Goal: Find contact information: Find contact information

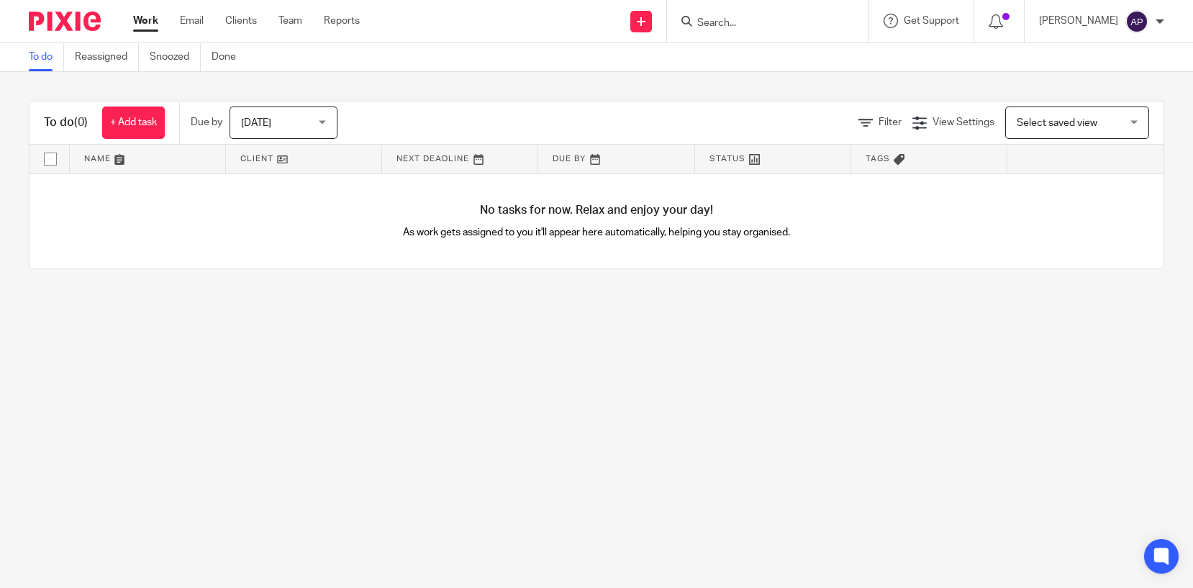
click at [737, 14] on form at bounding box center [772, 21] width 153 height 18
click at [737, 24] on input "Search" at bounding box center [760, 23] width 129 height 13
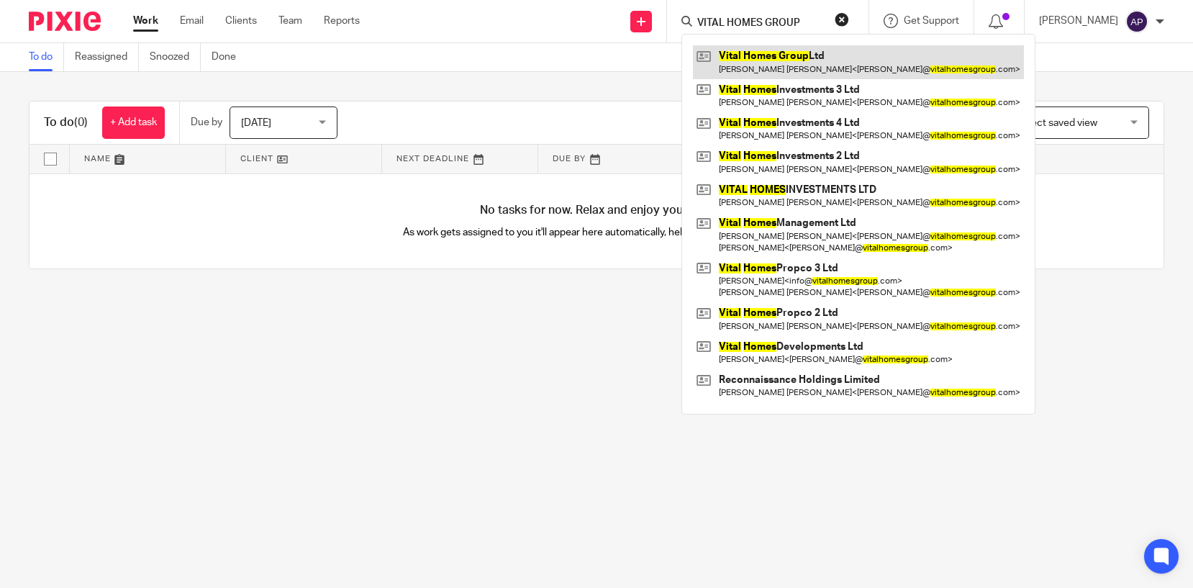
type input "VITAL HOMES GROUP"
click at [827, 51] on link at bounding box center [858, 61] width 331 height 33
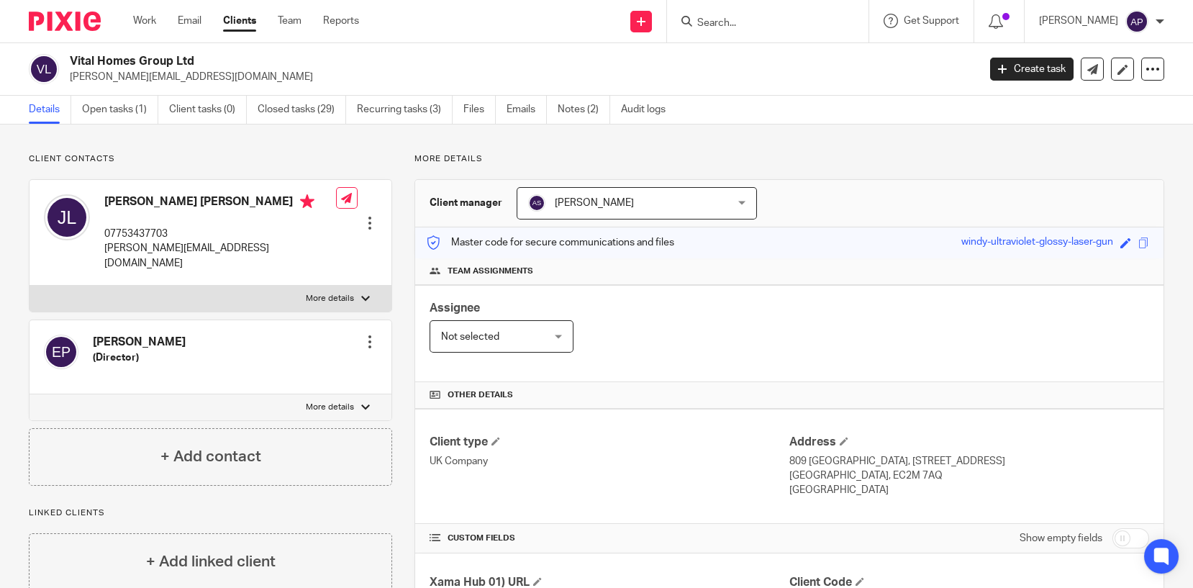
drag, startPoint x: 67, startPoint y: 56, endPoint x: 198, endPoint y: 60, distance: 131.0
click at [198, 60] on div "Vital Homes Group Ltd [PERSON_NAME][EMAIL_ADDRESS][DOMAIN_NAME]" at bounding box center [498, 69] width 939 height 30
copy h2 "Vital Homes Group Ltd"
drag, startPoint x: 68, startPoint y: 73, endPoint x: 216, endPoint y: 81, distance: 148.4
click at [216, 81] on div "Vital Homes Group Ltd [PERSON_NAME][EMAIL_ADDRESS][DOMAIN_NAME]" at bounding box center [498, 69] width 939 height 30
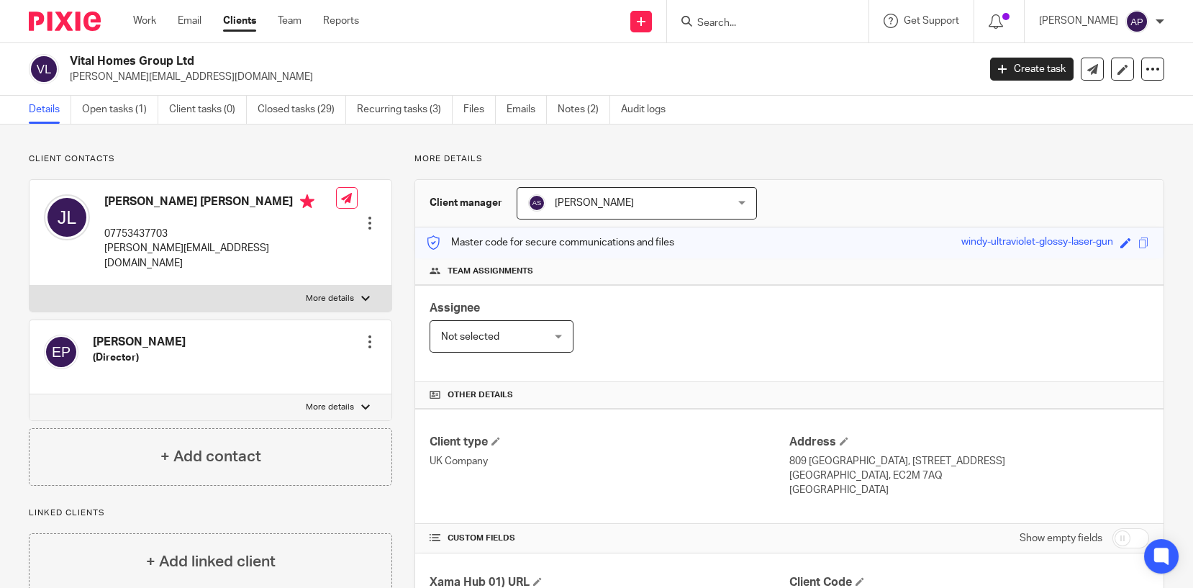
copy p "[PERSON_NAME][EMAIL_ADDRESS][DOMAIN_NAME]"
click at [105, 334] on h4 "[PERSON_NAME]" at bounding box center [139, 341] width 93 height 15
copy h4 "[PERSON_NAME]"
drag, startPoint x: 70, startPoint y: 58, endPoint x: 208, endPoint y: 58, distance: 137.4
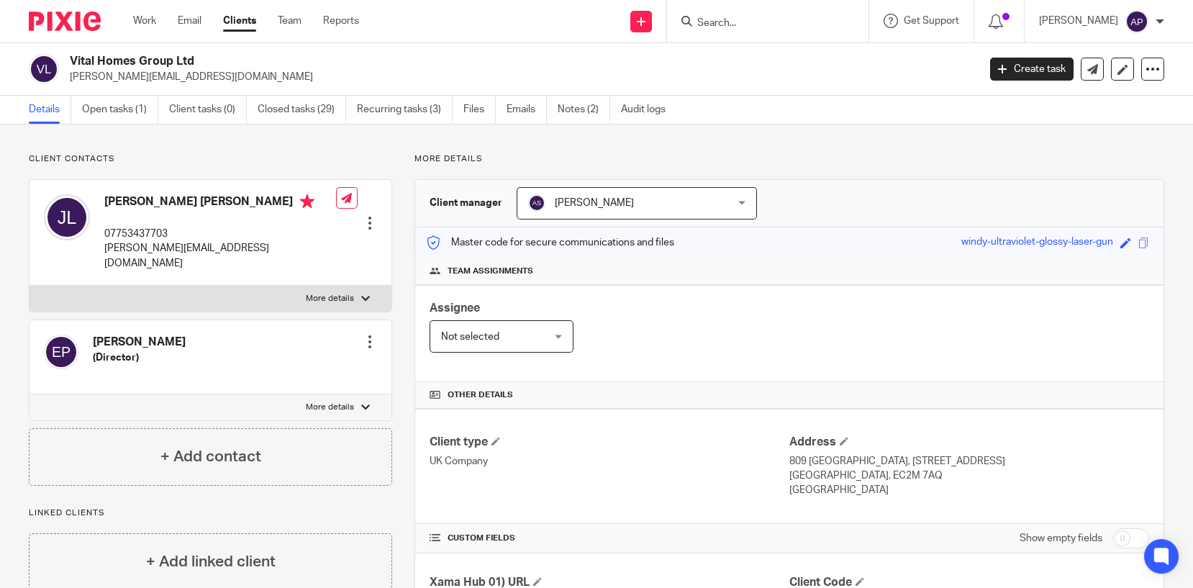
click at [208, 58] on h2 "Vital Homes Group Ltd" at bounding box center [429, 61] width 719 height 15
copy h2 "Vital Homes Group Ltd"
drag, startPoint x: 153, startPoint y: 70, endPoint x: 470, endPoint y: 78, distance: 317.3
click at [470, 78] on p "james@vitalhomesgroup.com" at bounding box center [519, 77] width 898 height 14
drag, startPoint x: 71, startPoint y: 58, endPoint x: 201, endPoint y: 58, distance: 130.2
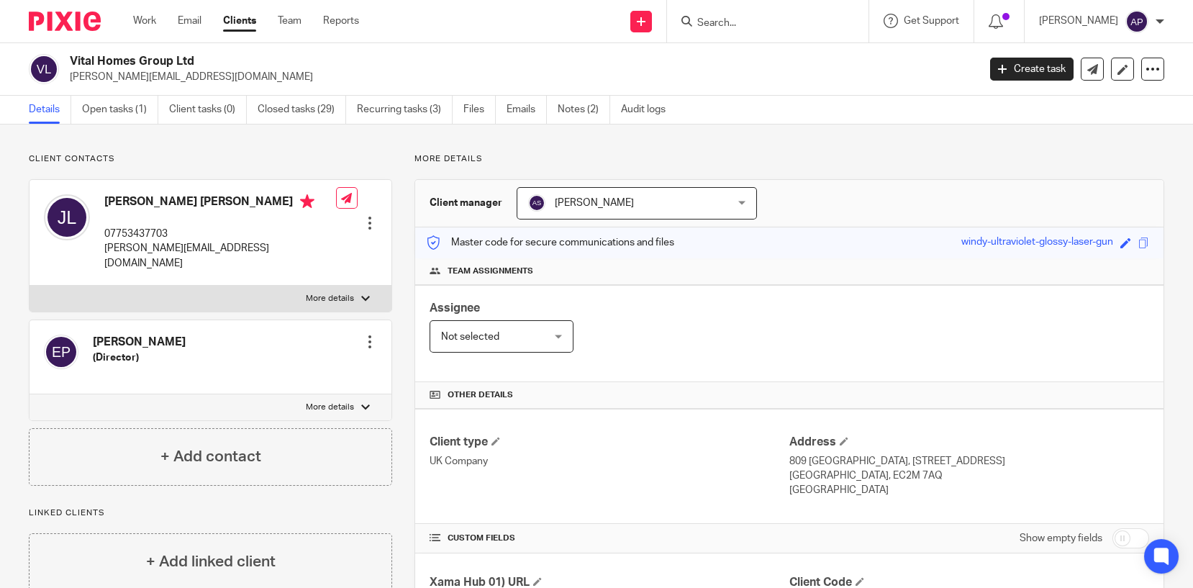
click at [201, 58] on h2 "Vital Homes Group Ltd" at bounding box center [429, 61] width 719 height 15
copy h2 "Vital Homes Group Ltd"
drag, startPoint x: 64, startPoint y: 74, endPoint x: 128, endPoint y: 74, distance: 64.0
click at [132, 74] on div "Vital Homes Group Ltd james@vitalhomesgroup.com" at bounding box center [498, 69] width 939 height 30
drag, startPoint x: 67, startPoint y: 74, endPoint x: 208, endPoint y: 75, distance: 141.0
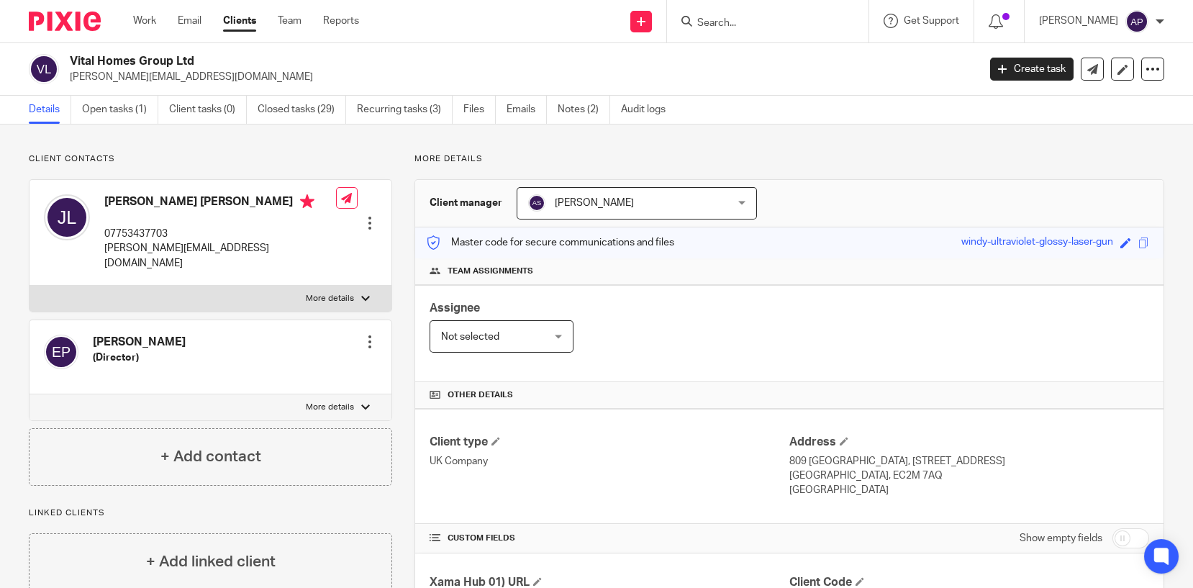
click at [208, 75] on div "Vital Homes Group Ltd james@vitalhomesgroup.com" at bounding box center [498, 69] width 939 height 30
copy p "james@vitalhomesgroup.com"
drag, startPoint x: 70, startPoint y: 58, endPoint x: 214, endPoint y: 53, distance: 143.9
click at [214, 53] on div "Vital Homes Group Ltd james@vitalhomesgroup.com Create task Update from Compani…" at bounding box center [596, 69] width 1193 height 53
copy h2 "Vital Homes Group Ltd"
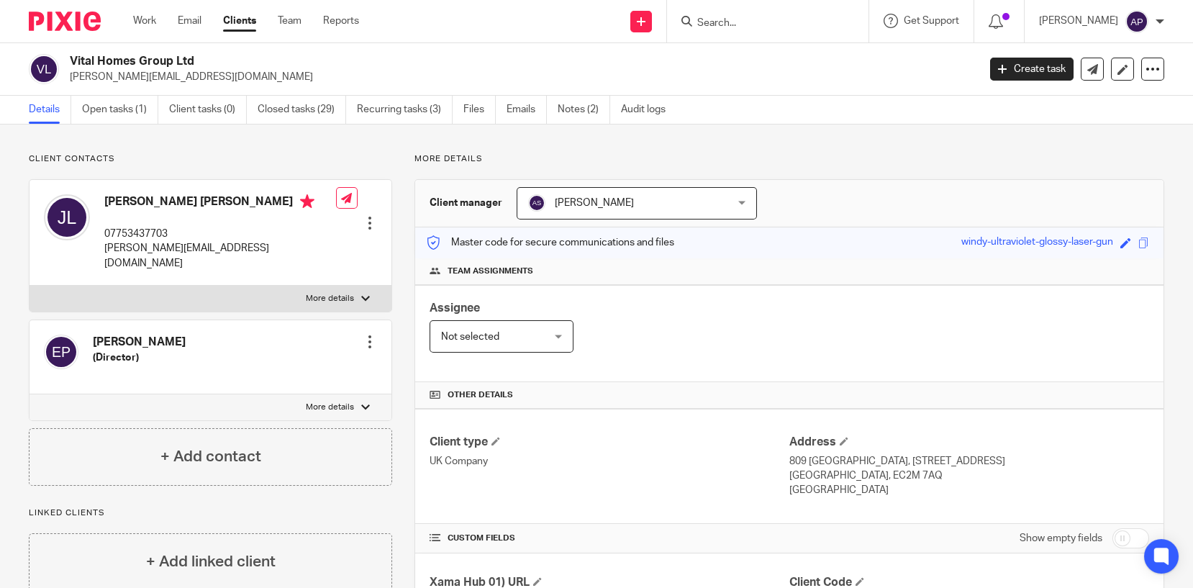
drag, startPoint x: 65, startPoint y: 74, endPoint x: 211, endPoint y: 72, distance: 146.0
click at [211, 72] on div "Vital Homes Group Ltd james@vitalhomesgroup.com" at bounding box center [498, 69] width 939 height 30
copy p "james@vitalhomesgroup.com"
click at [121, 203] on h4 "James Stephen Philip Levy" at bounding box center [220, 203] width 232 height 18
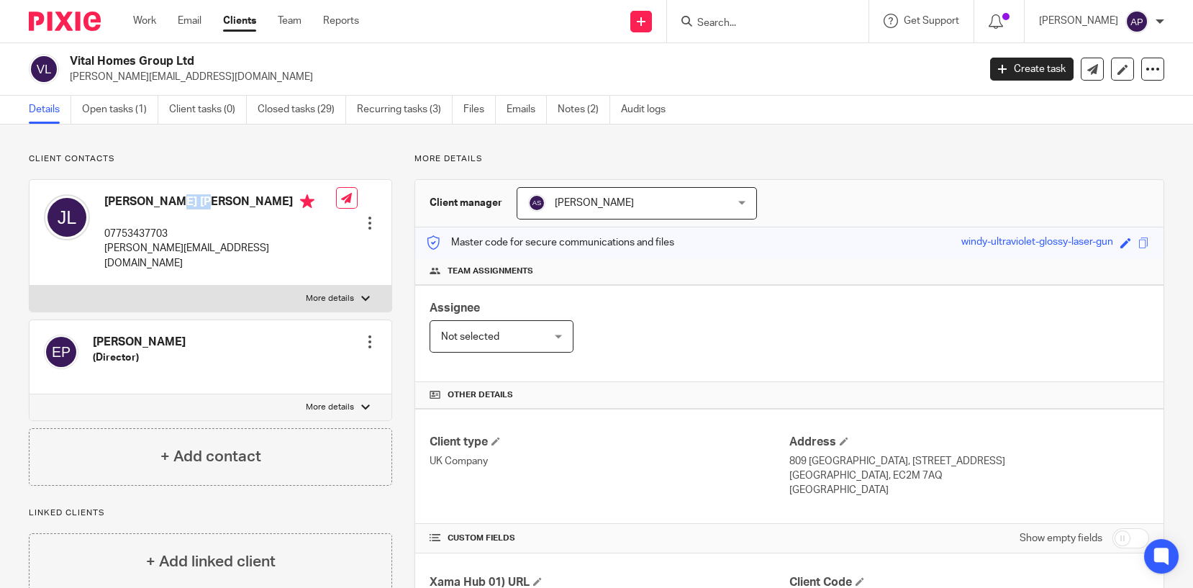
copy h4 "James"
click at [732, 17] on input "Search" at bounding box center [760, 23] width 129 height 13
type input "natwest"
click at [849, 19] on button "reset" at bounding box center [841, 19] width 14 height 14
click at [716, 25] on input "Search" at bounding box center [760, 23] width 129 height 13
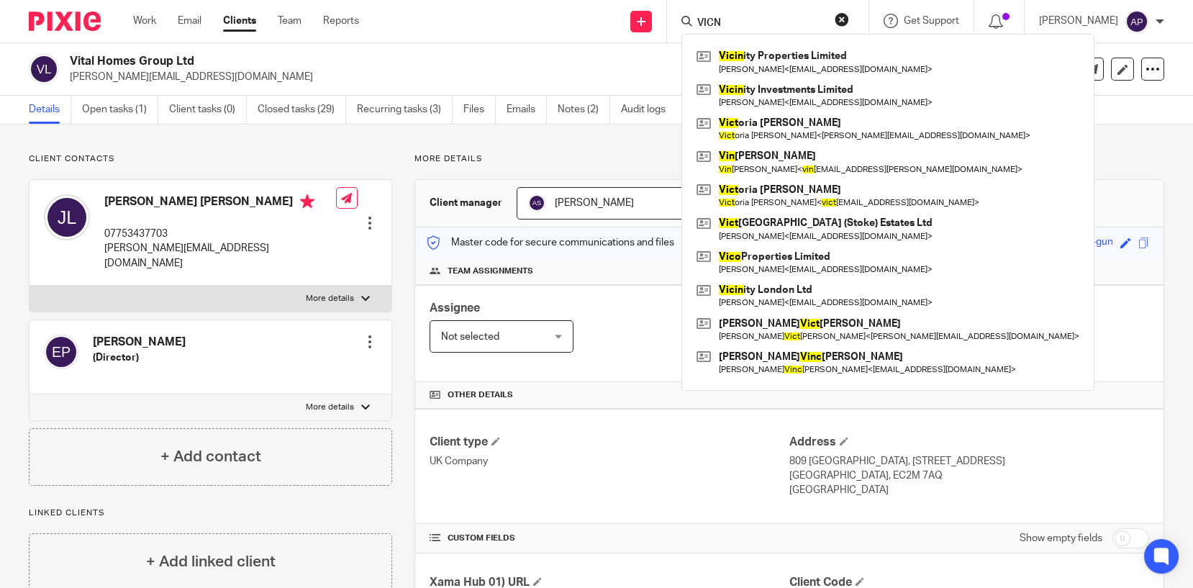
type input "VICN"
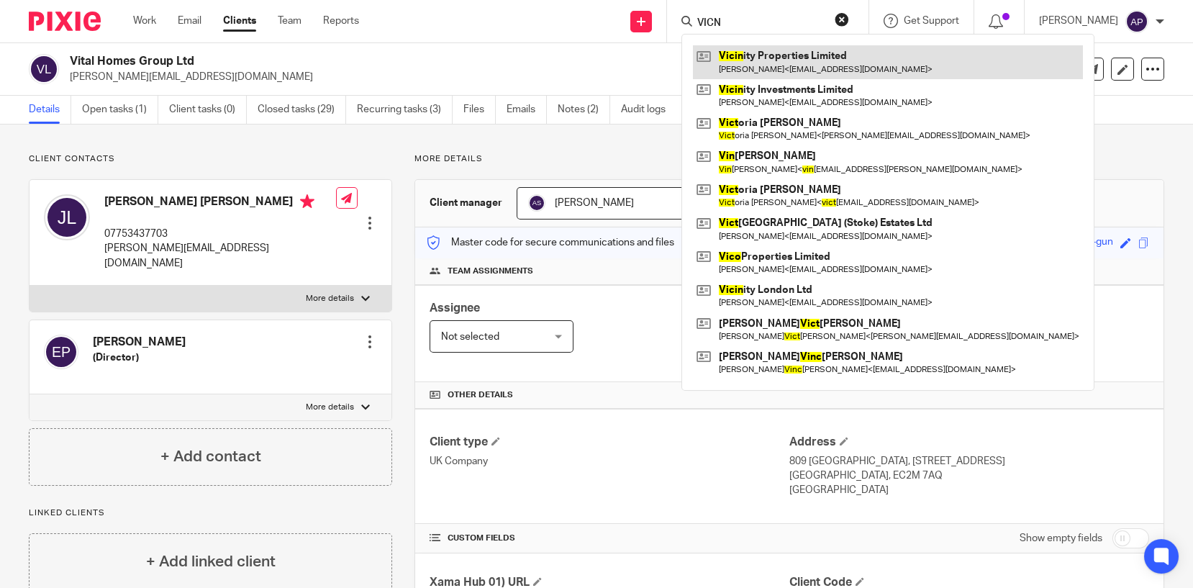
click at [793, 63] on link at bounding box center [888, 61] width 390 height 33
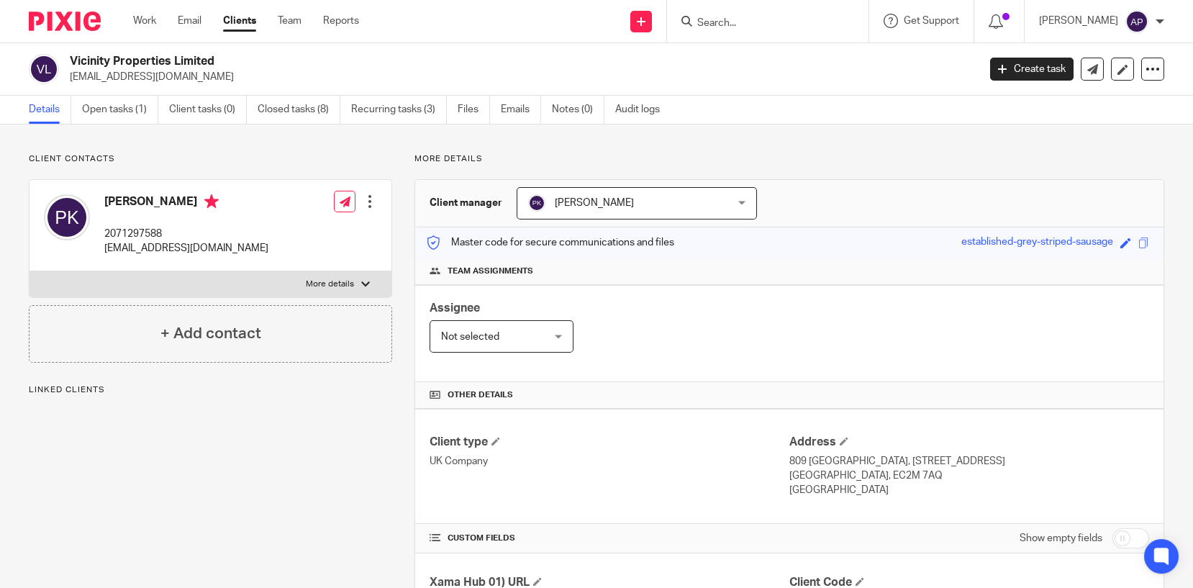
drag, startPoint x: 67, startPoint y: 57, endPoint x: 229, endPoint y: 57, distance: 162.6
click at [229, 57] on div "Vicinity Properties Limited petekyprianou1@gmail.com" at bounding box center [498, 69] width 939 height 30
copy h2 "Vicinity Properties Limited"
click at [722, 20] on input "Search" at bounding box center [760, 23] width 129 height 13
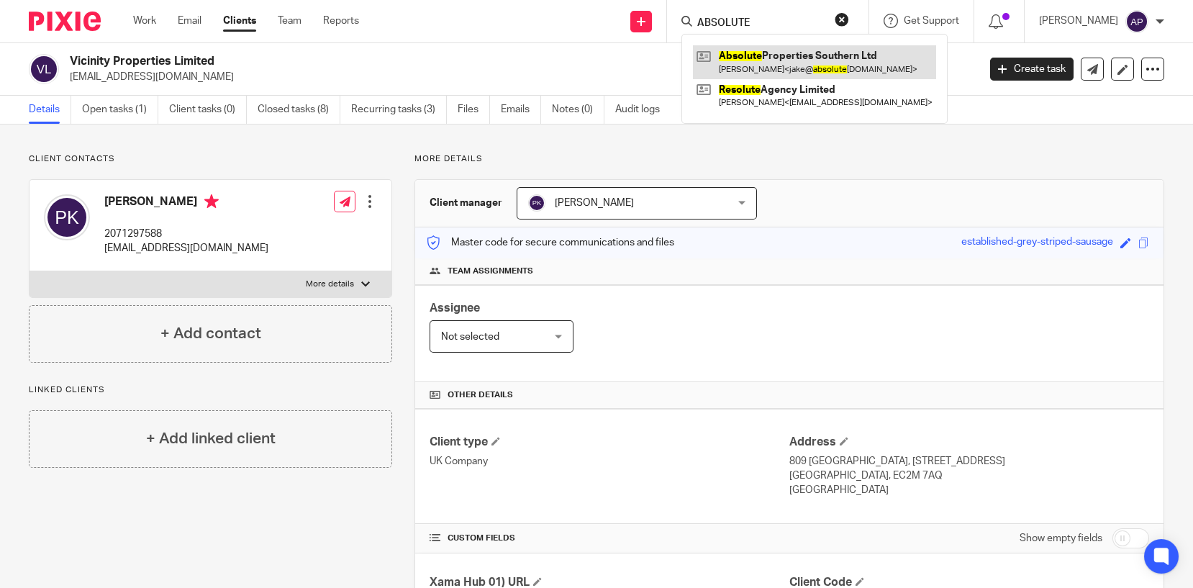
type input "ABSOLUTE"
click at [803, 53] on link at bounding box center [814, 61] width 243 height 33
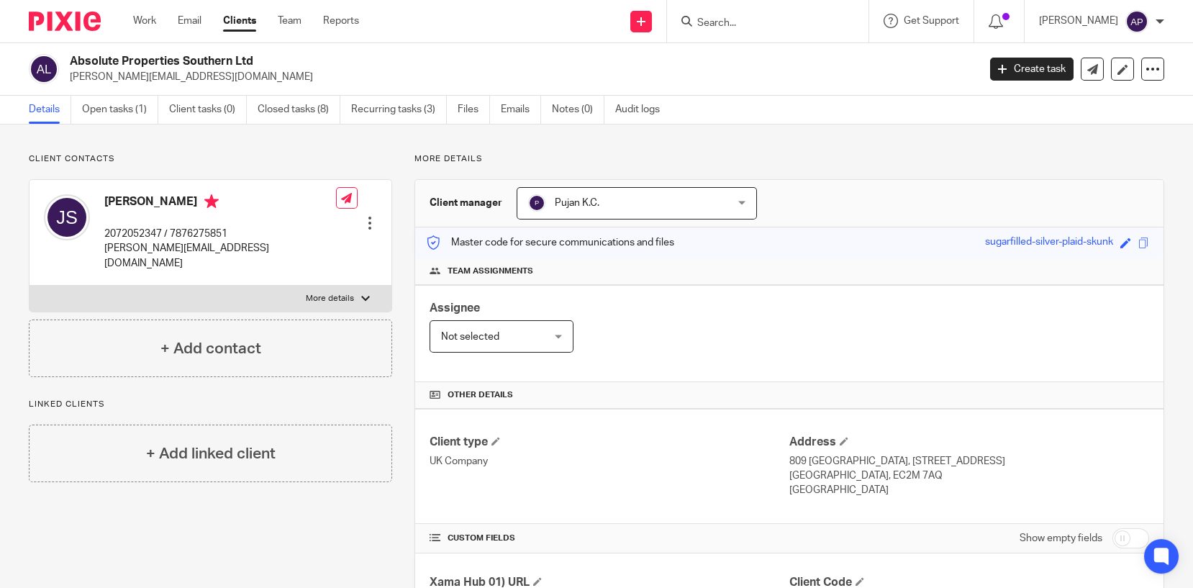
drag, startPoint x: 70, startPoint y: 59, endPoint x: 262, endPoint y: 51, distance: 192.2
click at [262, 51] on div "Absolute Properties Southern Ltd jake@absolutereg.co.uk Create task Update from…" at bounding box center [596, 69] width 1193 height 53
copy h2 "Absolute Properties Southern Ltd"
drag, startPoint x: 65, startPoint y: 73, endPoint x: 179, endPoint y: 77, distance: 113.7
click at [179, 77] on div "Absolute Properties Southern Ltd jake@absolutereg.co.uk" at bounding box center [498, 69] width 939 height 30
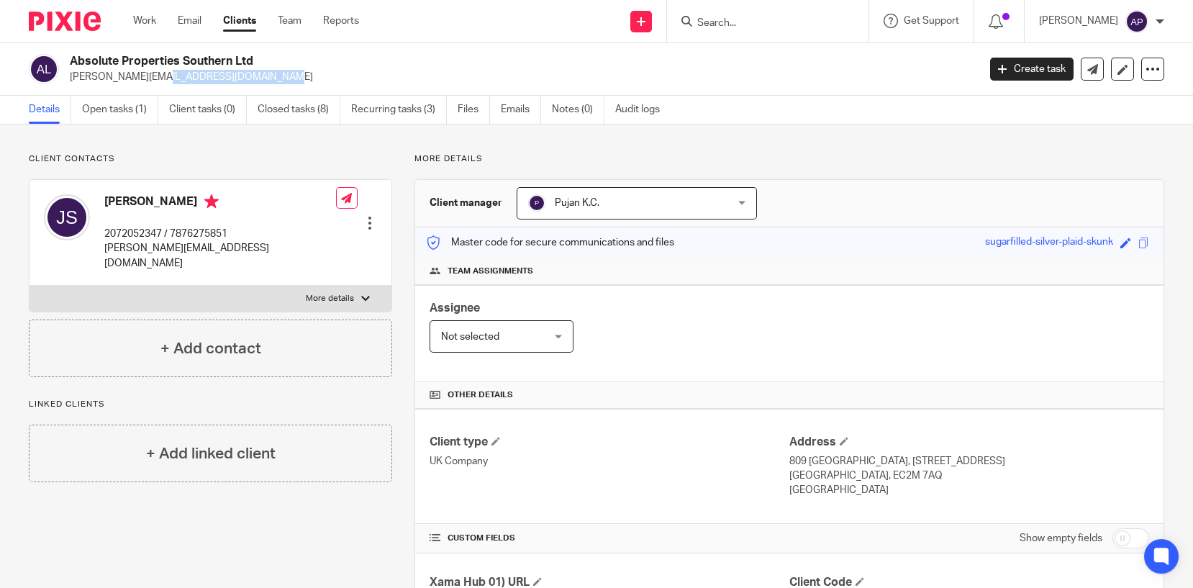
copy p "jake@absolutereg.co.uk"
click at [113, 202] on h4 "Jake Smith" at bounding box center [220, 203] width 232 height 18
copy h4 "Jake"
drag, startPoint x: 67, startPoint y: 61, endPoint x: 293, endPoint y: 59, distance: 225.9
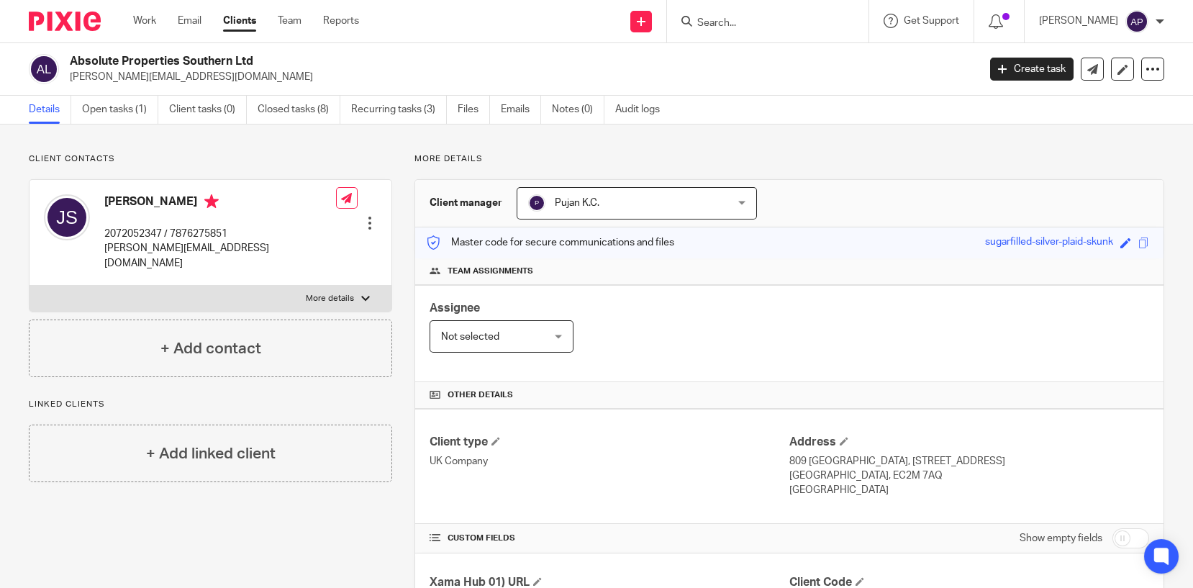
click at [293, 59] on div "Absolute Properties Southern Ltd jake@absolutereg.co.uk" at bounding box center [498, 69] width 939 height 30
copy h2 "Absolute Properties Southern Ltd"
drag, startPoint x: 70, startPoint y: 77, endPoint x: 191, endPoint y: 75, distance: 121.6
click at [191, 75] on p "jake@absolutereg.co.uk" at bounding box center [519, 77] width 898 height 14
copy p "jake@absolutereg.co.uk"
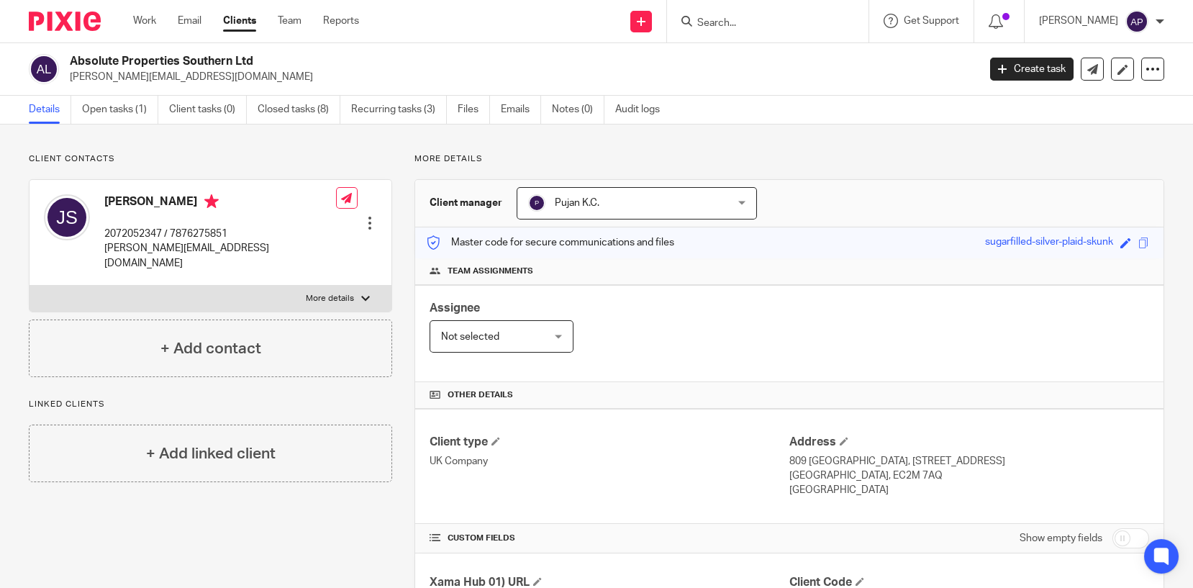
click at [114, 203] on h4 "Jake Smith" at bounding box center [220, 203] width 232 height 18
copy h4 "Jake"
click at [720, 21] on input "Search" at bounding box center [760, 23] width 129 height 13
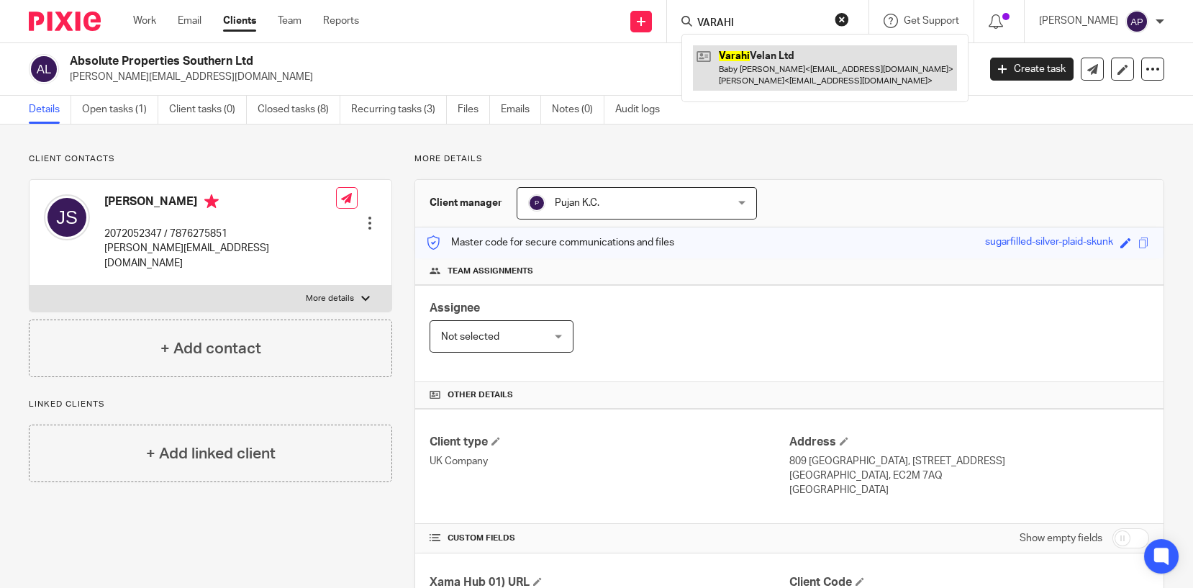
type input "VARAHI"
click at [803, 53] on link at bounding box center [825, 67] width 264 height 45
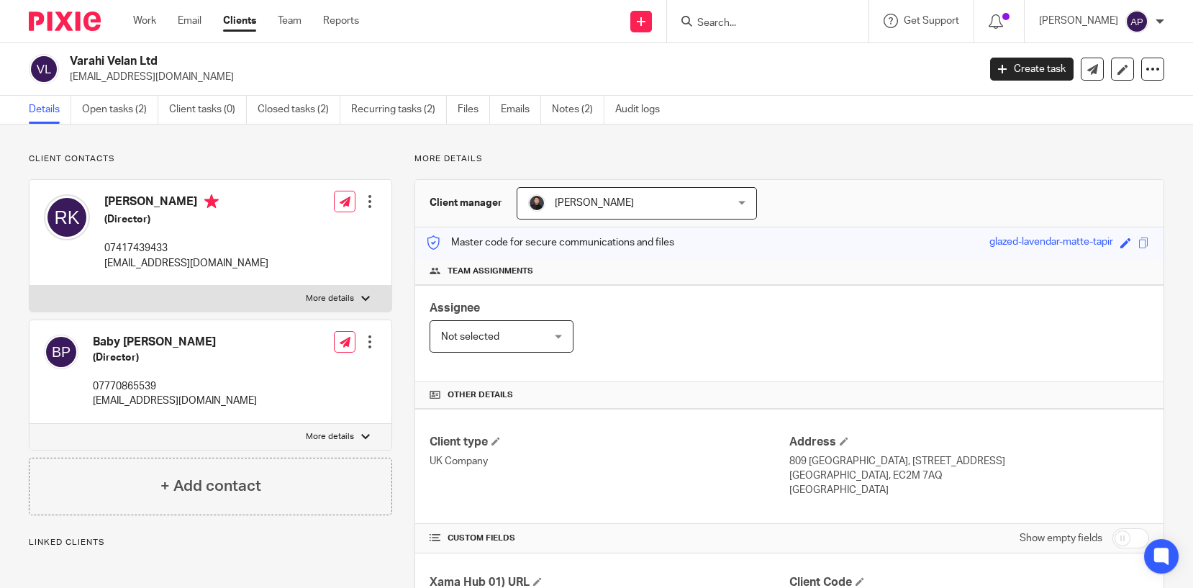
drag, startPoint x: 70, startPoint y: 55, endPoint x: 168, endPoint y: 63, distance: 98.9
click at [168, 63] on h2 "Varahi Velan Ltd" at bounding box center [429, 61] width 719 height 15
copy h2 "Varahi Velan Ltd"
click at [808, 23] on input "Search" at bounding box center [760, 23] width 129 height 13
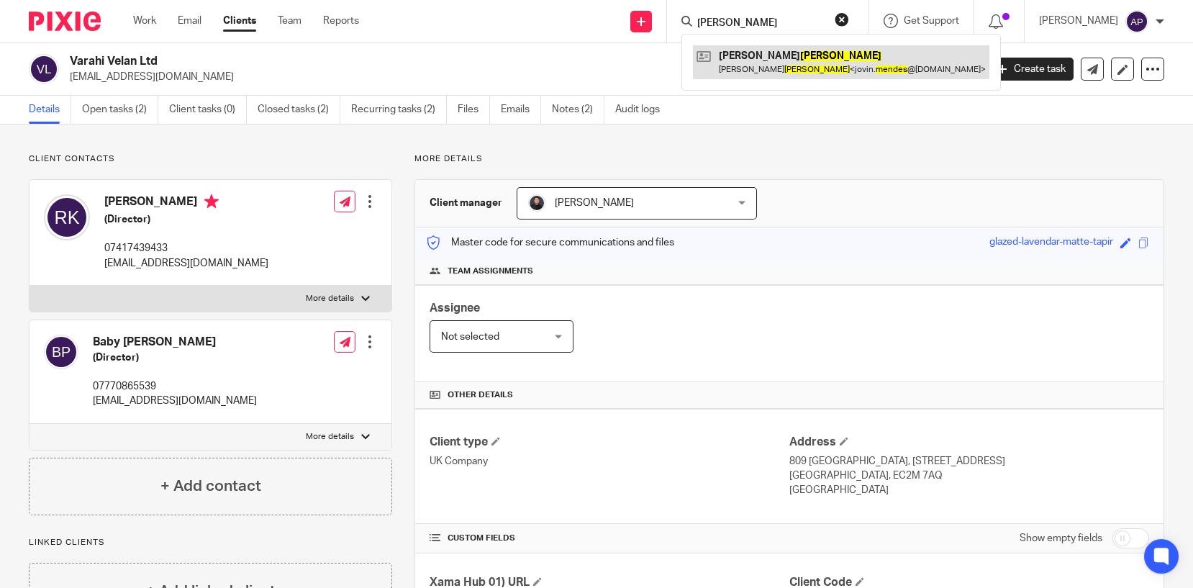
type input "[PERSON_NAME]"
click at [785, 50] on link at bounding box center [841, 61] width 296 height 33
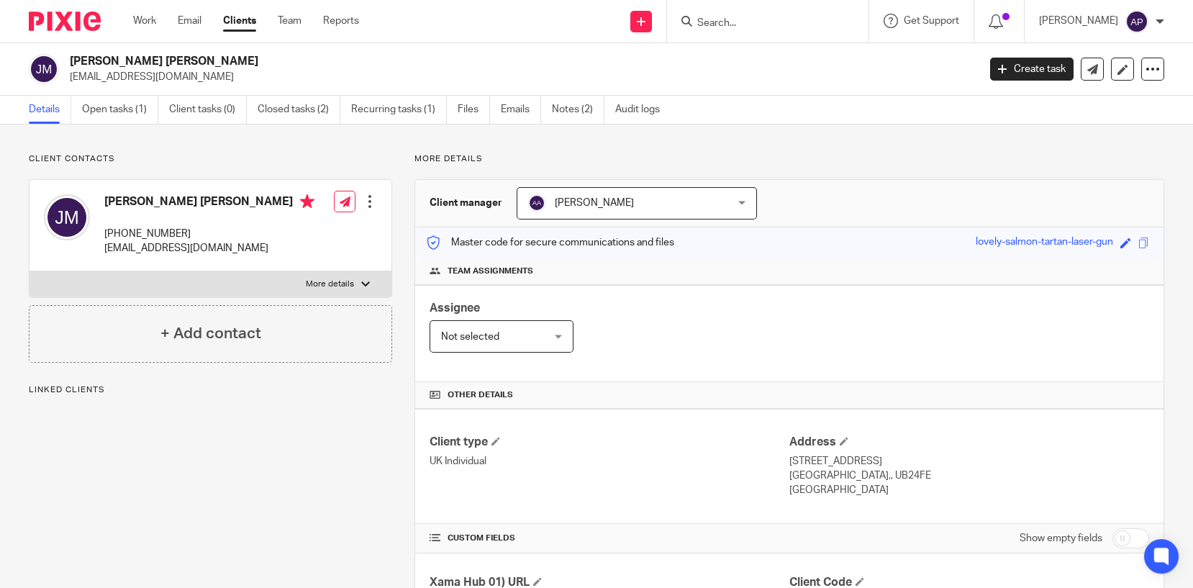
drag, startPoint x: 69, startPoint y: 59, endPoint x: 199, endPoint y: 59, distance: 130.2
click at [199, 59] on h2 "[PERSON_NAME] [PERSON_NAME]" at bounding box center [429, 61] width 719 height 15
copy h2 "[PERSON_NAME] [PERSON_NAME]"
click at [728, 23] on input "Search" at bounding box center [760, 23] width 129 height 13
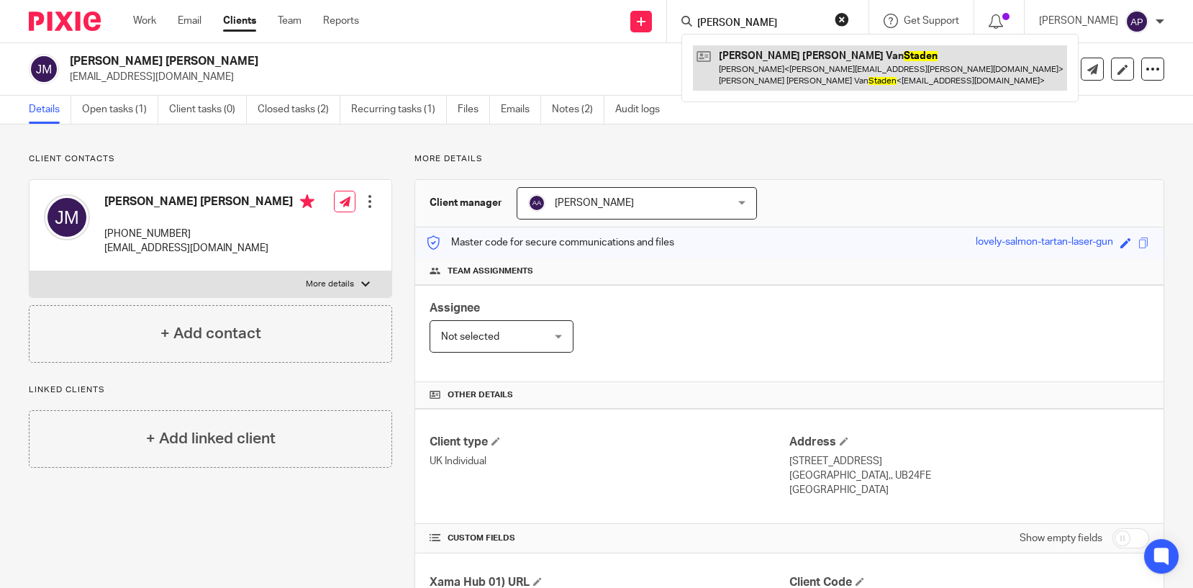
type input "[PERSON_NAME]"
click at [785, 72] on link at bounding box center [880, 67] width 374 height 45
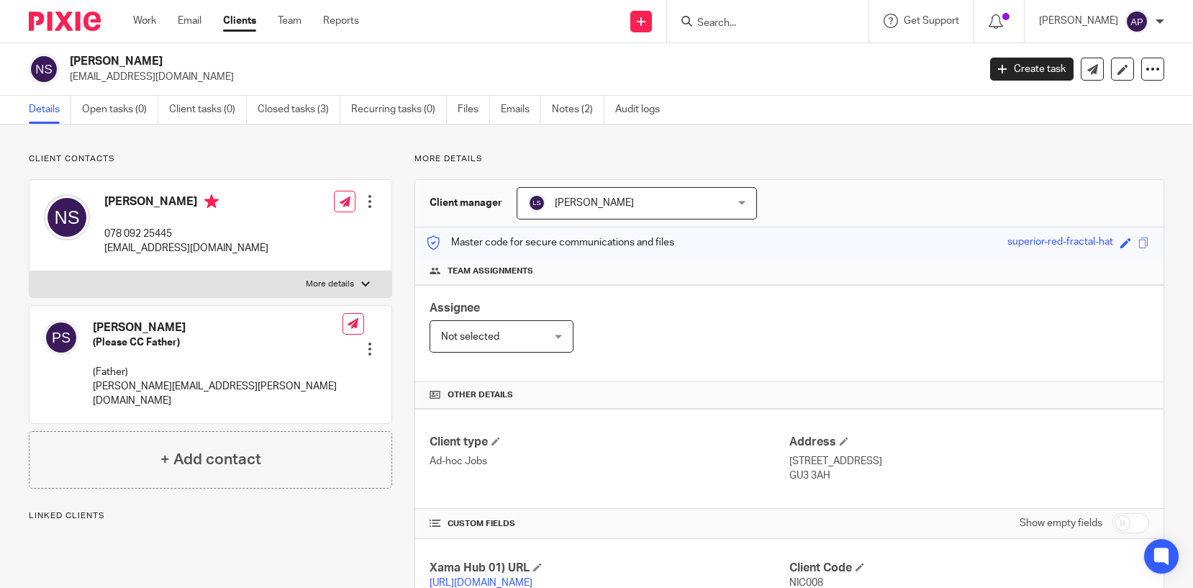
drag, startPoint x: 70, startPoint y: 58, endPoint x: 203, endPoint y: 55, distance: 133.1
click at [203, 55] on h2 "Nicole Claire Van Staden" at bounding box center [429, 61] width 719 height 15
copy h2 "Nicole Claire Van Staden"
click at [737, 25] on input "Search" at bounding box center [760, 23] width 129 height 13
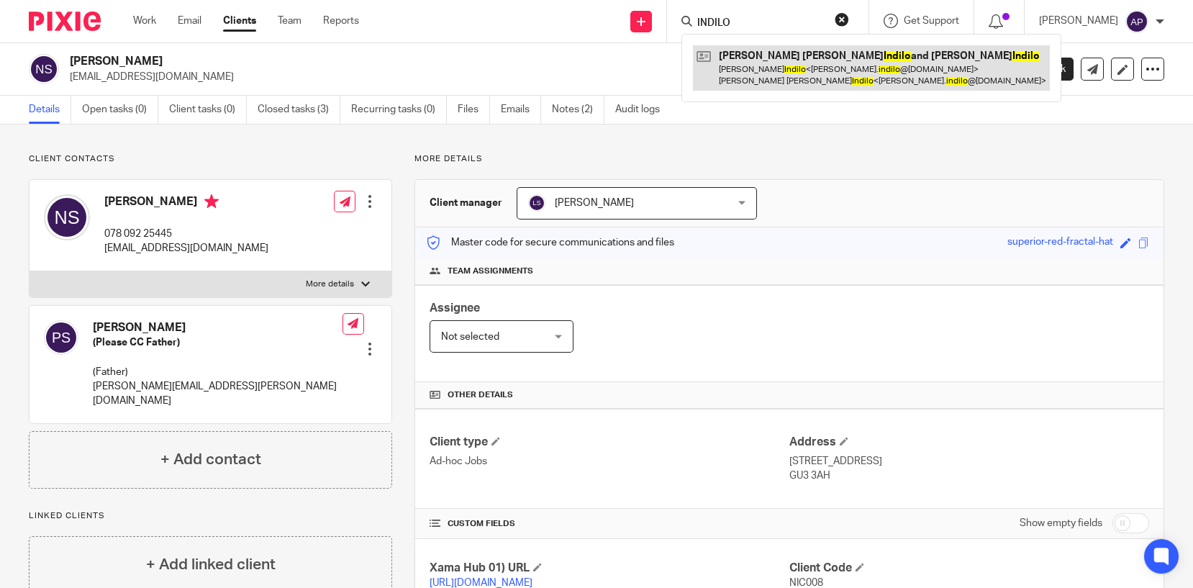
type input "INDILO"
click at [789, 65] on link at bounding box center [871, 67] width 357 height 45
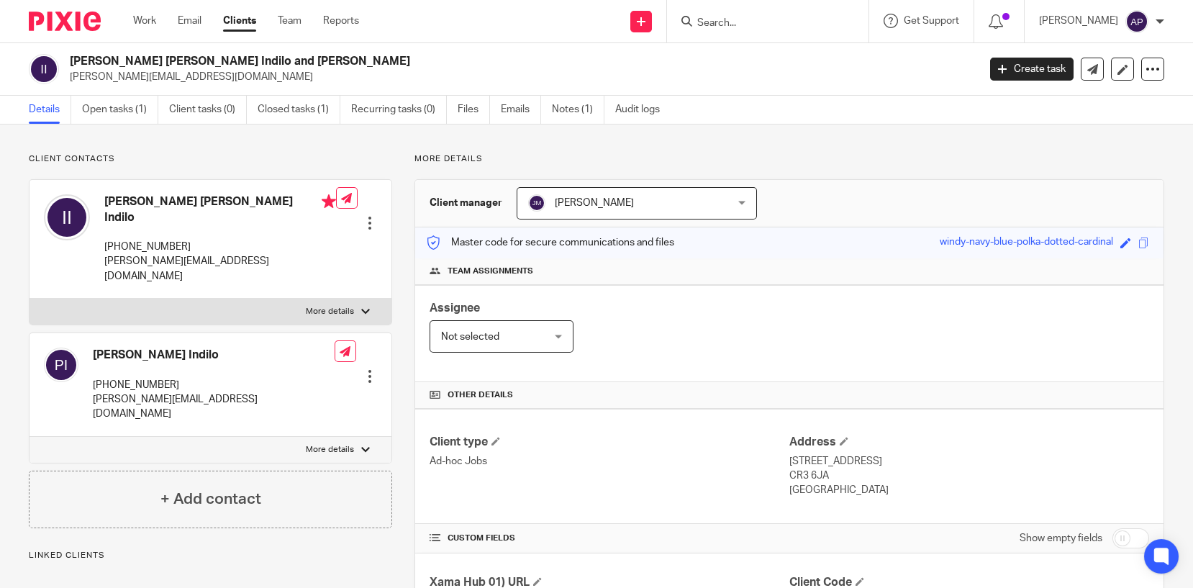
drag, startPoint x: 68, startPoint y: 60, endPoint x: 333, endPoint y: 60, distance: 265.4
click at [333, 60] on div "[PERSON_NAME] [PERSON_NAME] Indilo and [PERSON_NAME] [PERSON_NAME][EMAIL_ADDRES…" at bounding box center [498, 69] width 939 height 30
copy h2 "[PERSON_NAME] [PERSON_NAME] Indilo and [PERSON_NAME]"
click at [633, 158] on p "More details" at bounding box center [788, 159] width 749 height 12
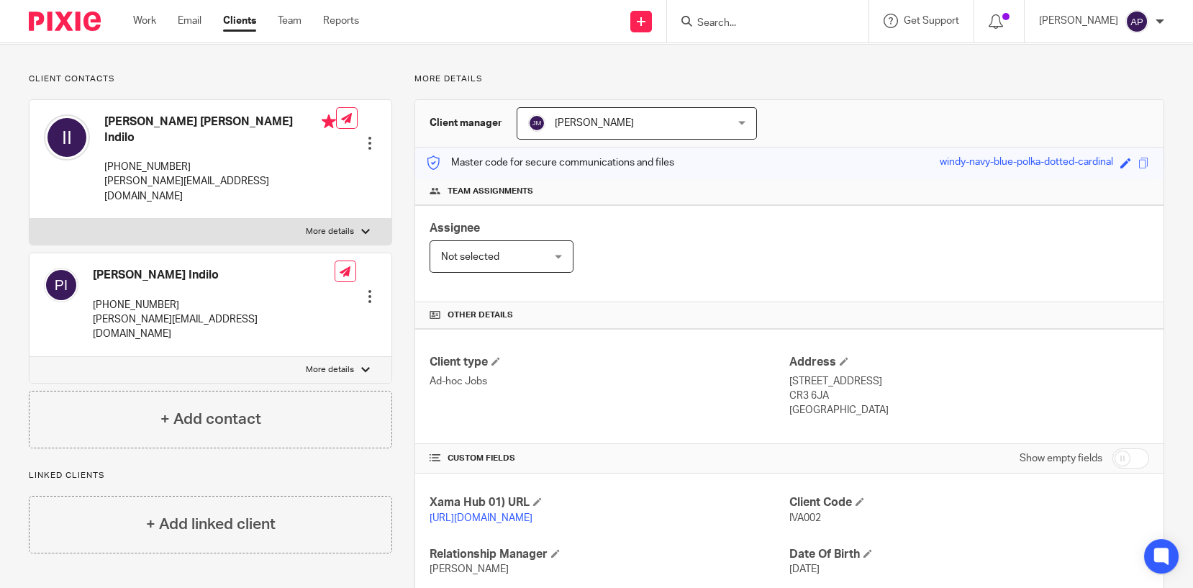
click at [734, 20] on input "Search" at bounding box center [760, 23] width 129 height 13
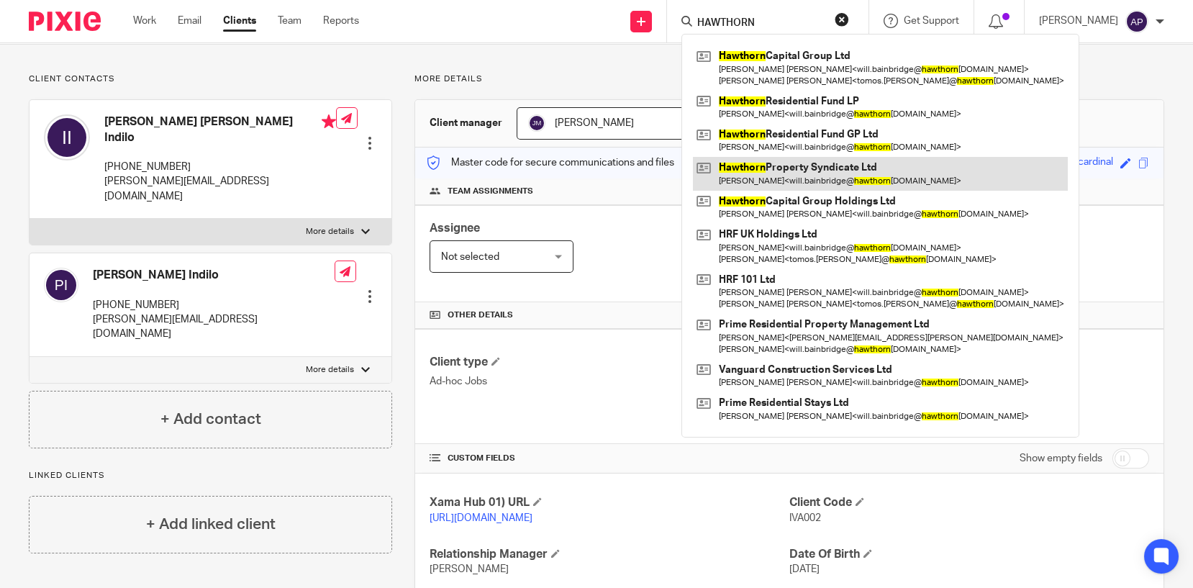
type input "HAWTHORN"
click at [839, 176] on link at bounding box center [880, 173] width 375 height 33
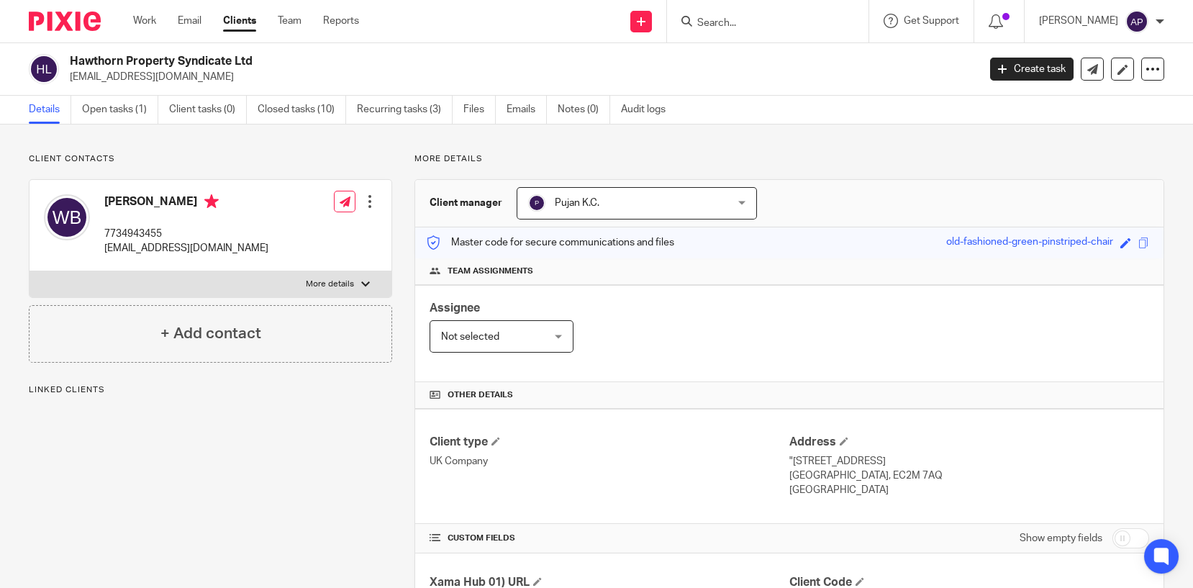
drag, startPoint x: 69, startPoint y: 56, endPoint x: 259, endPoint y: 63, distance: 190.0
click at [259, 63] on h2 "Hawthorn Property Syndicate Ltd" at bounding box center [429, 61] width 719 height 15
copy h2 "Hawthorn Property Syndicate Ltd"
drag, startPoint x: 68, startPoint y: 74, endPoint x: 272, endPoint y: 77, distance: 204.3
click at [270, 77] on div "Hawthorn Property Syndicate Ltd will.bainbridge@hawthorncapgroup.com" at bounding box center [498, 69] width 939 height 30
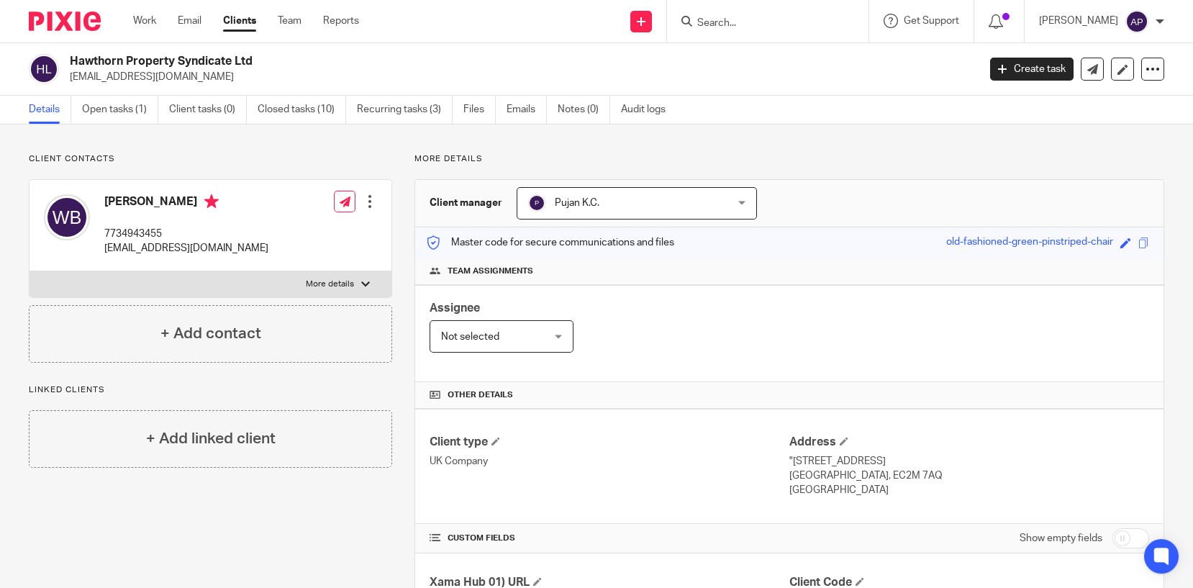
copy p "will.bainbridge@hawthorncapgroup.com"
click at [111, 199] on h4 "Will Bainbridge" at bounding box center [186, 203] width 164 height 18
copy h4 "Will"
click at [749, 19] on input "Search" at bounding box center [760, 23] width 129 height 13
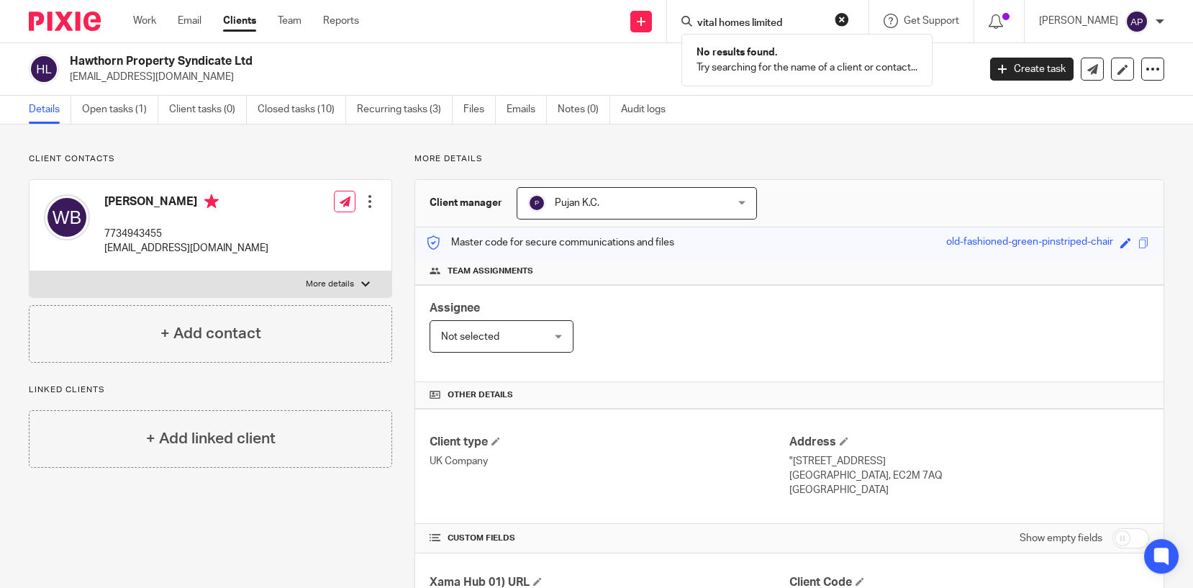
drag, startPoint x: 794, startPoint y: 22, endPoint x: 762, endPoint y: 28, distance: 32.2
click at [762, 28] on input "vital homes limited" at bounding box center [760, 23] width 129 height 13
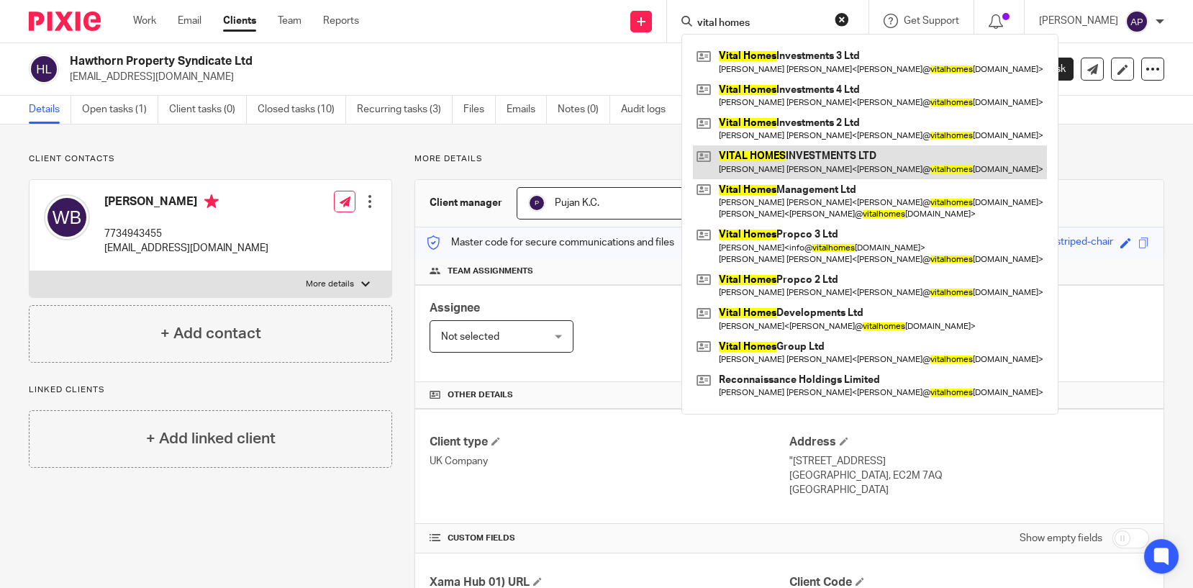
type input "vital homes"
click at [839, 157] on link at bounding box center [870, 161] width 354 height 33
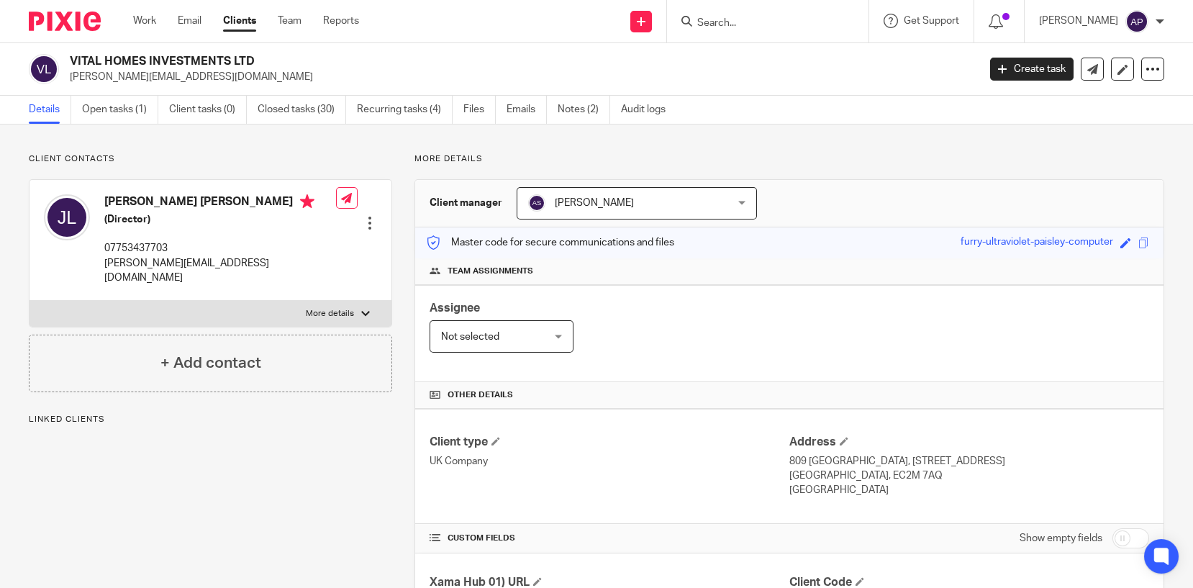
drag, startPoint x: 68, startPoint y: 56, endPoint x: 275, endPoint y: 57, distance: 207.1
click at [275, 57] on div "VITAL HOMES INVESTMENTS LTD [PERSON_NAME][EMAIL_ADDRESS][DOMAIN_NAME]" at bounding box center [498, 69] width 939 height 30
copy h2 "VITAL HOMES INVESTMENTS LTD"
drag, startPoint x: 66, startPoint y: 75, endPoint x: 222, endPoint y: 76, distance: 155.4
click at [222, 76] on div "VITAL HOMES INVESTMENTS LTD [PERSON_NAME][EMAIL_ADDRESS][DOMAIN_NAME]" at bounding box center [498, 69] width 939 height 30
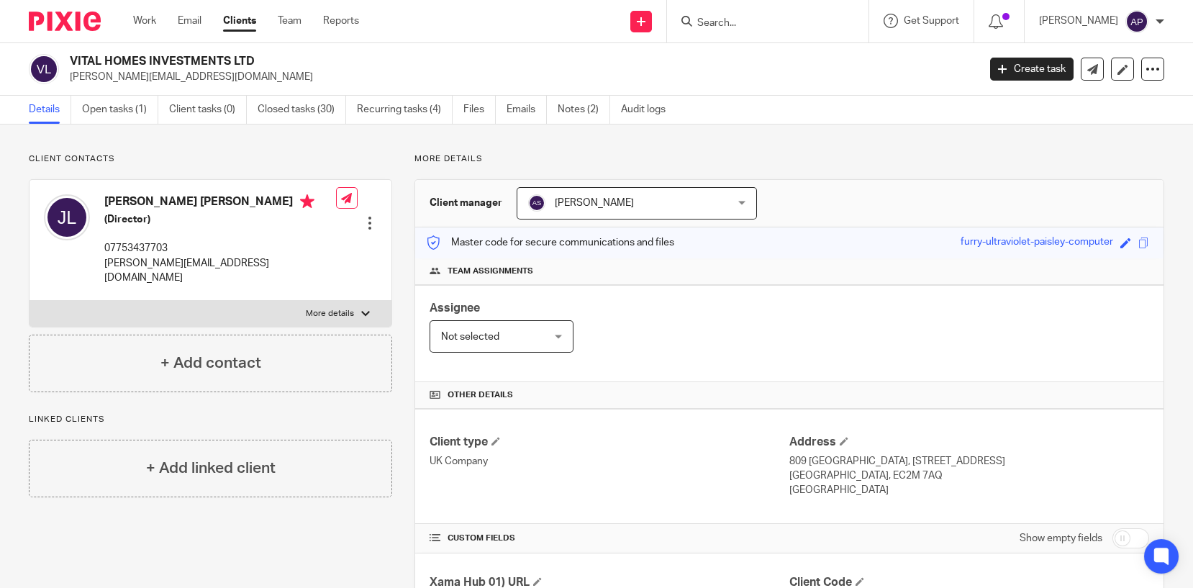
copy p "[PERSON_NAME][EMAIL_ADDRESS][DOMAIN_NAME]"
click at [119, 201] on h4 "[PERSON_NAME] [PERSON_NAME]" at bounding box center [220, 203] width 232 height 18
copy h4 "[PERSON_NAME]"
click at [722, 24] on input "Search" at bounding box center [760, 23] width 129 height 13
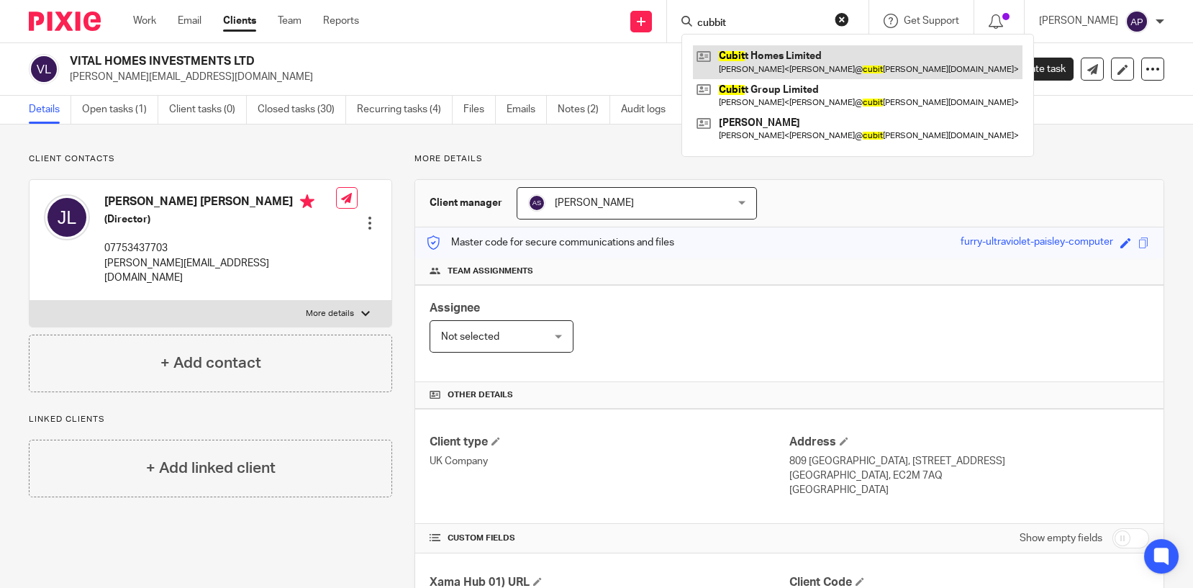
type input "cubbit"
click at [761, 62] on link at bounding box center [857, 61] width 329 height 33
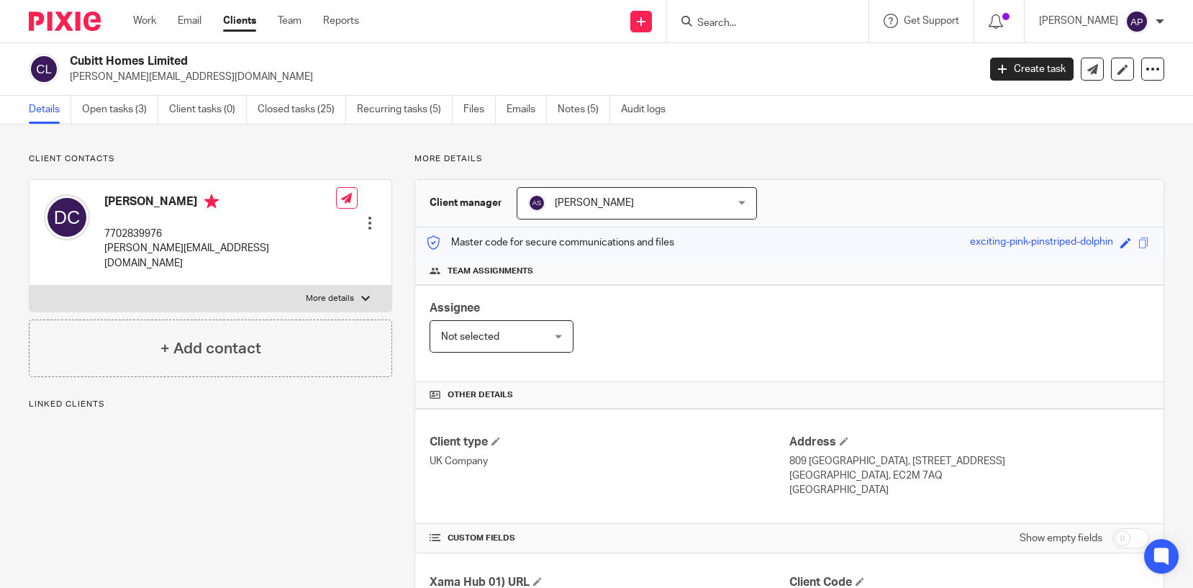
drag, startPoint x: 68, startPoint y: 56, endPoint x: 189, endPoint y: 59, distance: 120.9
click at [189, 59] on div "Cubitt Homes Limited david@cubitthomes.co.uk" at bounding box center [498, 69] width 939 height 30
copy h2 "Cubitt Homes Limited"
drag, startPoint x: 65, startPoint y: 77, endPoint x: 210, endPoint y: 74, distance: 144.6
click at [210, 76] on div "Cubitt Homes Limited david@cubitthomes.co.uk" at bounding box center [498, 69] width 939 height 30
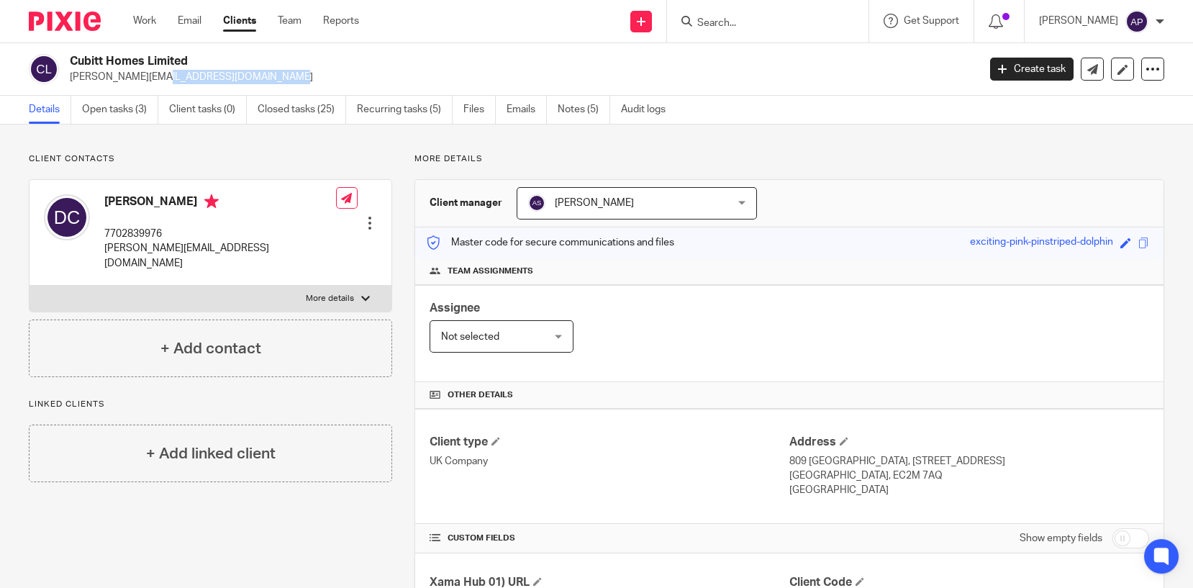
copy p "david@cubitthomes.co.uk"
click at [122, 200] on h4 "David Connor" at bounding box center [220, 203] width 232 height 18
copy h4 "David"
click at [714, 24] on input "Search" at bounding box center [760, 23] width 129 height 13
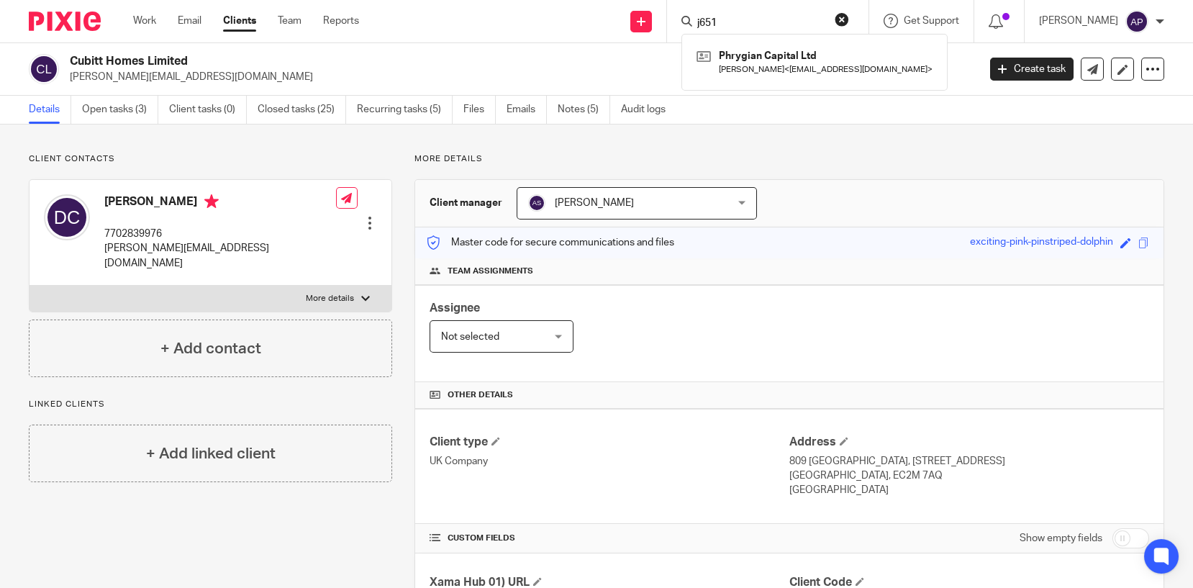
type input "j651"
click at [849, 16] on button "reset" at bounding box center [841, 19] width 14 height 14
click at [719, 19] on input "Search" at bounding box center [760, 23] width 129 height 13
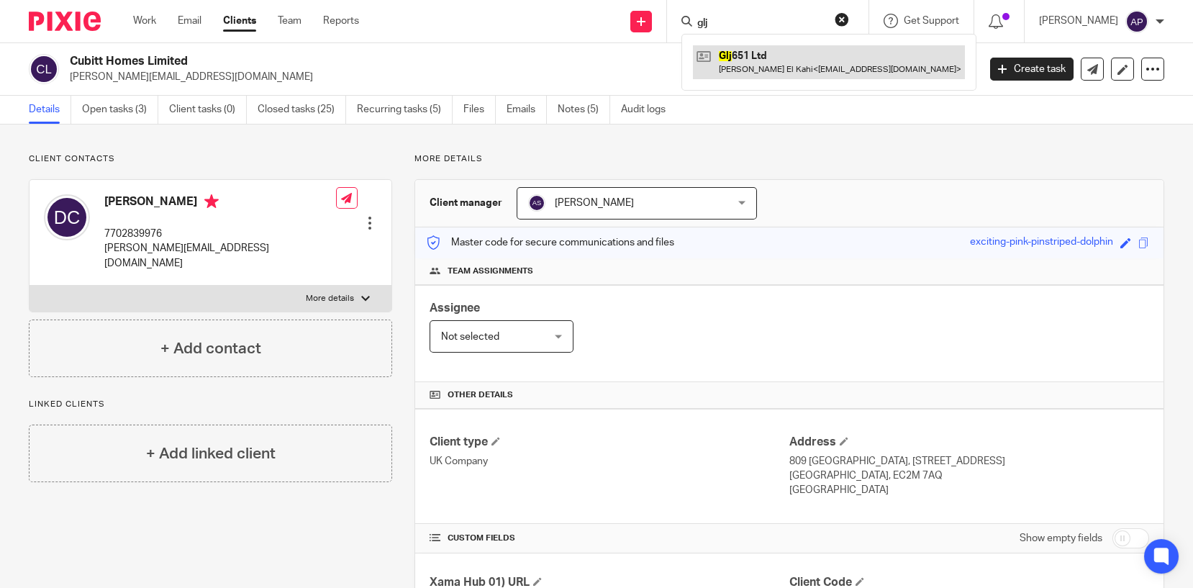
type input "glj"
click at [769, 56] on link at bounding box center [829, 61] width 272 height 33
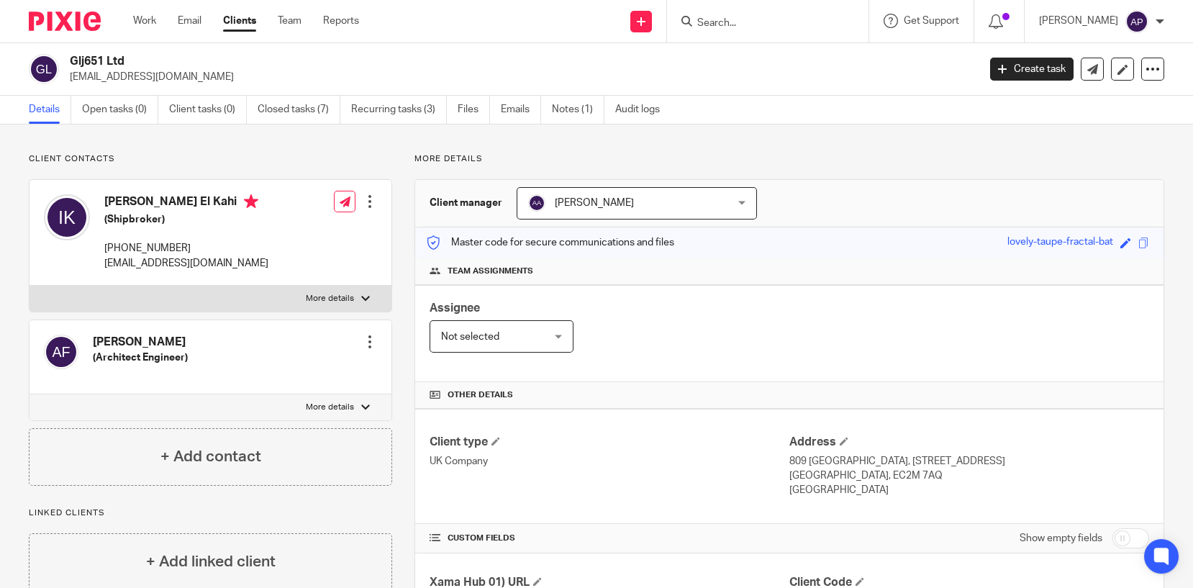
drag, startPoint x: 68, startPoint y: 77, endPoint x: 158, endPoint y: 73, distance: 89.3
click at [158, 73] on div "Glj651 Ltd [EMAIL_ADDRESS][DOMAIN_NAME]" at bounding box center [498, 69] width 939 height 30
copy p "[EMAIL_ADDRESS][DOMAIN_NAME]"
click at [121, 200] on h4 "[PERSON_NAME] El Kahi" at bounding box center [186, 203] width 164 height 18
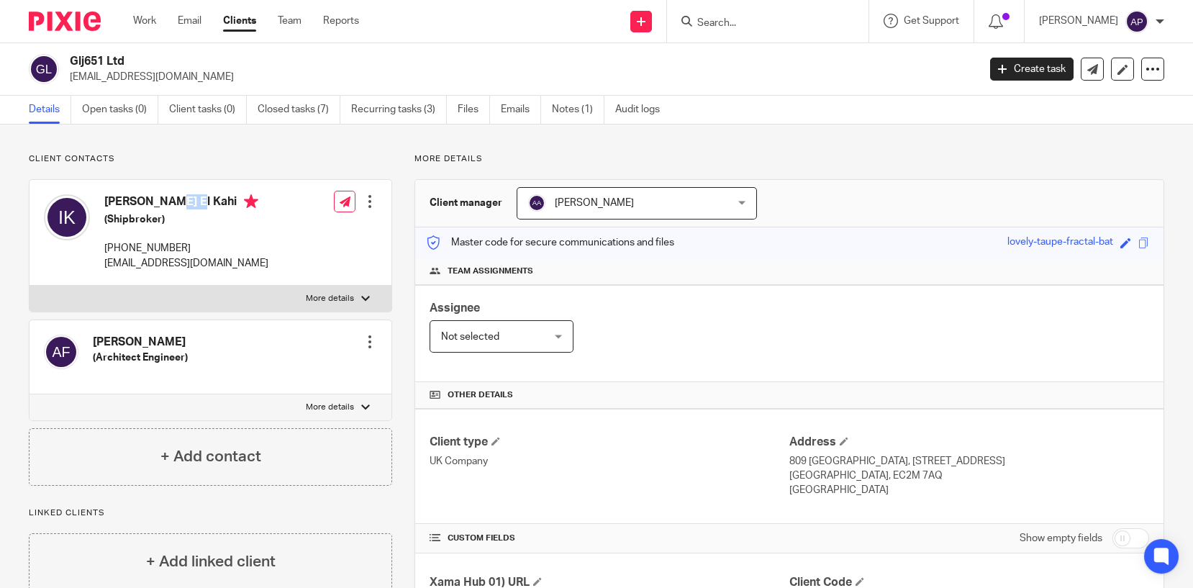
copy h4 "[PERSON_NAME]"
click at [726, 14] on form at bounding box center [772, 21] width 153 height 18
click at [739, 29] on form at bounding box center [772, 21] width 153 height 18
click at [741, 28] on input "Search" at bounding box center [760, 23] width 129 height 13
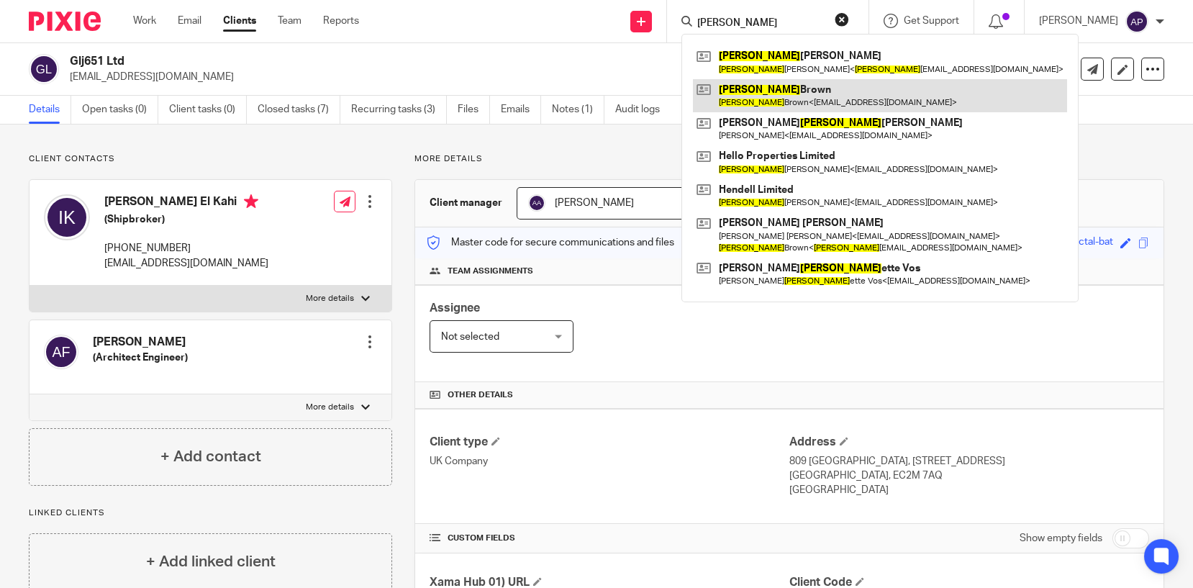
type input "henry"
click at [793, 96] on link at bounding box center [880, 95] width 374 height 33
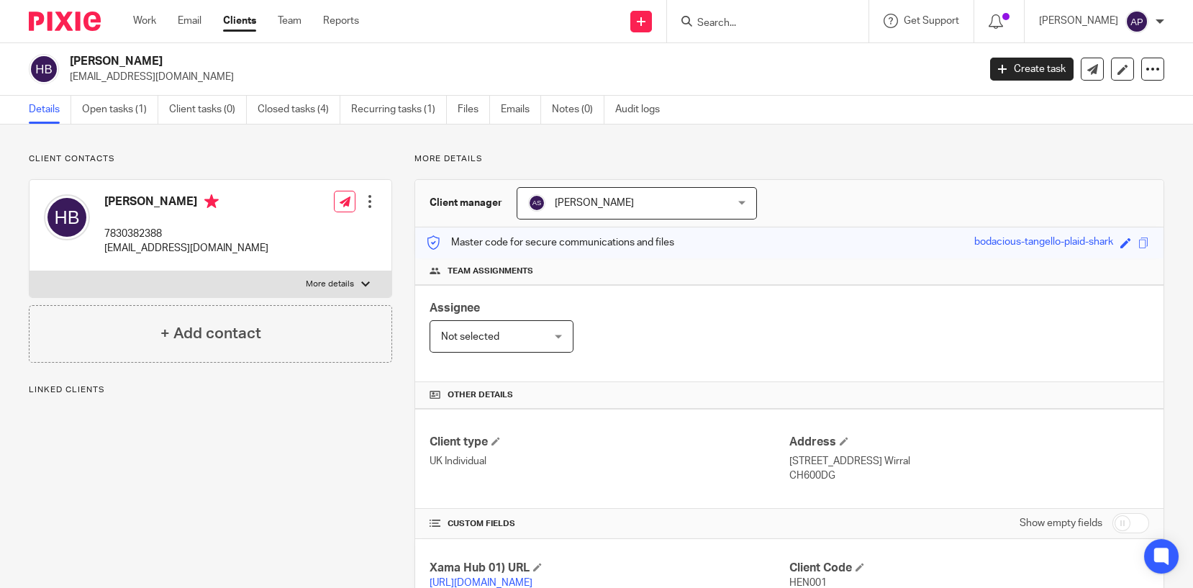
click at [155, 58] on div "[PERSON_NAME] [EMAIL_ADDRESS][DOMAIN_NAME]" at bounding box center [498, 69] width 939 height 30
drag, startPoint x: 67, startPoint y: 73, endPoint x: 204, endPoint y: 77, distance: 136.7
click at [204, 77] on div "[PERSON_NAME] [EMAIL_ADDRESS][DOMAIN_NAME]" at bounding box center [498, 69] width 939 height 30
copy p "[EMAIL_ADDRESS][DOMAIN_NAME]"
click at [127, 200] on h4 "[PERSON_NAME]" at bounding box center [186, 203] width 164 height 18
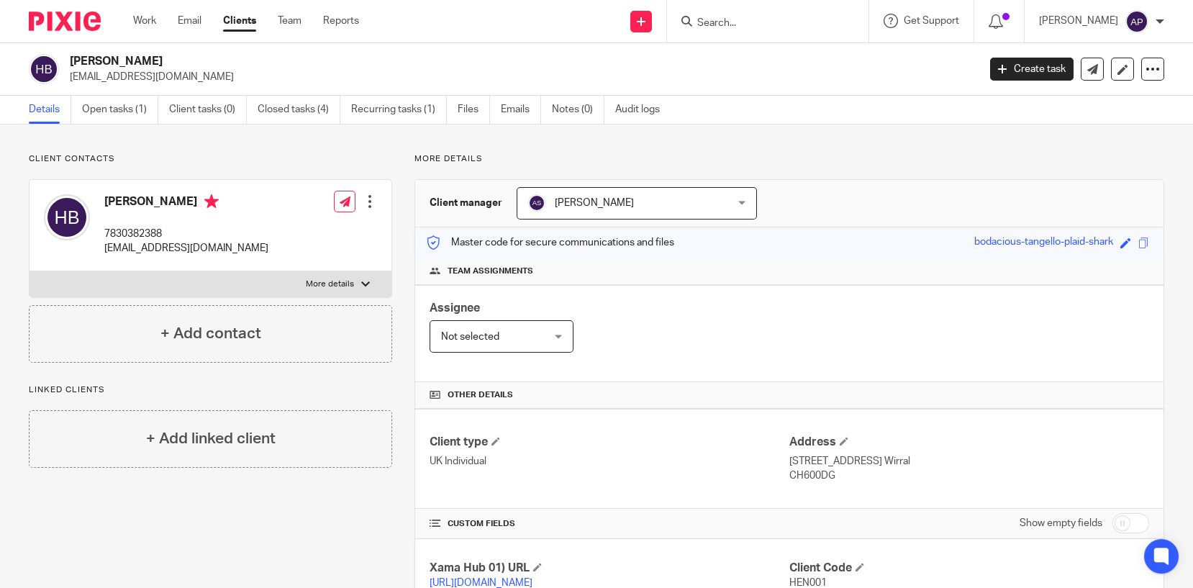
click at [127, 200] on h4 "[PERSON_NAME]" at bounding box center [186, 203] width 164 height 18
copy h4 "[PERSON_NAME]"
click at [722, 23] on input "Search" at bounding box center [760, 23] width 129 height 13
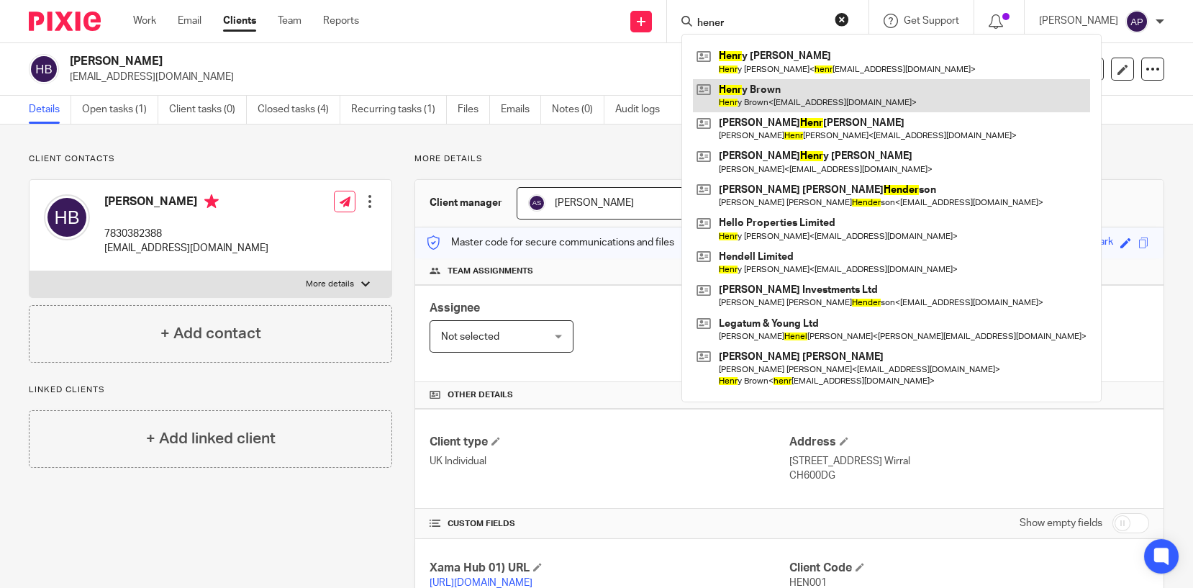
type input "hener"
click at [803, 103] on link at bounding box center [891, 95] width 397 height 33
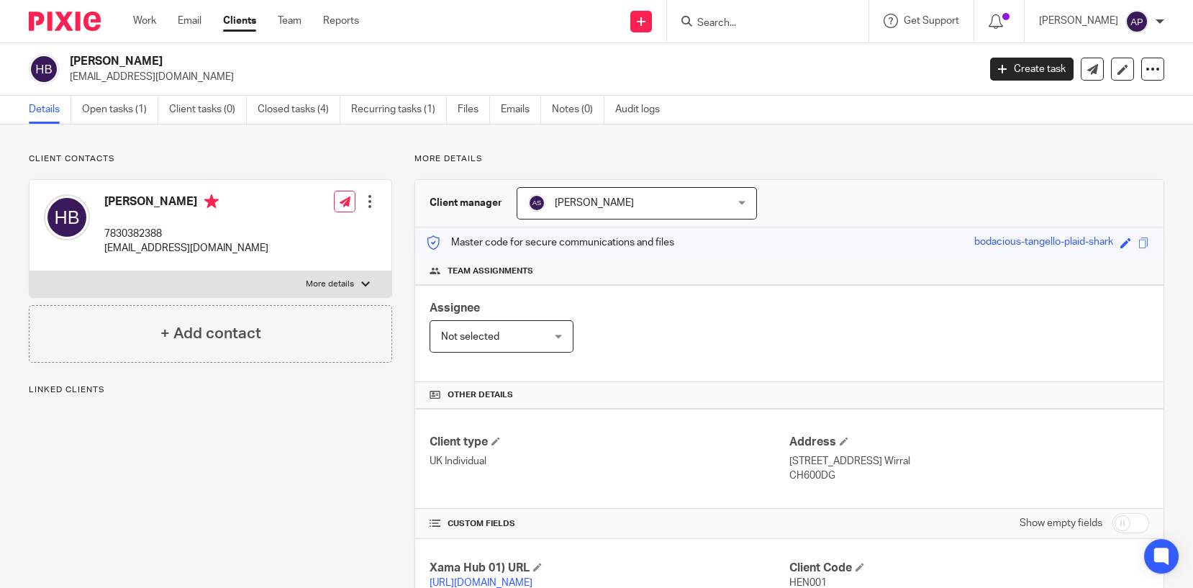
drag, startPoint x: 66, startPoint y: 54, endPoint x: 142, endPoint y: 55, distance: 76.3
click at [142, 55] on div "[PERSON_NAME] [EMAIL_ADDRESS][DOMAIN_NAME]" at bounding box center [498, 69] width 939 height 30
copy h2 "[PERSON_NAME]"
drag, startPoint x: 69, startPoint y: 75, endPoint x: 211, endPoint y: 75, distance: 141.7
click at [211, 75] on p "[EMAIL_ADDRESS][DOMAIN_NAME]" at bounding box center [519, 77] width 898 height 14
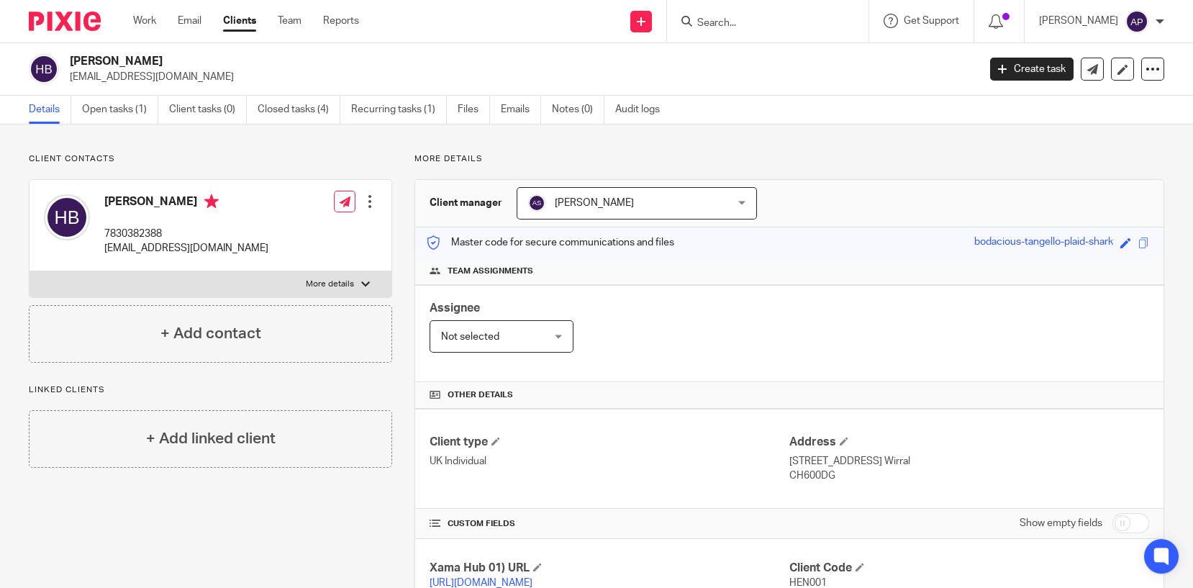
copy p "[EMAIL_ADDRESS][DOMAIN_NAME]"
click at [113, 200] on h4 "[PERSON_NAME]" at bounding box center [186, 203] width 164 height 18
copy h4 "[PERSON_NAME]"
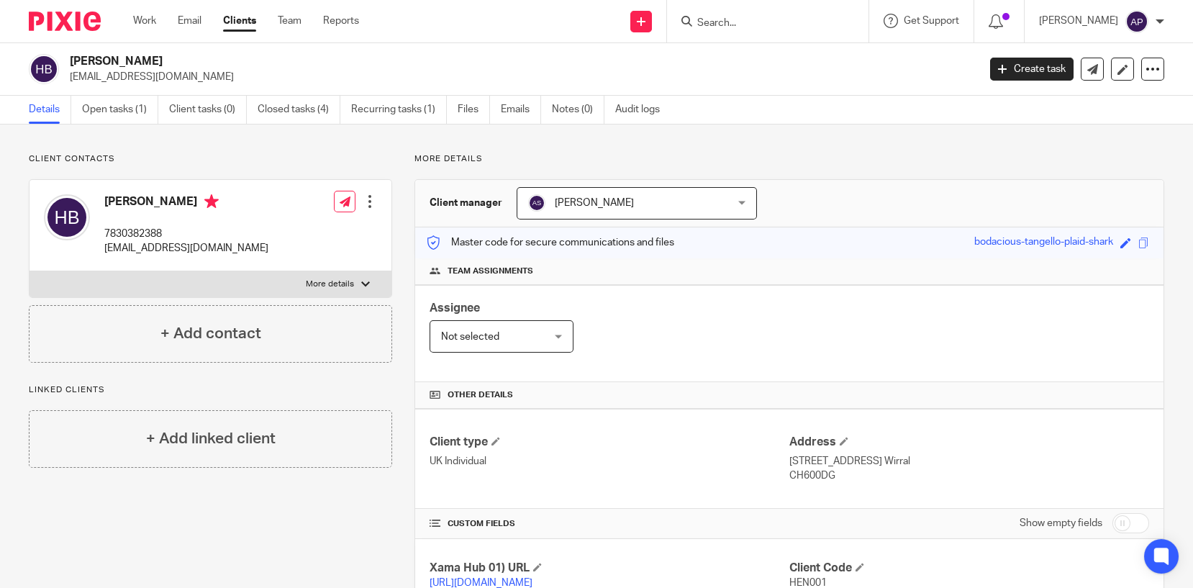
click at [728, 23] on input "Search" at bounding box center [760, 23] width 129 height 13
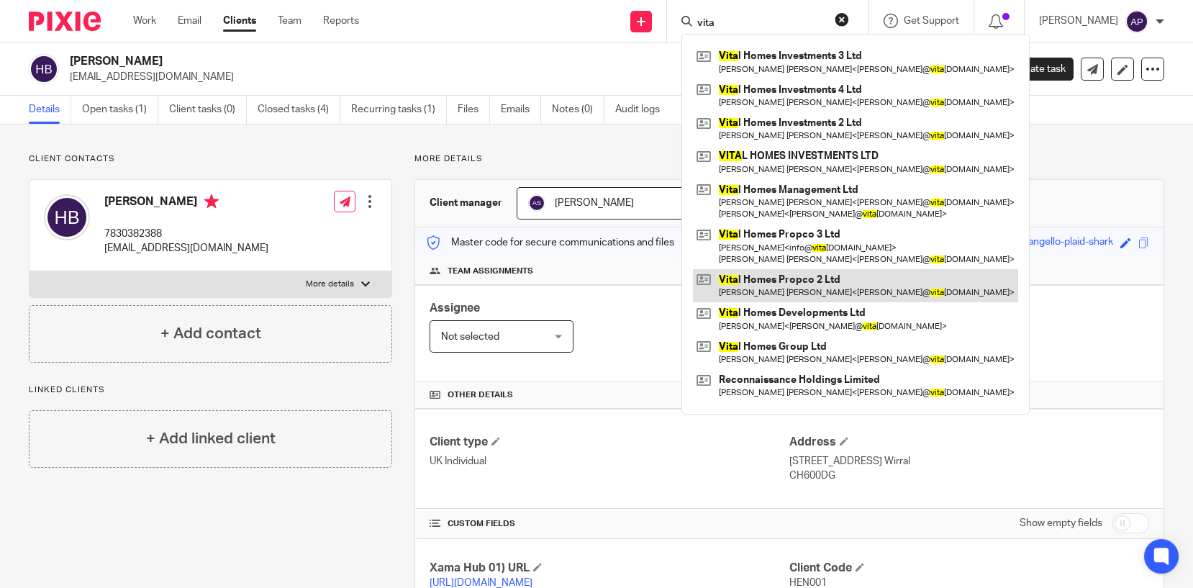
type input "vita"
click at [799, 278] on link at bounding box center [855, 285] width 325 height 33
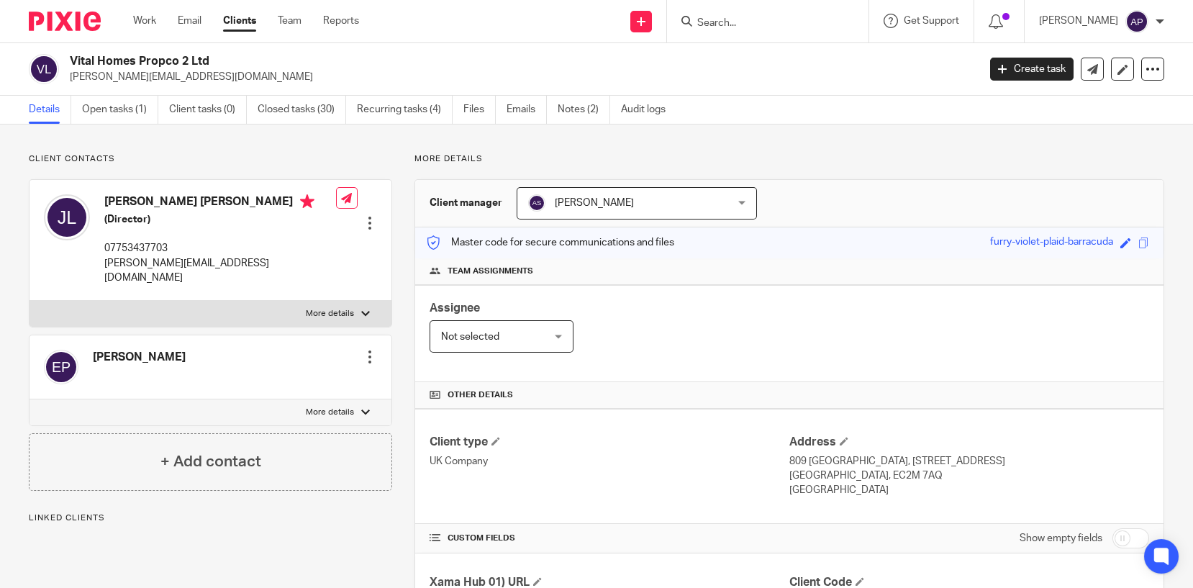
drag, startPoint x: 68, startPoint y: 58, endPoint x: 216, endPoint y: 49, distance: 149.1
click at [216, 49] on div "Vital Homes Propco 2 Ltd james@vitalhomesgroup.com Create task Update from Comp…" at bounding box center [596, 69] width 1193 height 53
copy h2 "Vital Homes Propco 2 Ltd"
drag, startPoint x: 65, startPoint y: 73, endPoint x: 232, endPoint y: 73, distance: 166.9
click at [232, 73] on div "Vital Homes Propco 2 Ltd james@vitalhomesgroup.com" at bounding box center [498, 69] width 939 height 30
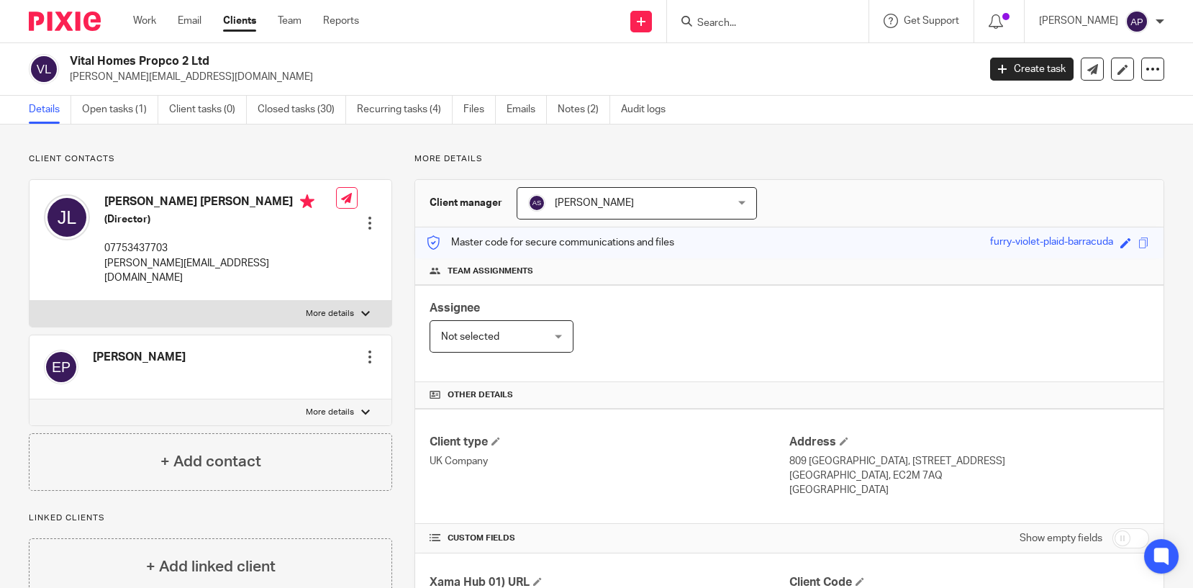
copy p "james@vitalhomesgroup.com"
click at [122, 201] on h4 "James Stephen Philip Levy" at bounding box center [220, 203] width 232 height 18
copy h4 "James"
drag, startPoint x: 65, startPoint y: 55, endPoint x: 212, endPoint y: 58, distance: 146.7
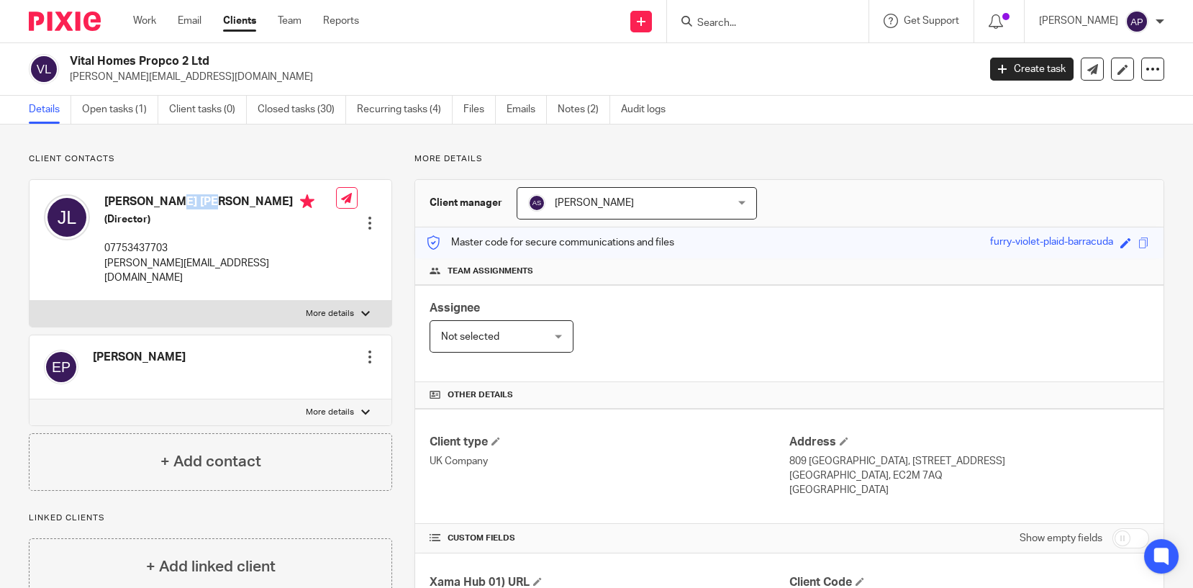
click at [212, 58] on div "Vital Homes Propco 2 Ltd james@vitalhomesgroup.com" at bounding box center [498, 69] width 939 height 30
copy h2 "Vital Homes Propco 2 Ltd"
drag, startPoint x: 65, startPoint y: 74, endPoint x: 214, endPoint y: 74, distance: 148.9
click at [214, 74] on div "Vital Homes Propco 2 Ltd james@vitalhomesgroup.com" at bounding box center [498, 69] width 939 height 30
copy p "james@vitalhomesgroup.com"
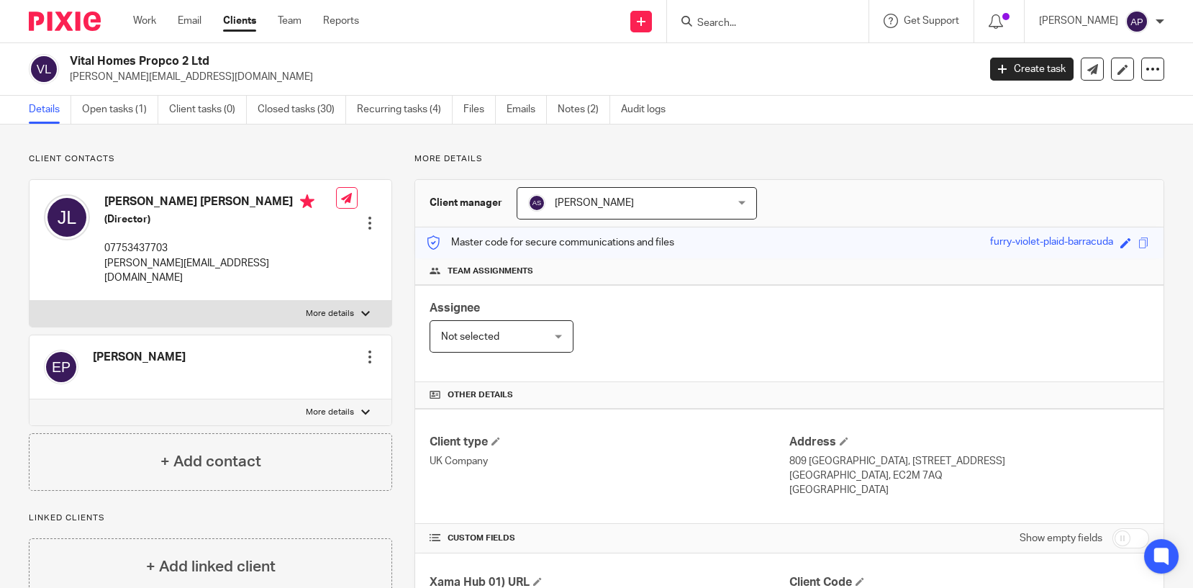
click at [122, 197] on h4 "James Stephen Philip Levy" at bounding box center [220, 203] width 232 height 18
copy h4 "James"
click at [739, 21] on input "Search" at bounding box center [760, 23] width 129 height 13
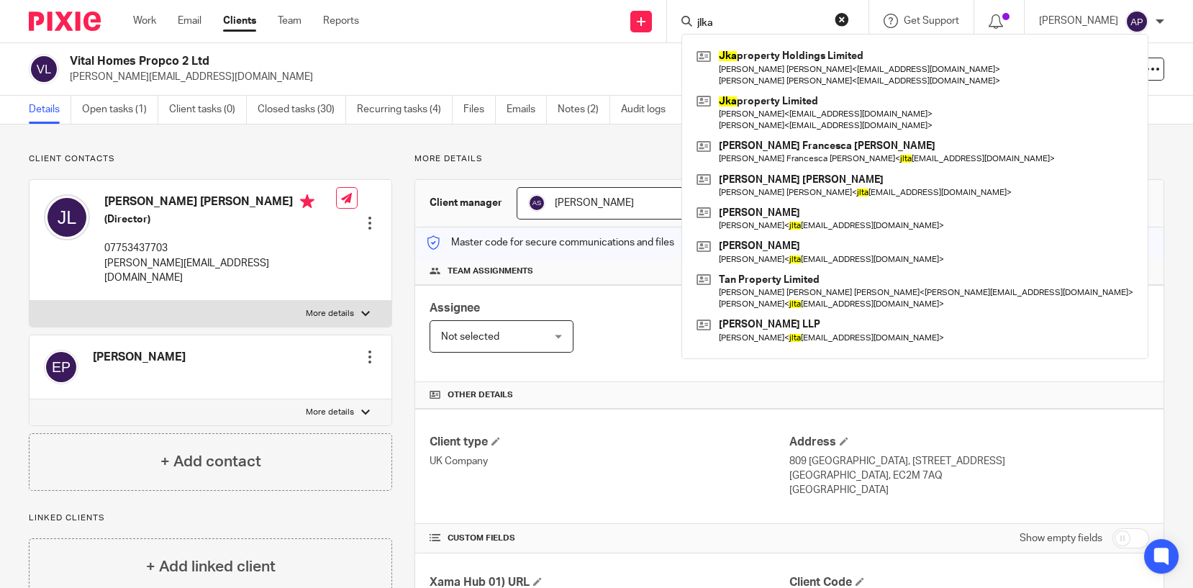
type input "jlka"
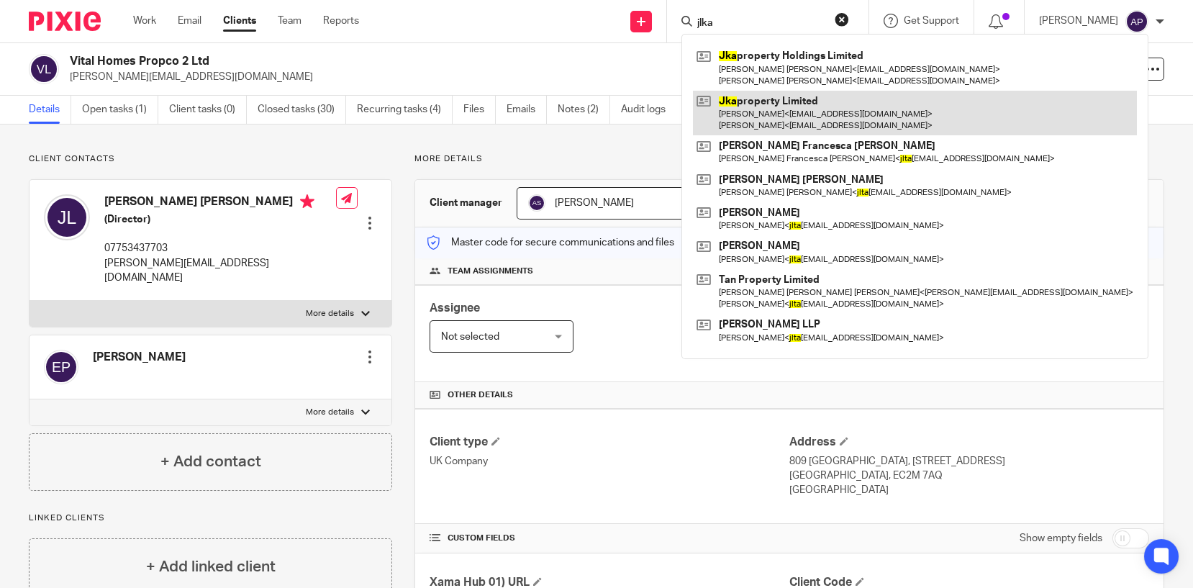
click at [827, 104] on link at bounding box center [915, 113] width 444 height 45
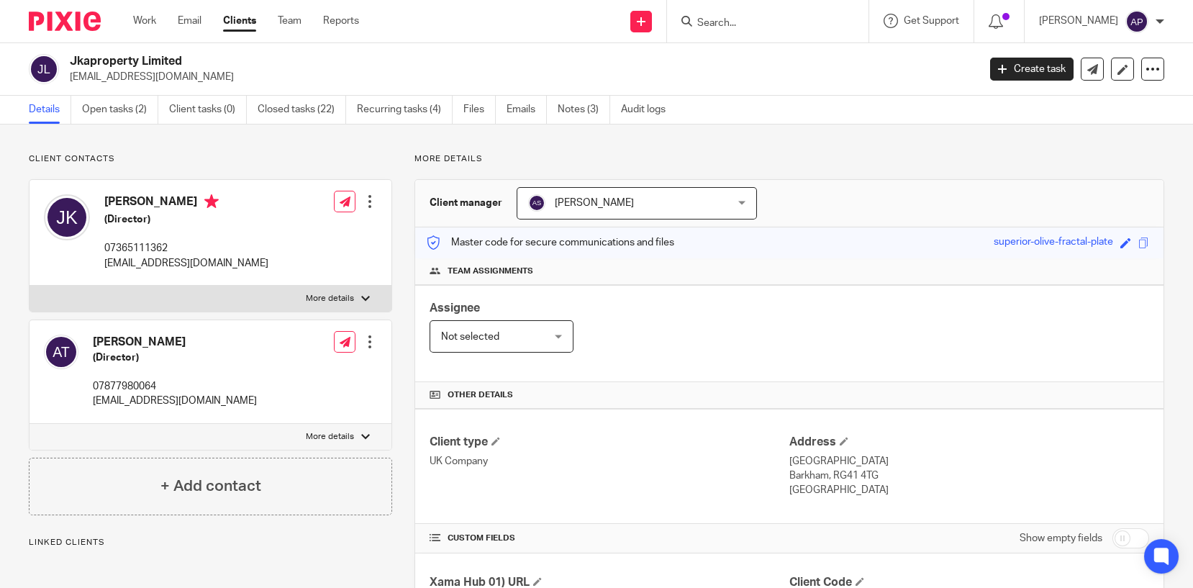
drag, startPoint x: 70, startPoint y: 58, endPoint x: 201, endPoint y: 55, distance: 130.9
click at [201, 55] on h2 "Jkaproperty Limited" at bounding box center [429, 61] width 719 height 15
copy h2 "Jkaproperty Limited"
click at [729, 21] on input "Search" at bounding box center [760, 23] width 129 height 13
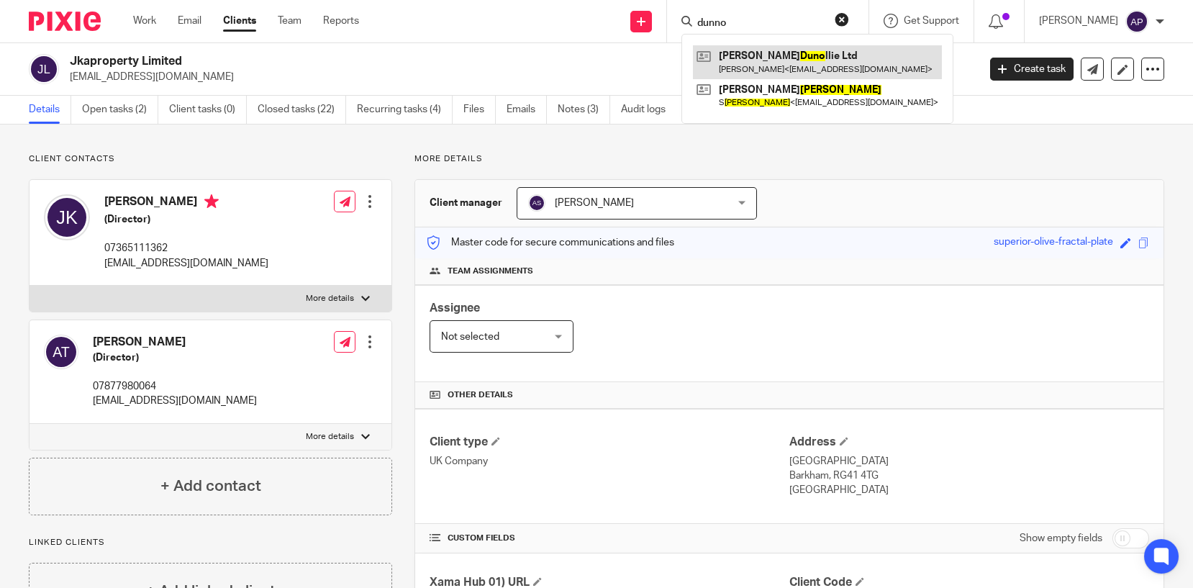
type input "dunno"
click at [785, 56] on link at bounding box center [817, 61] width 249 height 33
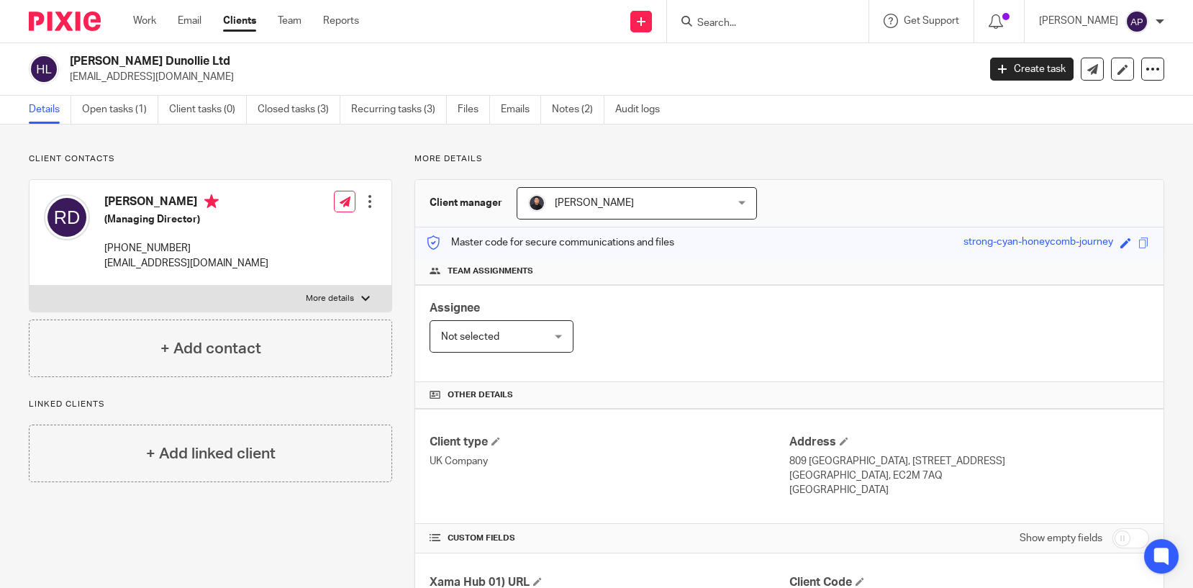
drag, startPoint x: 68, startPoint y: 57, endPoint x: 183, endPoint y: 57, distance: 115.8
click at [183, 57] on div "[PERSON_NAME] Dunollie Ltd [EMAIL_ADDRESS][DOMAIN_NAME]" at bounding box center [498, 69] width 939 height 30
copy h2 "[PERSON_NAME] Dunollie Ltd"
drag, startPoint x: 70, startPoint y: 76, endPoint x: 204, endPoint y: 72, distance: 134.5
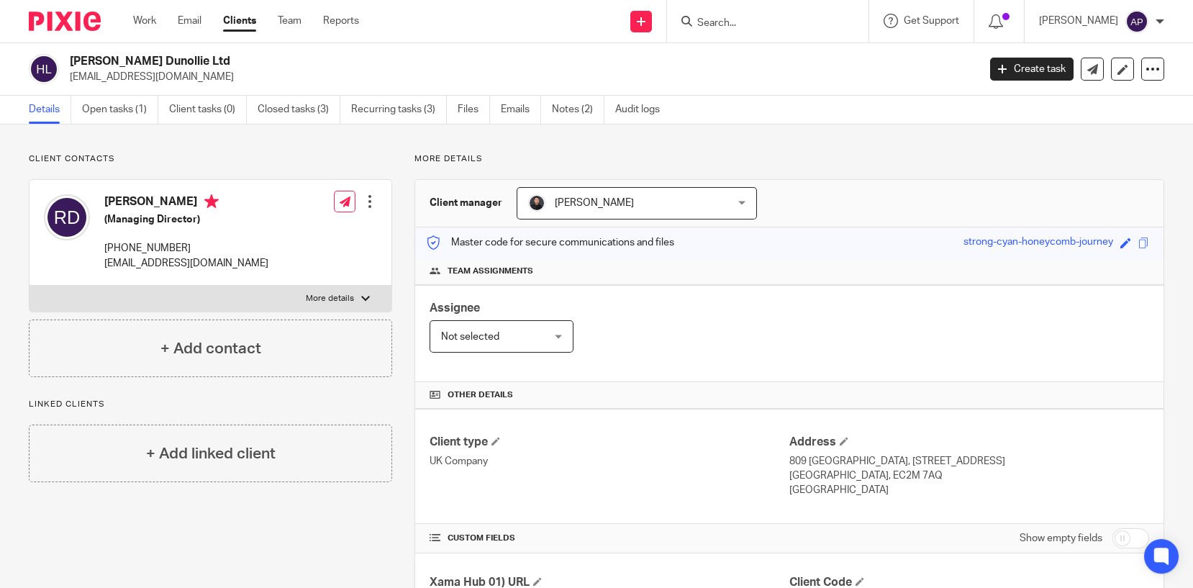
click at [204, 72] on p "[EMAIL_ADDRESS][DOMAIN_NAME]" at bounding box center [519, 77] width 898 height 14
copy p "[EMAIL_ADDRESS][DOMAIN_NAME]"
click at [127, 199] on h4 "[PERSON_NAME]" at bounding box center [186, 203] width 164 height 18
copy h4 "[PERSON_NAME]"
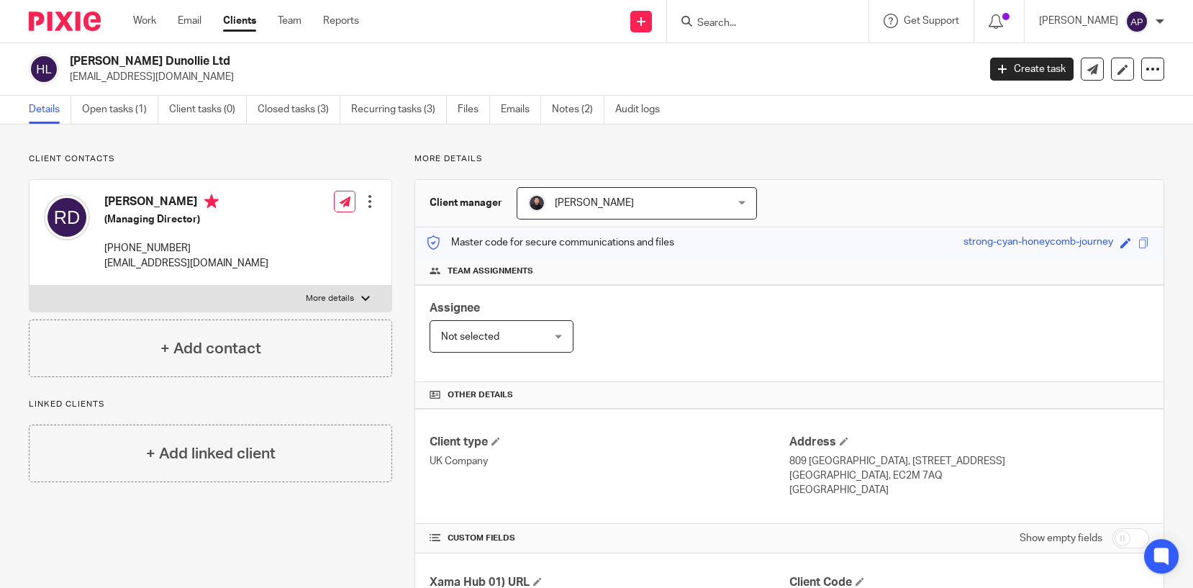
click at [721, 19] on input "Search" at bounding box center [760, 23] width 129 height 13
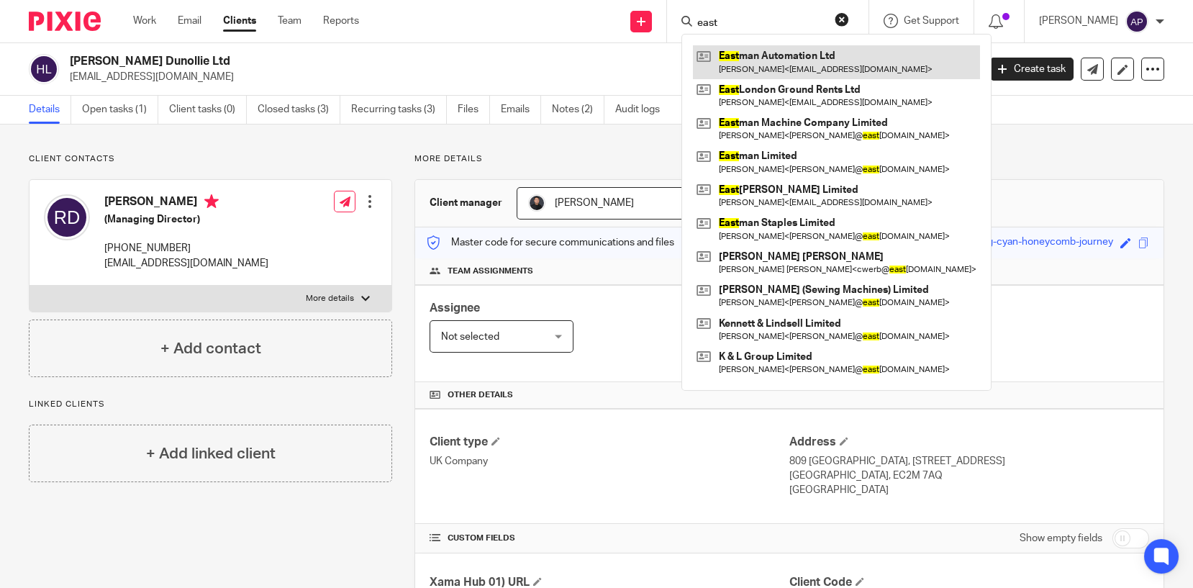
type input "east"
click at [781, 58] on link at bounding box center [836, 61] width 287 height 33
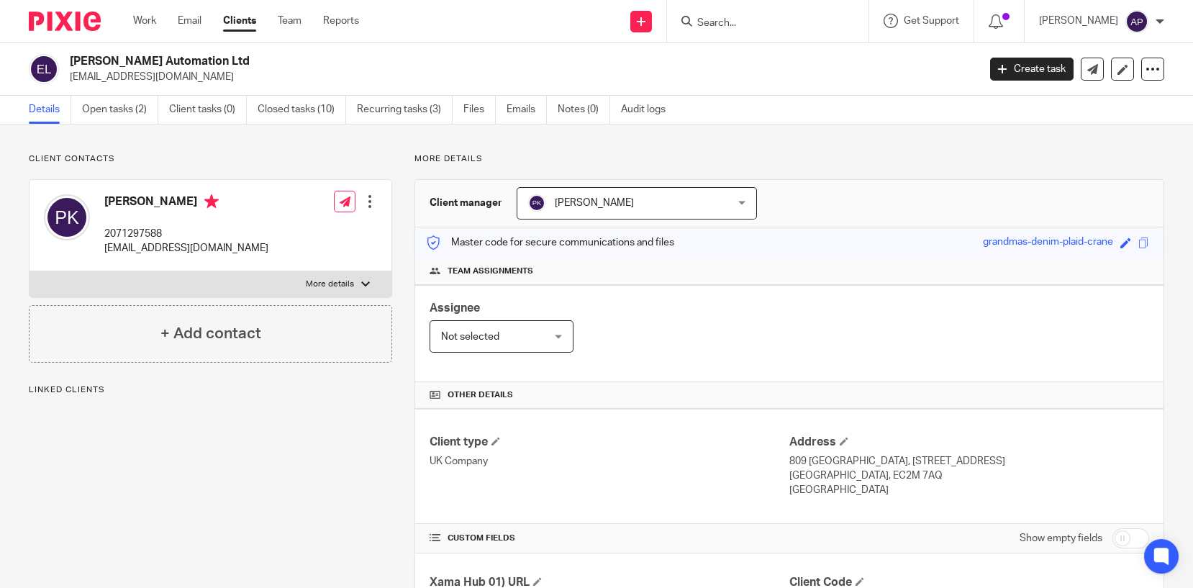
drag, startPoint x: 70, startPoint y: 56, endPoint x: 207, endPoint y: 57, distance: 136.7
click at [207, 57] on h2 "[PERSON_NAME] Automation Ltd" at bounding box center [429, 61] width 719 height 15
copy h2 "[PERSON_NAME] Automation Ltd"
drag, startPoint x: 67, startPoint y: 76, endPoint x: 206, endPoint y: 76, distance: 138.8
click at [206, 76] on div "[PERSON_NAME] Automation Ltd [EMAIL_ADDRESS][DOMAIN_NAME]" at bounding box center [498, 69] width 939 height 30
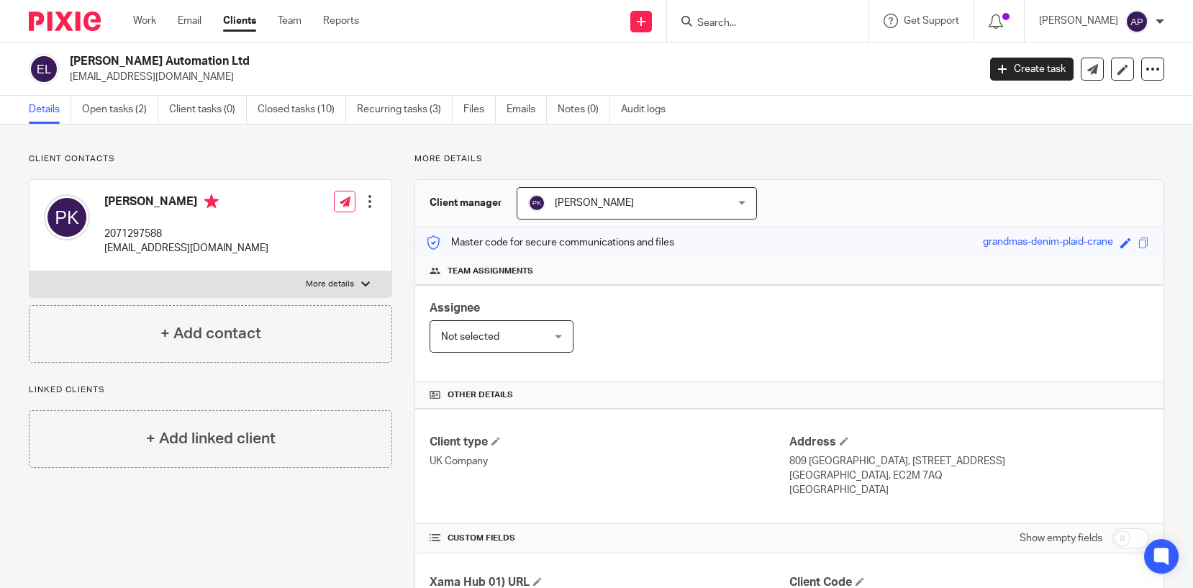
copy p "[EMAIL_ADDRESS][DOMAIN_NAME]"
click at [713, 19] on input "Search" at bounding box center [760, 23] width 129 height 13
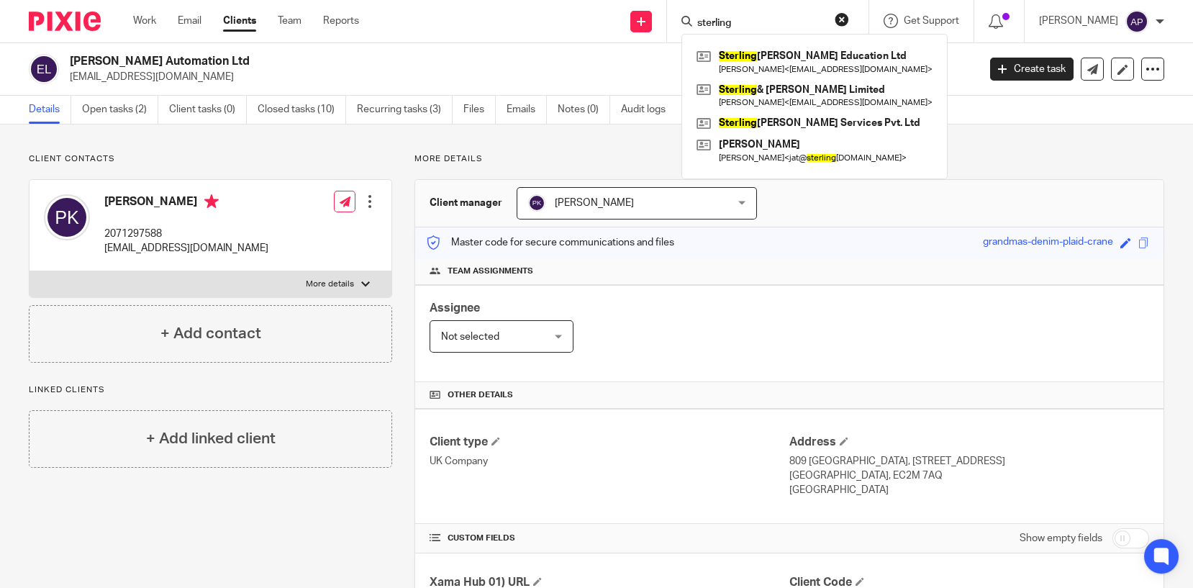
type input "sterling"
click at [849, 17] on button "reset" at bounding box center [841, 19] width 14 height 14
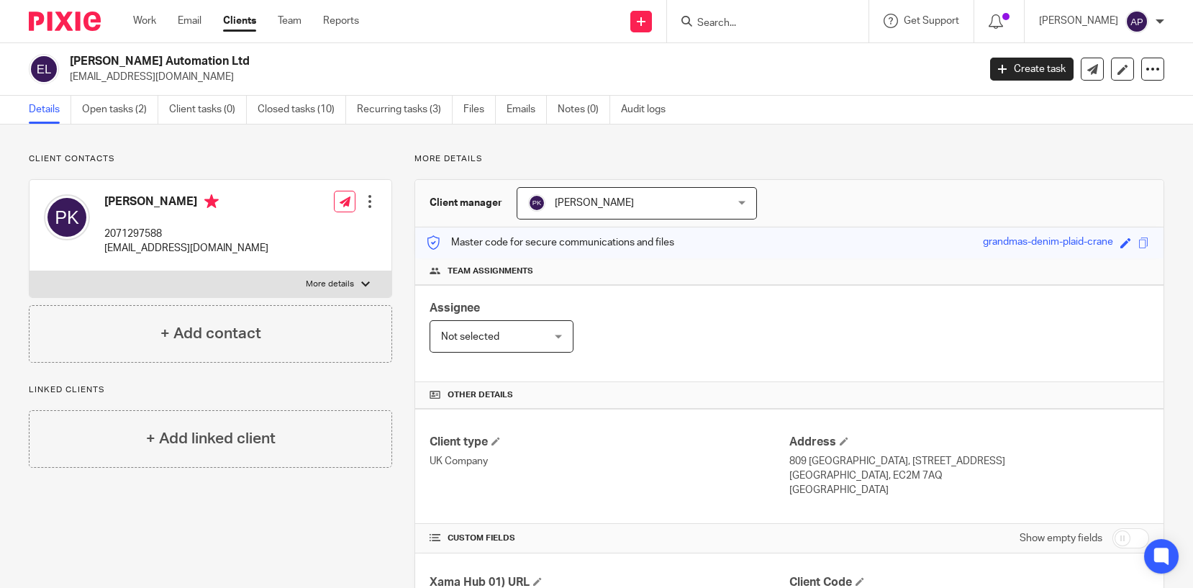
click at [747, 19] on input "Search" at bounding box center [760, 23] width 129 height 13
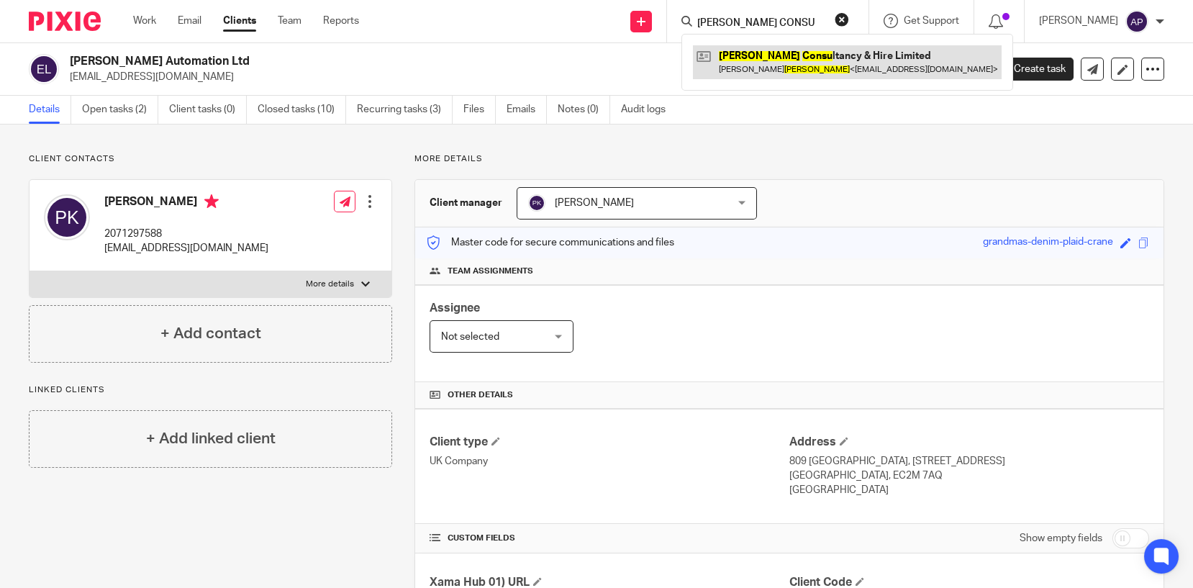
type input "[PERSON_NAME] CONSU"
click at [808, 68] on link at bounding box center [847, 61] width 309 height 33
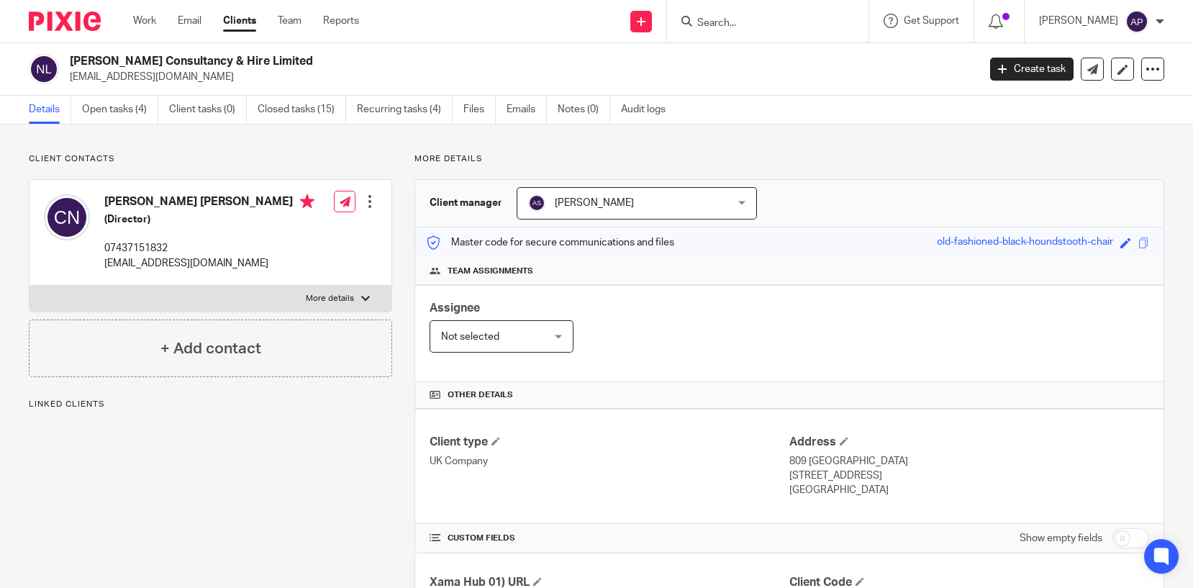
drag, startPoint x: 68, startPoint y: 60, endPoint x: 341, endPoint y: 78, distance: 273.2
click at [341, 78] on div "[PERSON_NAME] Consultancy & Hire Limited [EMAIL_ADDRESS][DOMAIN_NAME]" at bounding box center [498, 69] width 939 height 30
drag, startPoint x: 341, startPoint y: 78, endPoint x: 483, endPoint y: 66, distance: 142.9
click at [489, 68] on h2 "[PERSON_NAME] Consultancy & Hire Limited" at bounding box center [429, 61] width 719 height 15
click at [293, 54] on h2 "[PERSON_NAME] Consultancy & Hire Limited" at bounding box center [429, 61] width 719 height 15
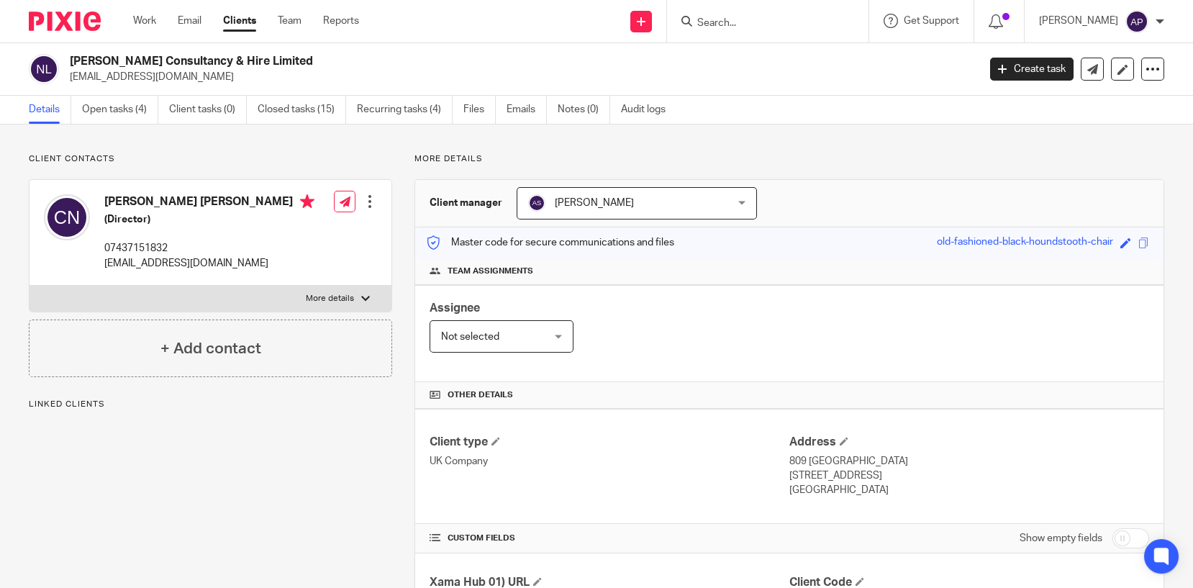
drag, startPoint x: 70, startPoint y: 58, endPoint x: 284, endPoint y: 56, distance: 214.3
click at [284, 56] on h2 "[PERSON_NAME] Consultancy & Hire Limited" at bounding box center [429, 61] width 719 height 15
copy h2 "[PERSON_NAME] Consultancy & Hire Limited"
drag, startPoint x: 68, startPoint y: 73, endPoint x: 207, endPoint y: 76, distance: 139.6
click at [207, 76] on div "[PERSON_NAME] Consultancy & Hire Limited [EMAIL_ADDRESS][DOMAIN_NAME]" at bounding box center [498, 69] width 939 height 30
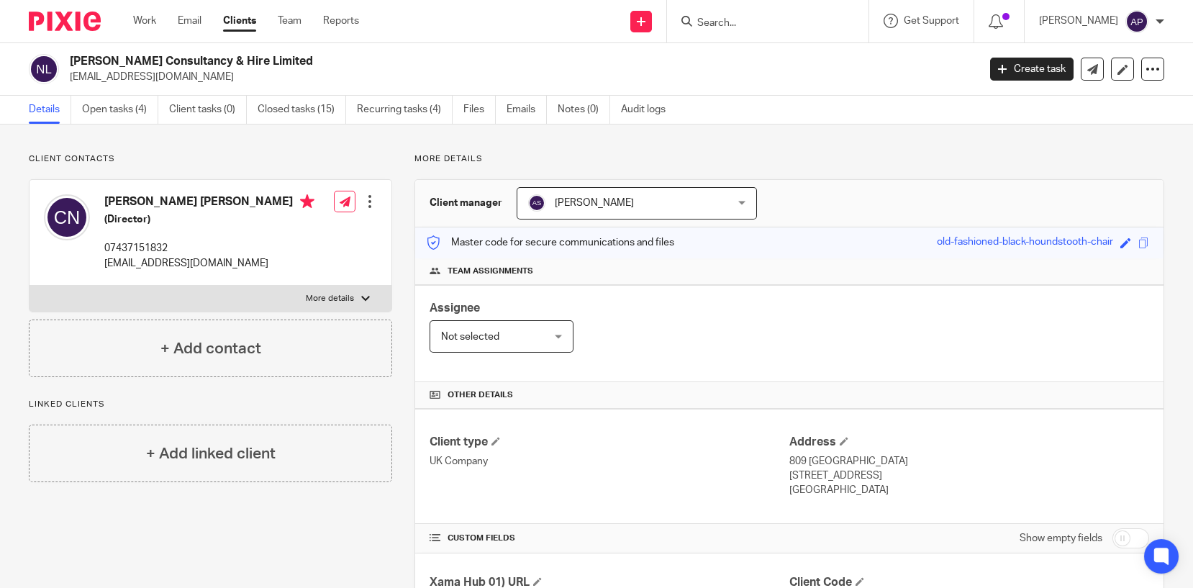
copy p "[EMAIL_ADDRESS][DOMAIN_NAME]"
click at [120, 196] on h4 "[PERSON_NAME] [PERSON_NAME]" at bounding box center [209, 203] width 210 height 18
copy h4 "[PERSON_NAME]"
click at [713, 23] on input "Search" at bounding box center [760, 23] width 129 height 13
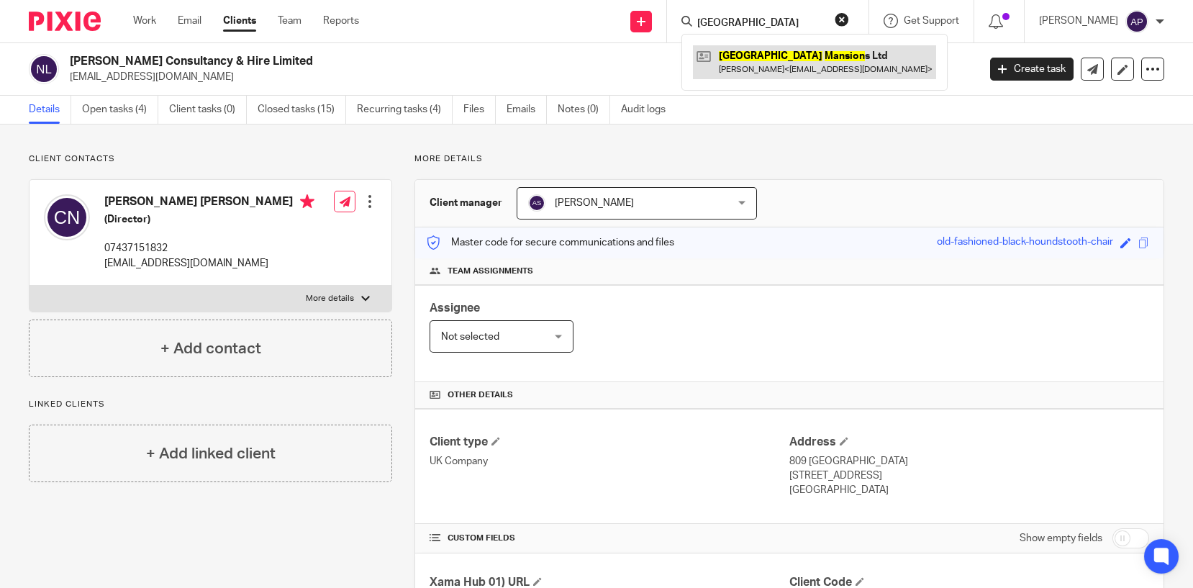
type input "[GEOGRAPHIC_DATA]"
click at [817, 61] on link at bounding box center [814, 61] width 243 height 33
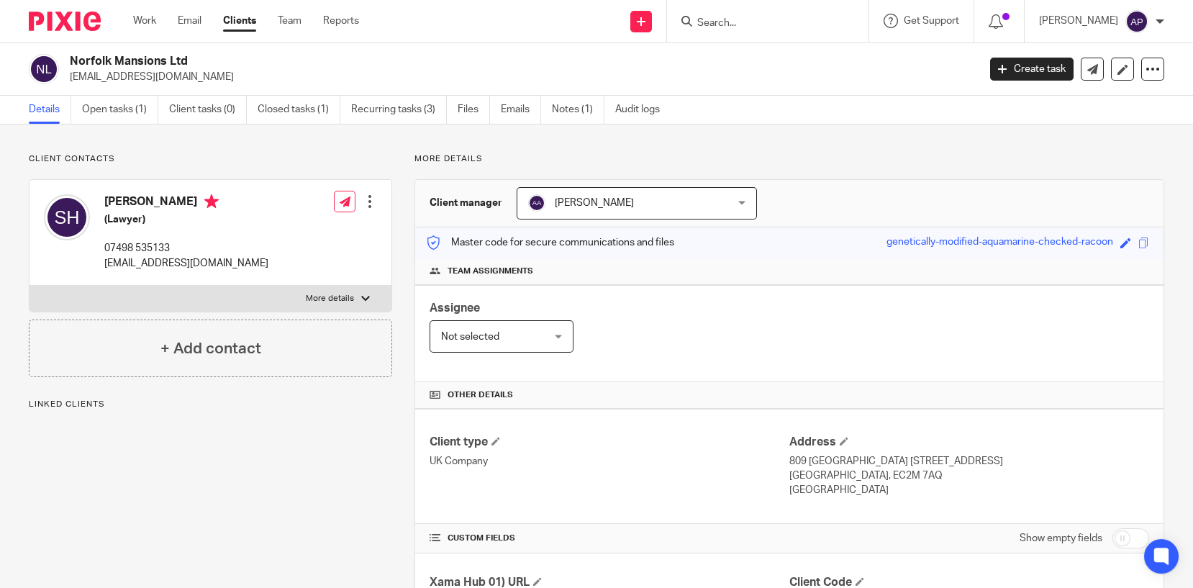
drag, startPoint x: 68, startPoint y: 61, endPoint x: 195, endPoint y: 60, distance: 126.6
click at [195, 60] on div "Norfolk Mansions Ltd sameerhuda@hotmail.com" at bounding box center [498, 69] width 939 height 30
copy h2 "Norfolk Mansions Ltd"
drag, startPoint x: 69, startPoint y: 77, endPoint x: 209, endPoint y: 72, distance: 139.6
click at [209, 72] on p "sameerhuda@hotmail.com" at bounding box center [519, 77] width 898 height 14
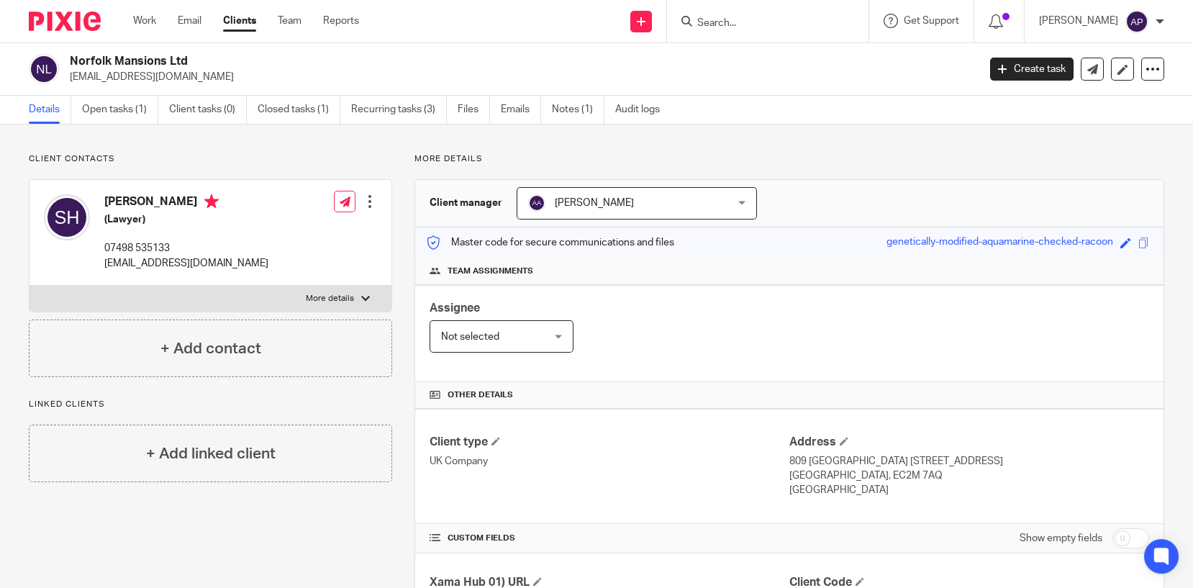
copy p "sameerhuda@hotmail.com"
click at [129, 199] on h4 "Sameer Huda" at bounding box center [186, 203] width 164 height 18
copy h4 "Sameer"
click at [710, 20] on input "Search" at bounding box center [760, 23] width 129 height 13
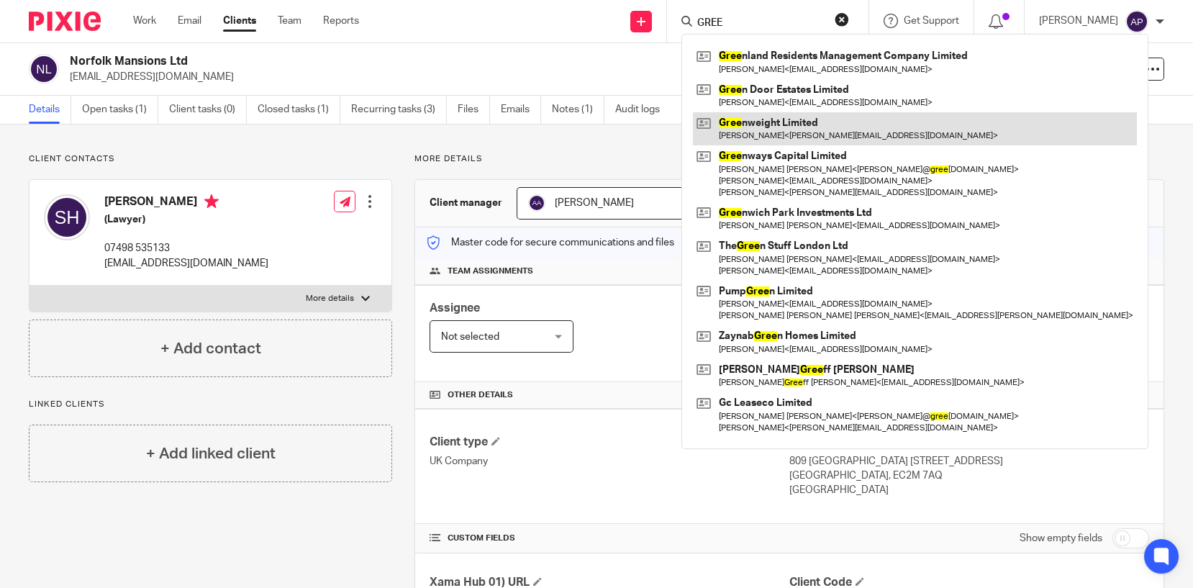
type input "GREE"
click at [806, 124] on link at bounding box center [915, 128] width 444 height 33
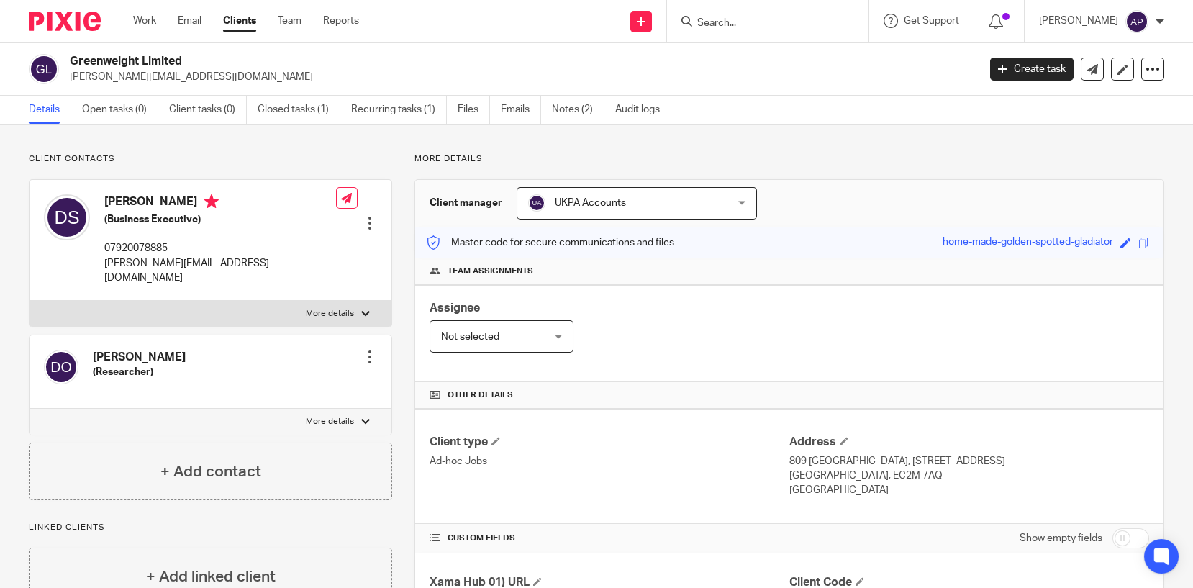
drag, startPoint x: 70, startPoint y: 61, endPoint x: 191, endPoint y: 60, distance: 120.8
click at [191, 60] on h2 "Greenweight Limited" at bounding box center [429, 61] width 719 height 15
copy h2 "Greenweight Limited"
drag, startPoint x: 70, startPoint y: 76, endPoint x: 159, endPoint y: 73, distance: 89.2
click at [159, 73] on p "[PERSON_NAME][EMAIL_ADDRESS][DOMAIN_NAME]" at bounding box center [519, 77] width 898 height 14
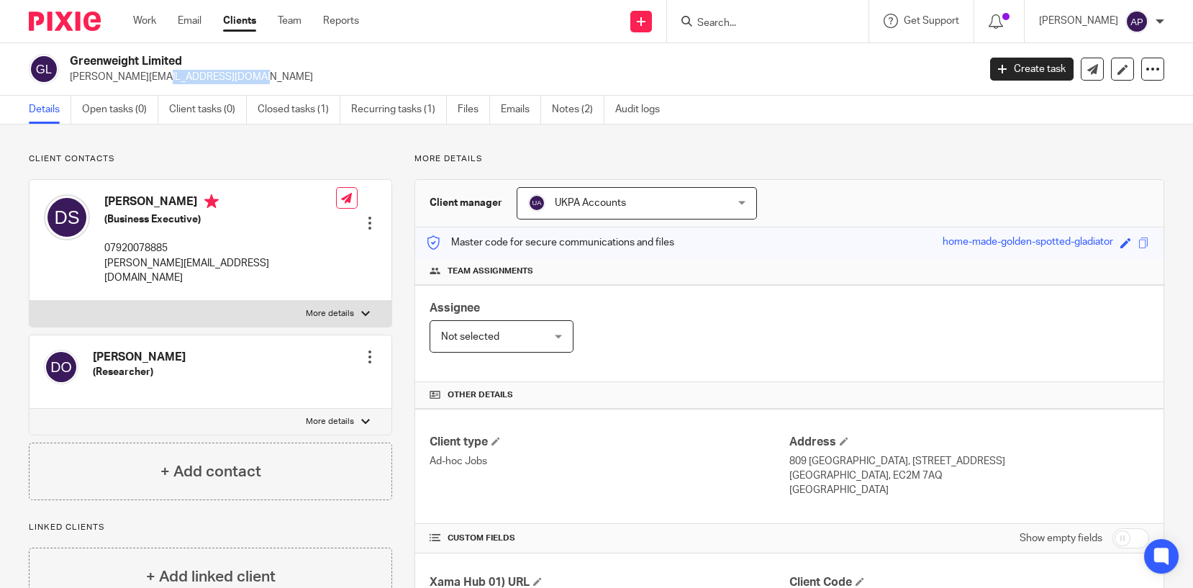
copy p "[PERSON_NAME][EMAIL_ADDRESS][DOMAIN_NAME]"
drag, startPoint x: 103, startPoint y: 196, endPoint x: 179, endPoint y: 204, distance: 76.6
click at [179, 204] on h4 "[PERSON_NAME]" at bounding box center [220, 203] width 232 height 18
copy h4 "[PERSON_NAME]"
click at [742, 20] on input "Search" at bounding box center [760, 23] width 129 height 13
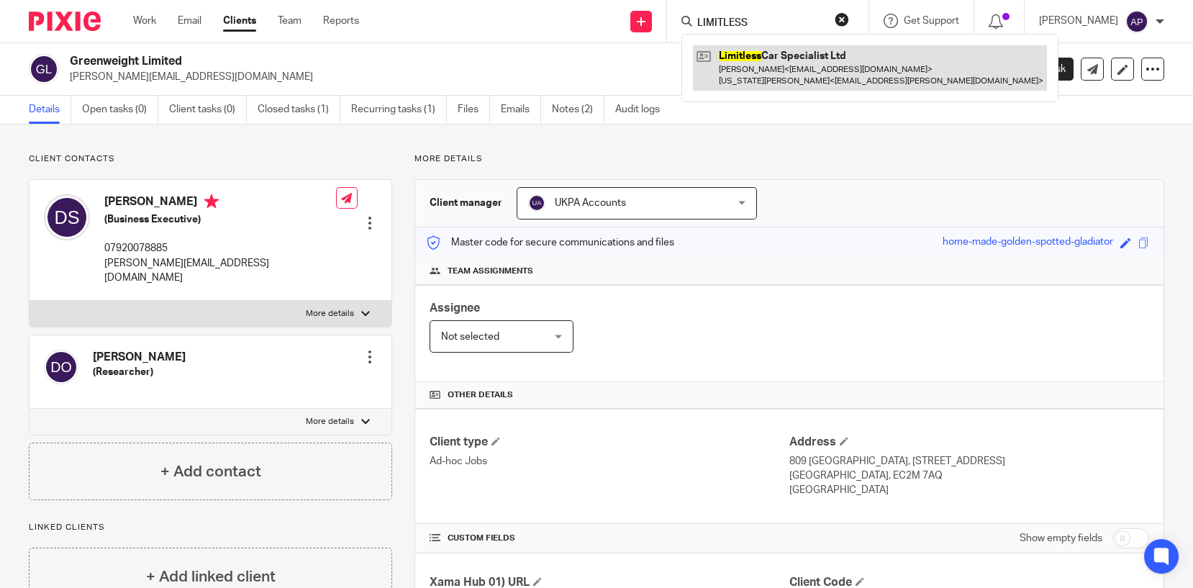
type input "LIMITLESS"
click at [827, 79] on link at bounding box center [870, 67] width 354 height 45
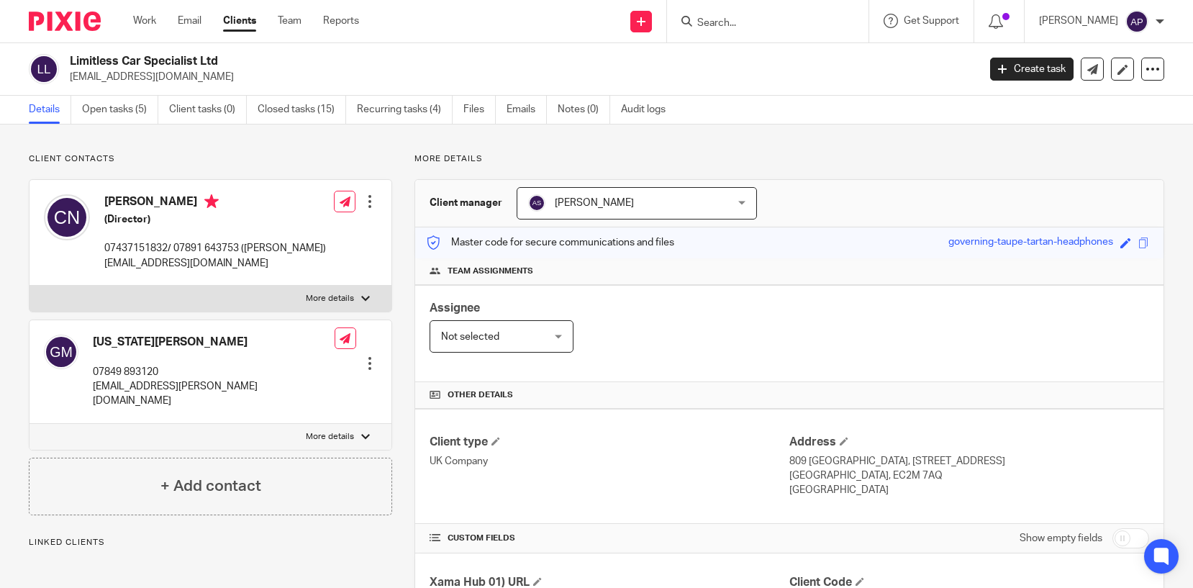
click at [234, 61] on div "Limitless Car Specialist Ltd [EMAIL_ADDRESS][DOMAIN_NAME]" at bounding box center [498, 69] width 939 height 30
click at [727, 23] on input "Search" at bounding box center [760, 23] width 129 height 13
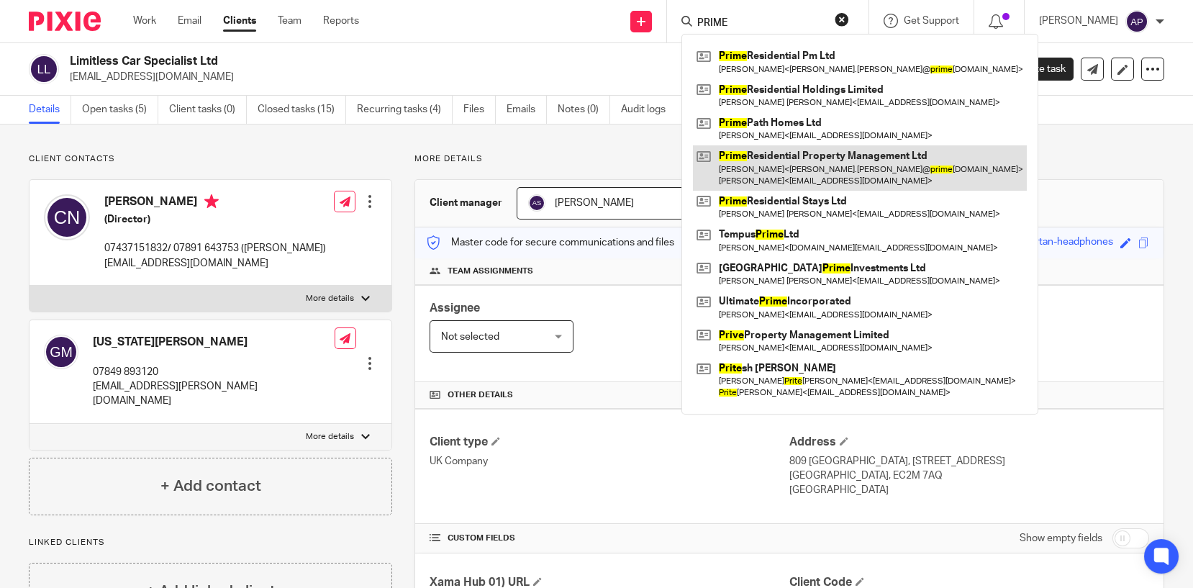
type input "PRIME"
click at [857, 158] on link at bounding box center [860, 167] width 334 height 45
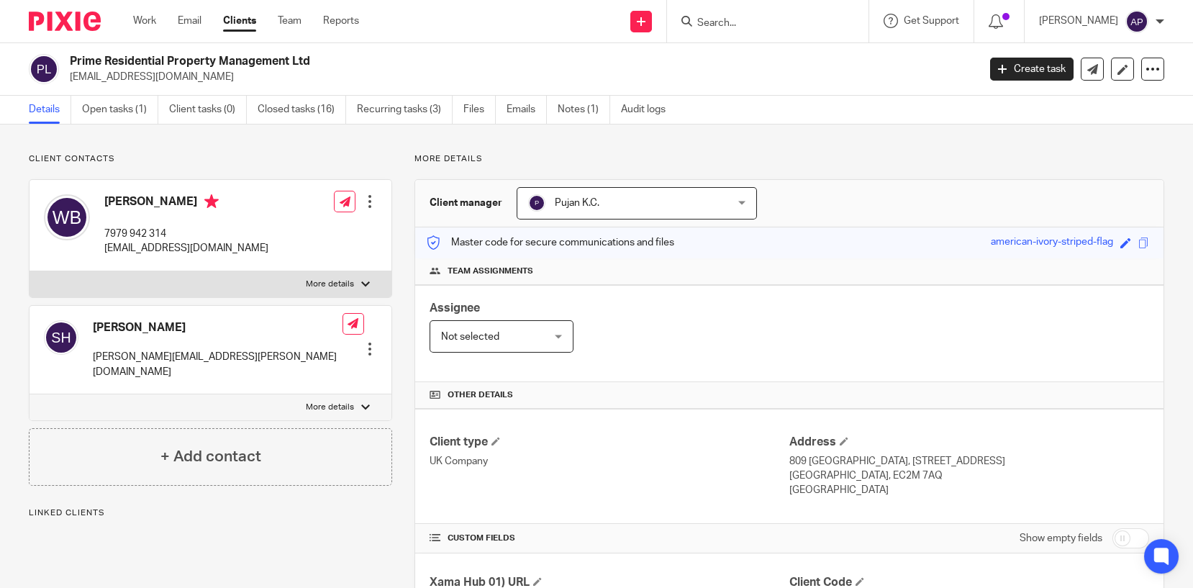
drag, startPoint x: 68, startPoint y: 60, endPoint x: 320, endPoint y: 53, distance: 252.6
click at [320, 53] on div "Prime Residential Property Management Ltd will.bainbridge@hawthorncapgroup.com …" at bounding box center [596, 69] width 1193 height 53
copy h2 "Prime Residential Property Management Ltd"
click at [752, 21] on input "Search" at bounding box center [760, 23] width 129 height 13
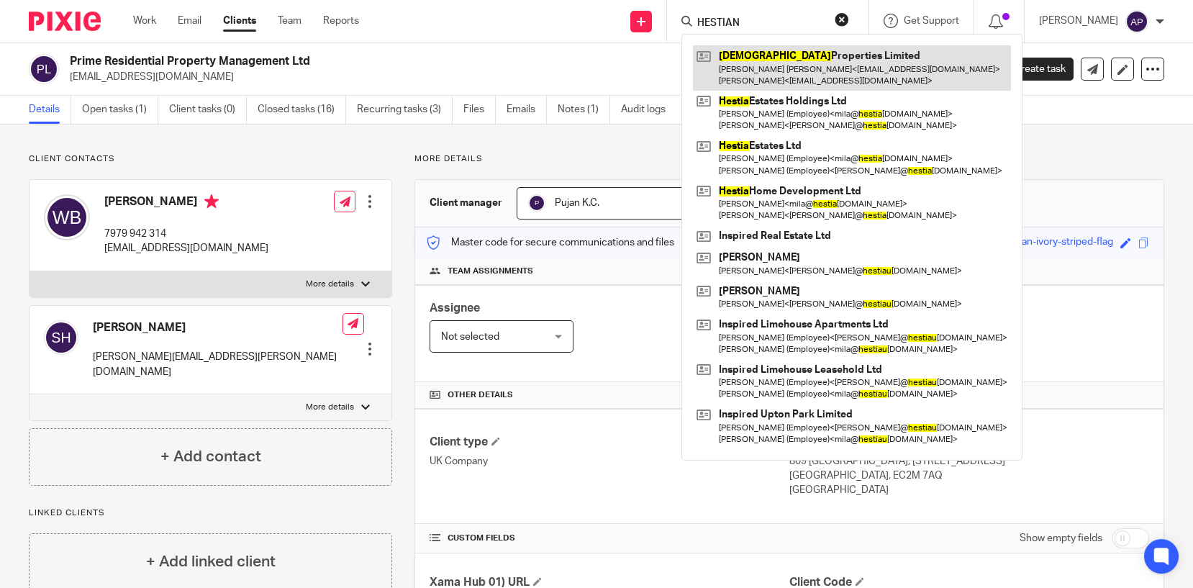
type input "HESTIAN"
click at [791, 69] on link at bounding box center [852, 67] width 318 height 45
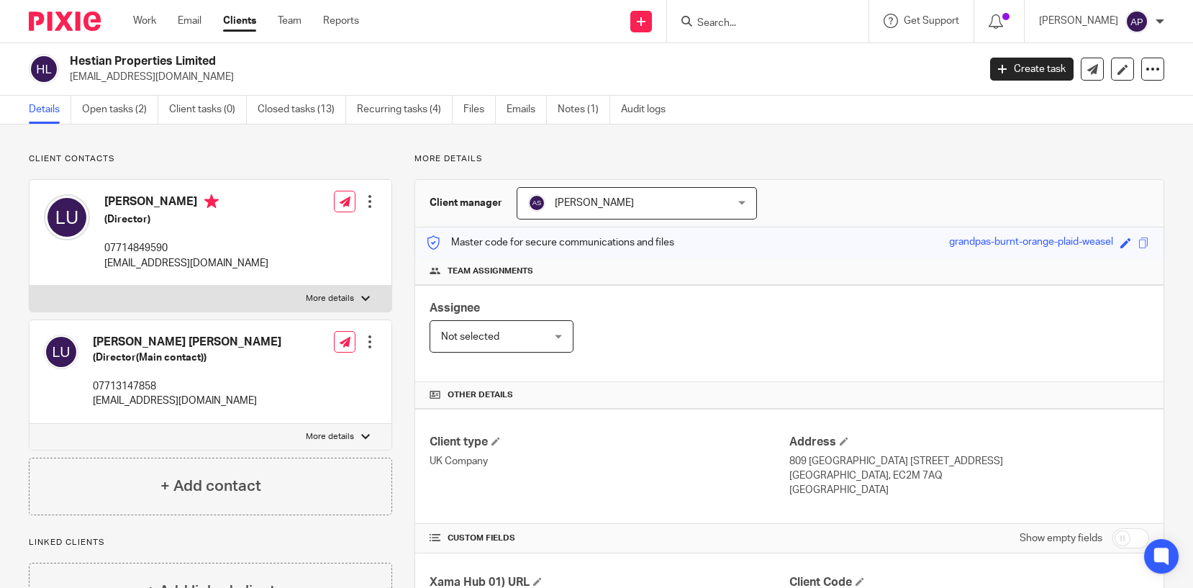
drag, startPoint x: 70, startPoint y: 61, endPoint x: 245, endPoint y: 53, distance: 175.0
click at [245, 54] on h2 "Hestian Properties Limited" at bounding box center [429, 61] width 719 height 15
copy h2 "Hestian Properties Limited"
click at [722, 19] on input "Search" at bounding box center [760, 23] width 129 height 13
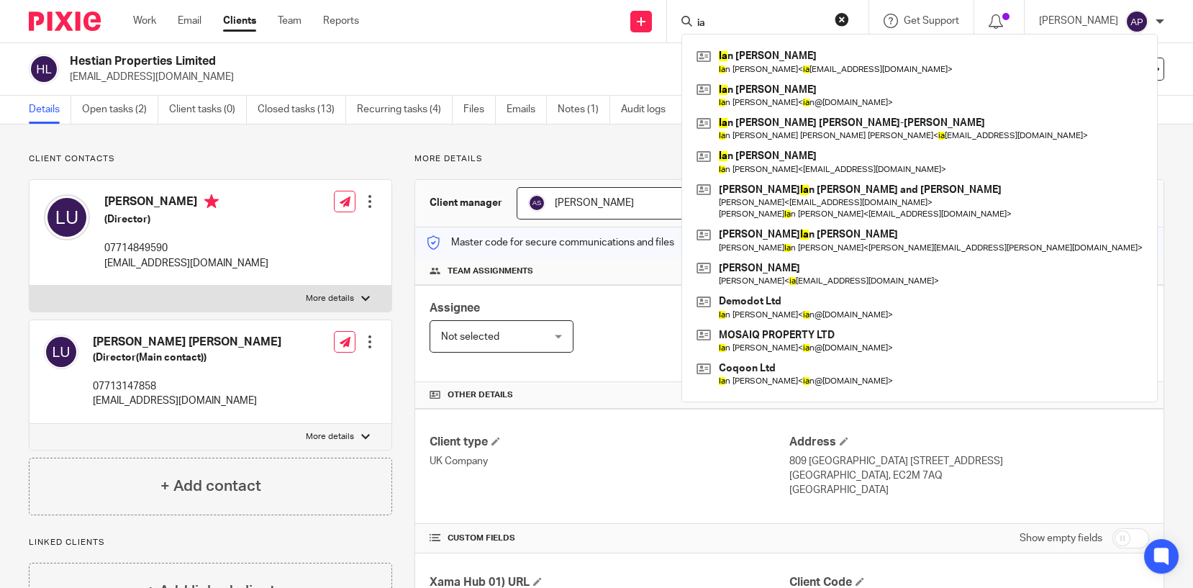
type input "i"
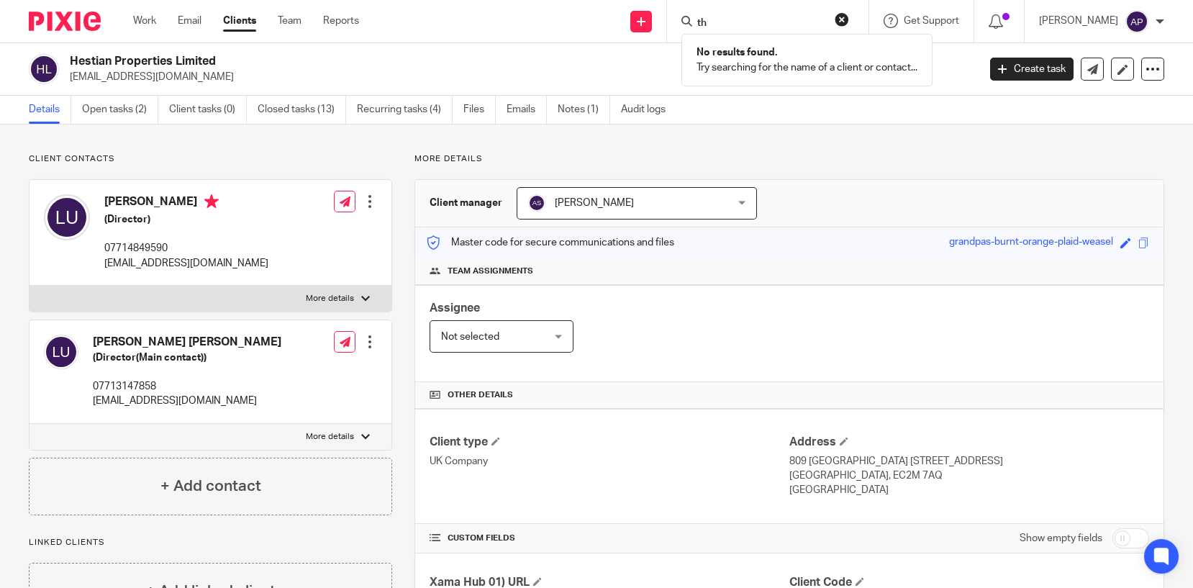
type input "t"
click at [719, 14] on form at bounding box center [772, 21] width 153 height 18
click at [724, 19] on input "Search" at bounding box center [760, 23] width 129 height 13
type input "IA22"
click at [849, 19] on button "reset" at bounding box center [841, 19] width 14 height 14
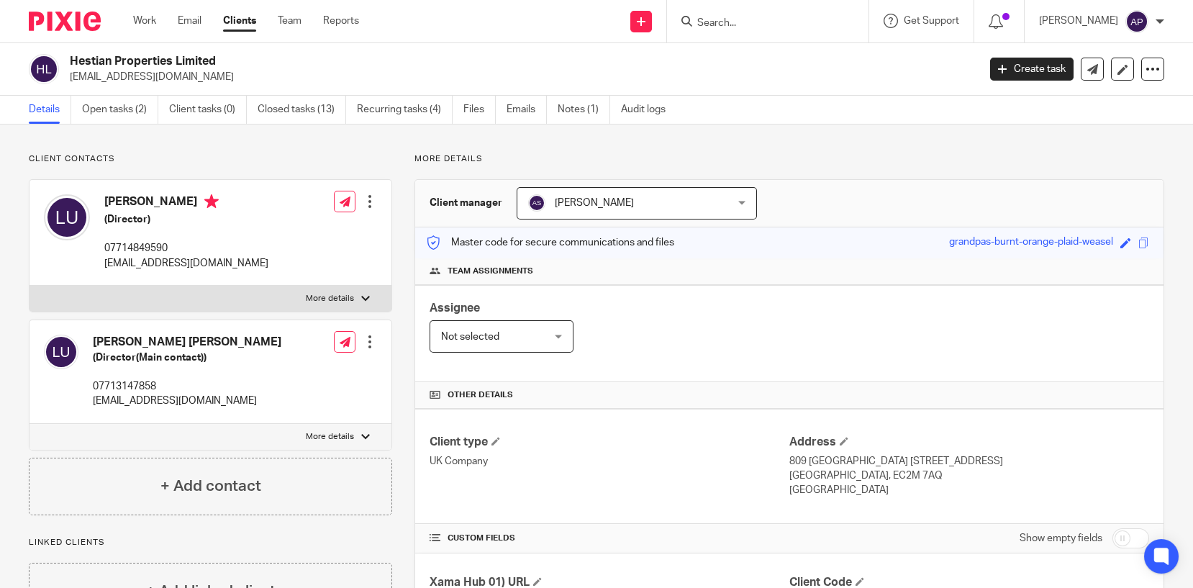
click at [732, 19] on input "Search" at bounding box center [760, 23] width 129 height 13
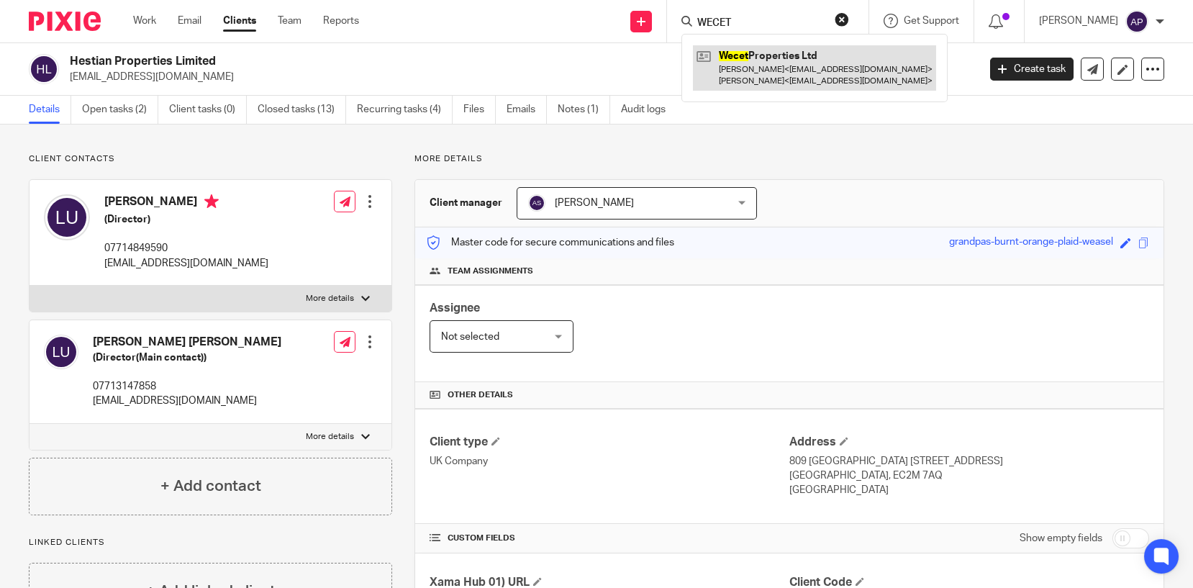
type input "WECET"
click at [765, 63] on link at bounding box center [814, 67] width 243 height 45
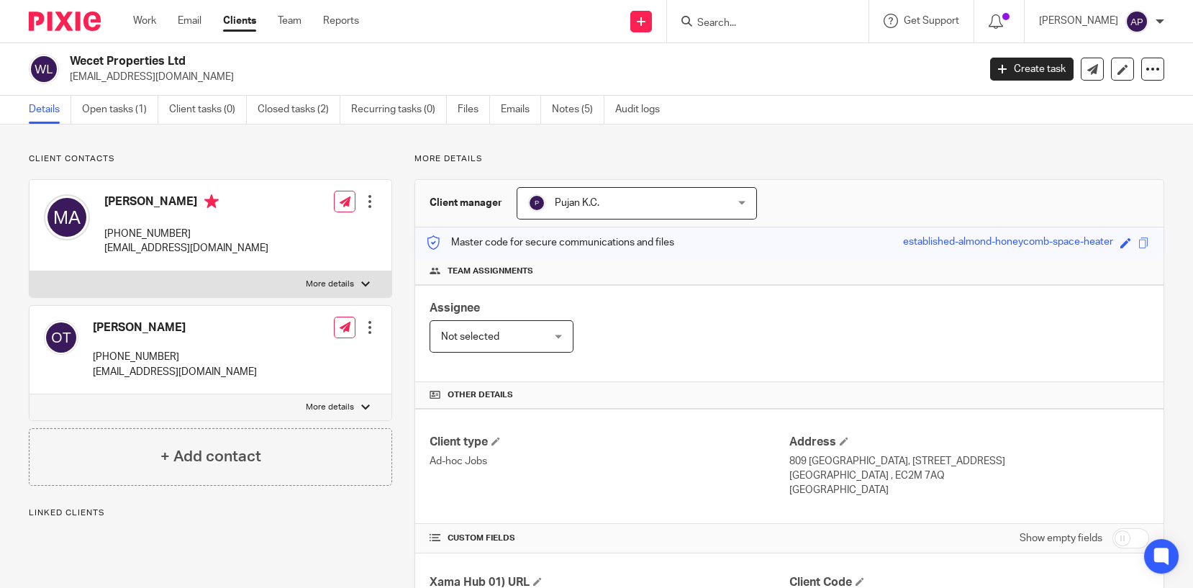
click at [206, 76] on div "Wecet Properties Ltd [EMAIL_ADDRESS][DOMAIN_NAME]" at bounding box center [498, 69] width 939 height 30
drag, startPoint x: 206, startPoint y: 76, endPoint x: 339, endPoint y: 66, distance: 132.7
click at [339, 66] on h2 "Wecet Properties Ltd" at bounding box center [429, 61] width 719 height 15
click at [273, 48] on div "Wecet Properties Ltd [EMAIL_ADDRESS][DOMAIN_NAME] Create task Update from Compa…" at bounding box center [596, 69] width 1193 height 53
drag, startPoint x: 66, startPoint y: 58, endPoint x: 219, endPoint y: 59, distance: 152.5
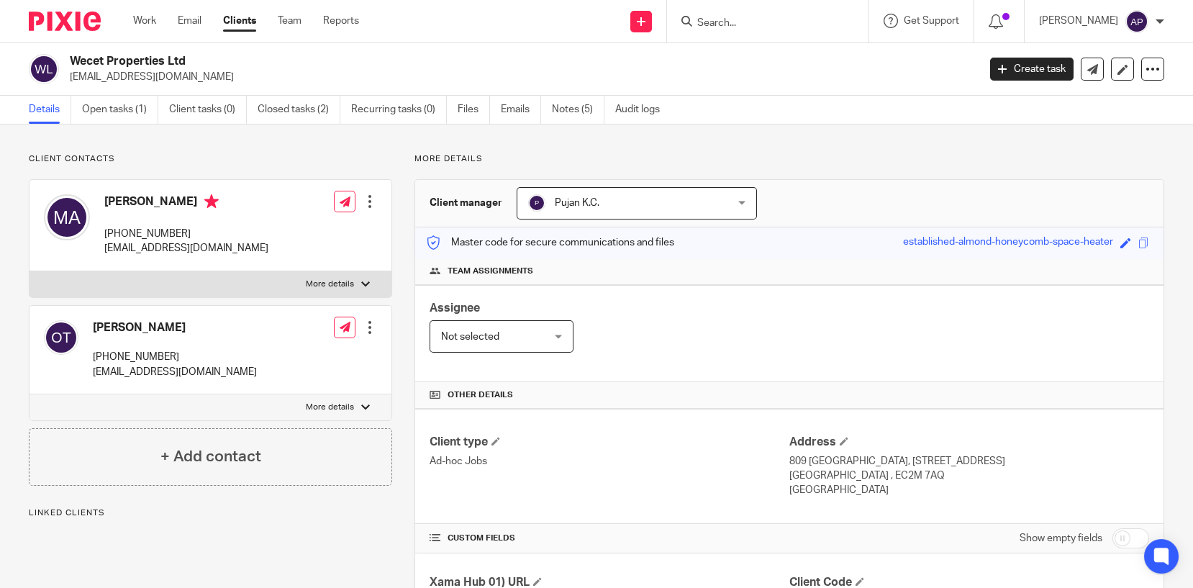
click at [219, 59] on div "Wecet Properties Ltd [EMAIL_ADDRESS][DOMAIN_NAME]" at bounding box center [498, 69] width 939 height 30
copy h2 "Wecet Properties Ltd"
click at [720, 24] on input "Search" at bounding box center [760, 23] width 129 height 13
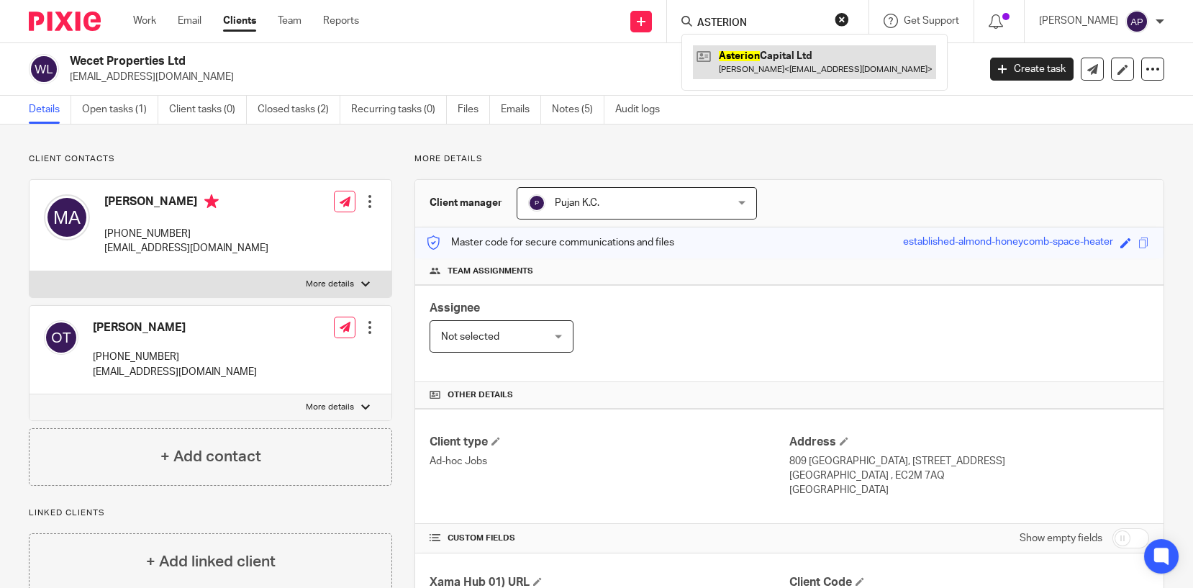
type input "ASTERION"
click at [802, 54] on link at bounding box center [814, 61] width 243 height 33
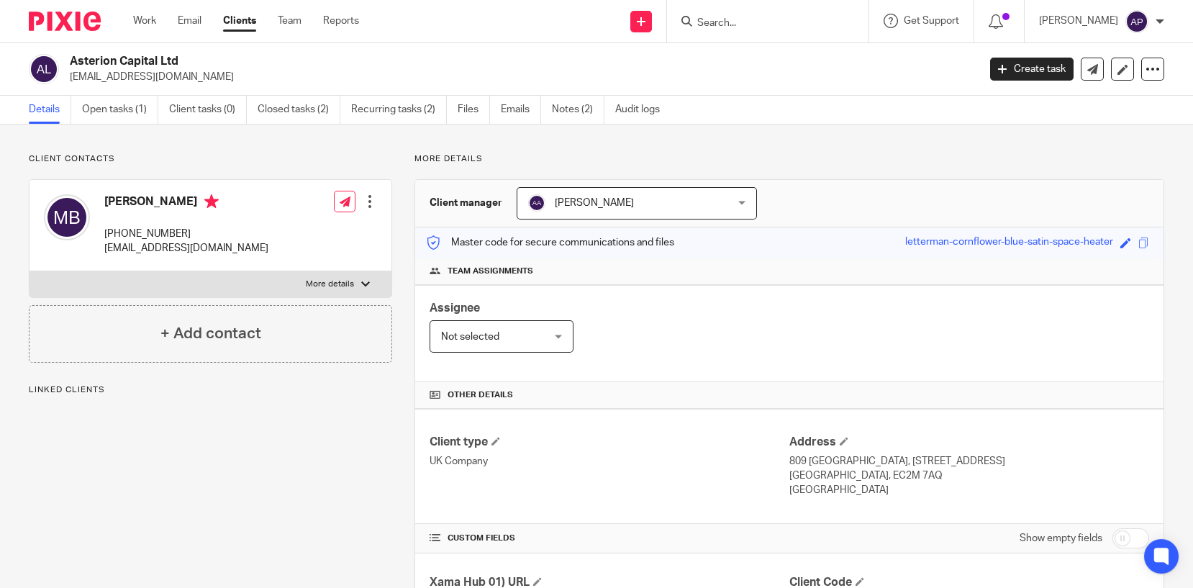
drag, startPoint x: 69, startPoint y: 63, endPoint x: 181, endPoint y: 58, distance: 112.3
click at [181, 58] on h2 "Asterion Capital Ltd" at bounding box center [429, 61] width 719 height 15
copy h2 "Asterion Capital Ltd"
click at [720, 24] on input "Search" at bounding box center [760, 23] width 129 height 13
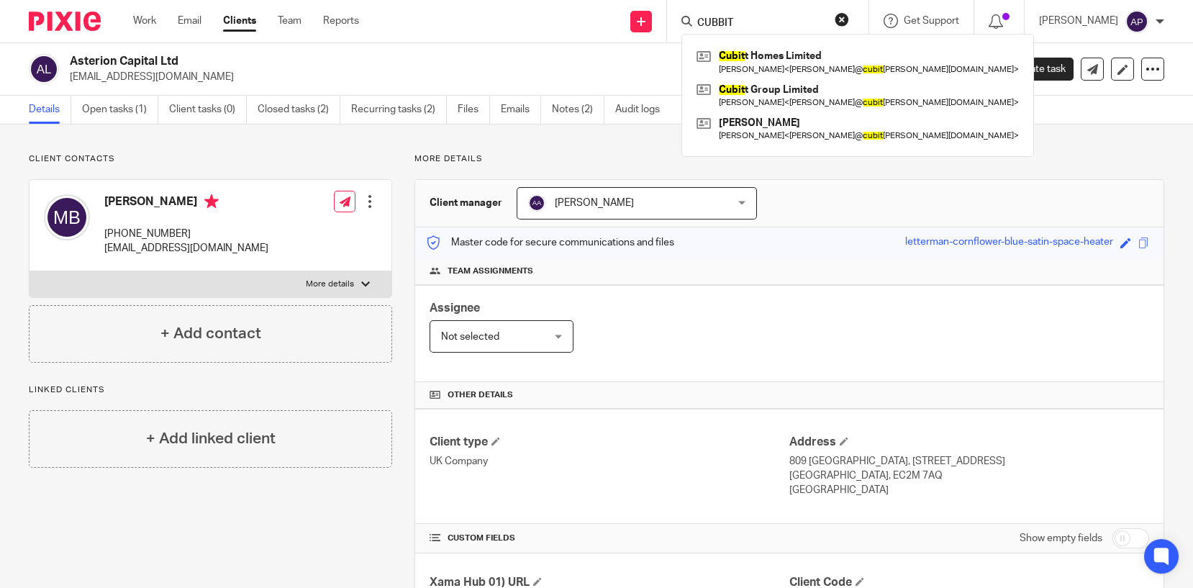
type input "CUBBIT"
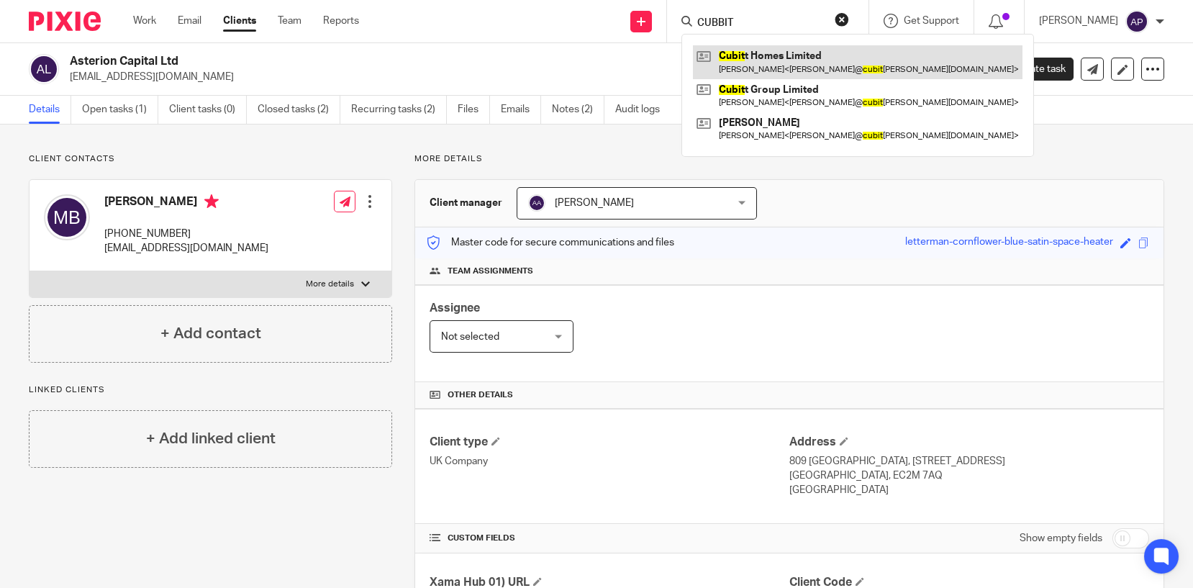
click at [808, 67] on link at bounding box center [857, 61] width 329 height 33
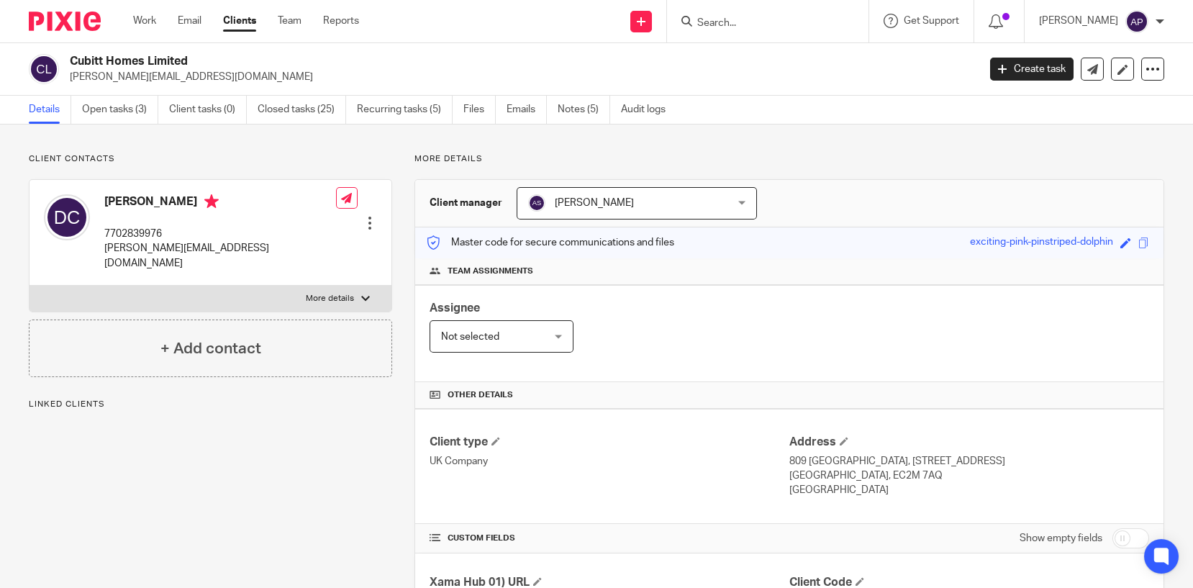
drag, startPoint x: 69, startPoint y: 58, endPoint x: 209, endPoint y: 55, distance: 139.6
click at [209, 55] on h2 "Cubitt Homes Limited" at bounding box center [429, 61] width 719 height 15
copy h2 "Cubitt Homes Limited"
click at [724, 20] on input "Search" at bounding box center [760, 23] width 129 height 13
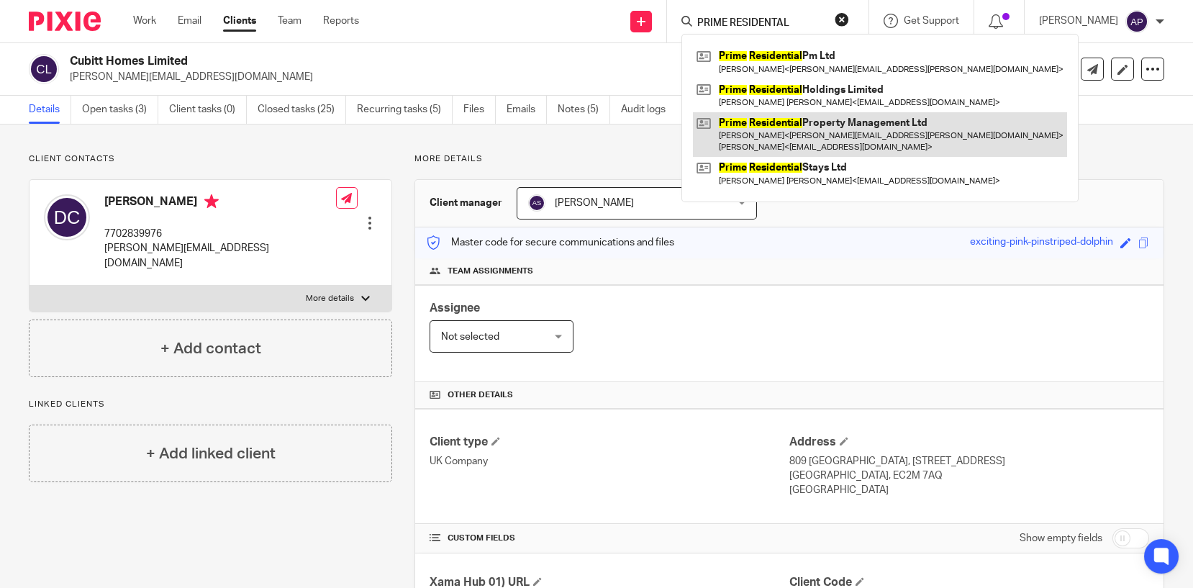
type input "PRIME RESIDENTAL"
click at [796, 125] on link at bounding box center [880, 134] width 374 height 45
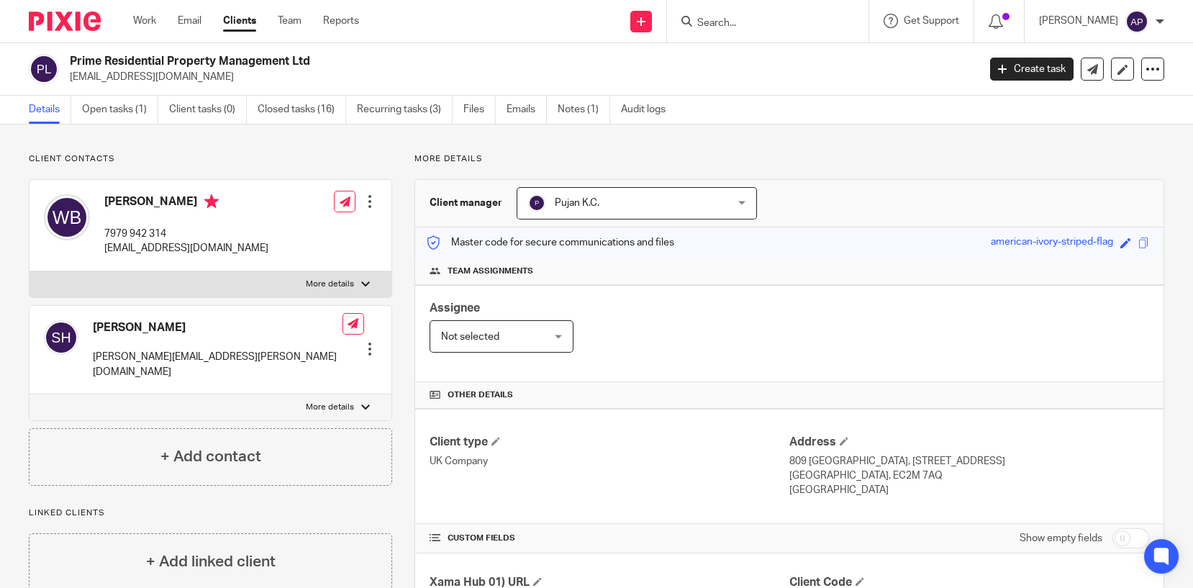
drag, startPoint x: 70, startPoint y: 58, endPoint x: 343, endPoint y: 53, distance: 273.4
click at [343, 54] on h2 "Prime Residential Property Management Ltd" at bounding box center [429, 61] width 719 height 15
copy h2 "Prime Residential Property Management Ltd"
click at [728, 26] on input "Search" at bounding box center [760, 23] width 129 height 13
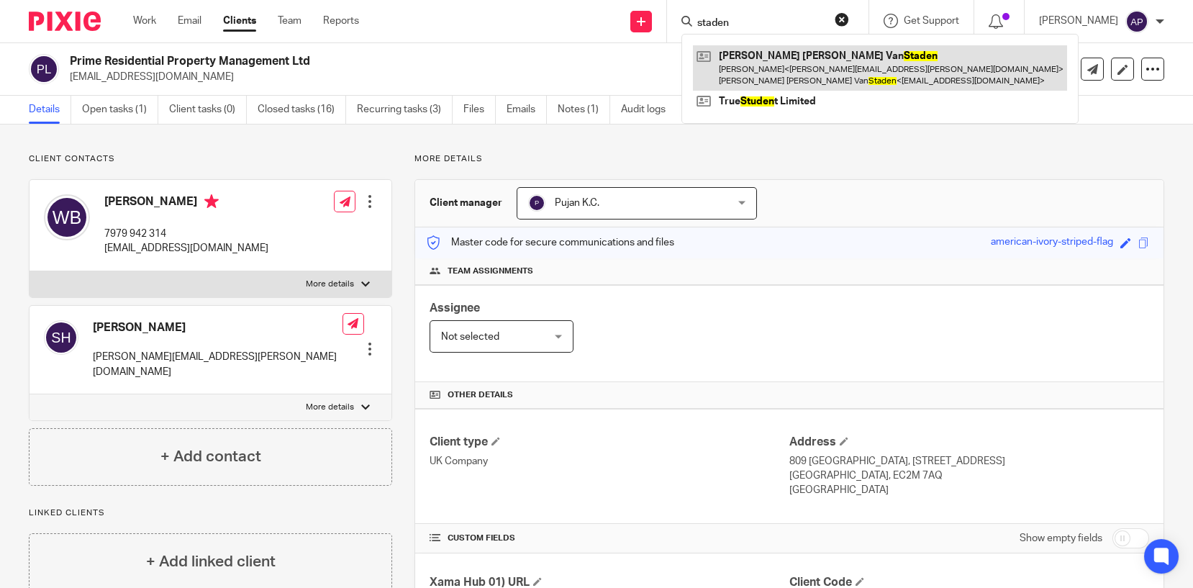
type input "staden"
click at [808, 65] on link at bounding box center [880, 67] width 374 height 45
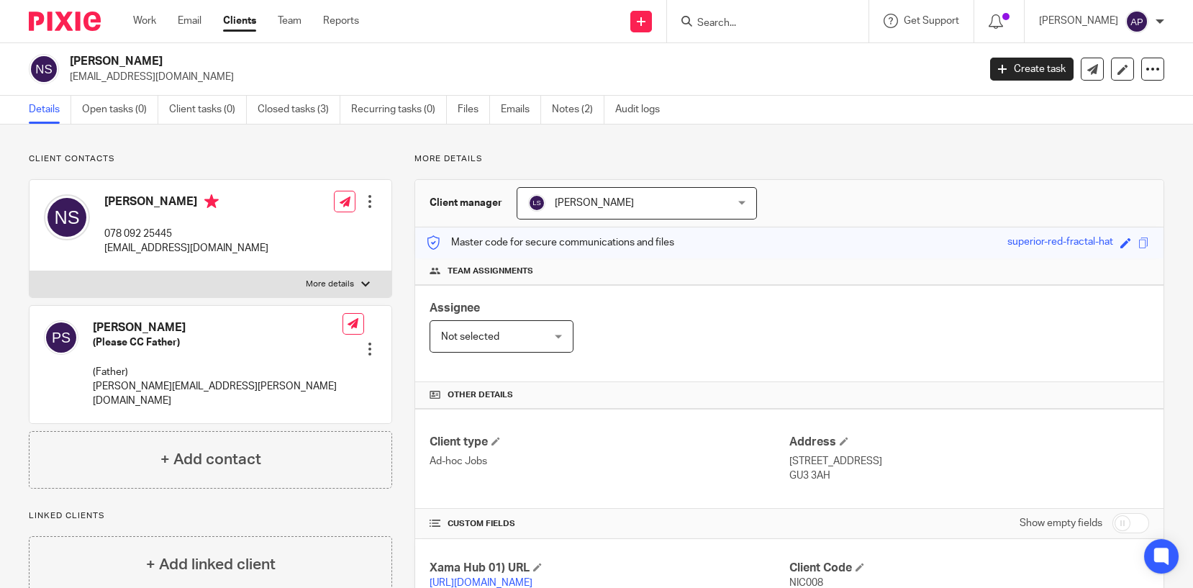
drag, startPoint x: 67, startPoint y: 58, endPoint x: 225, endPoint y: 60, distance: 158.3
click at [225, 60] on div "[PERSON_NAME] [EMAIL_ADDRESS][DOMAIN_NAME]" at bounding box center [498, 69] width 939 height 30
copy h2 "[PERSON_NAME]"
drag, startPoint x: 70, startPoint y: 75, endPoint x: 218, endPoint y: 75, distance: 148.2
click at [218, 75] on p "[EMAIL_ADDRESS][DOMAIN_NAME]" at bounding box center [519, 77] width 898 height 14
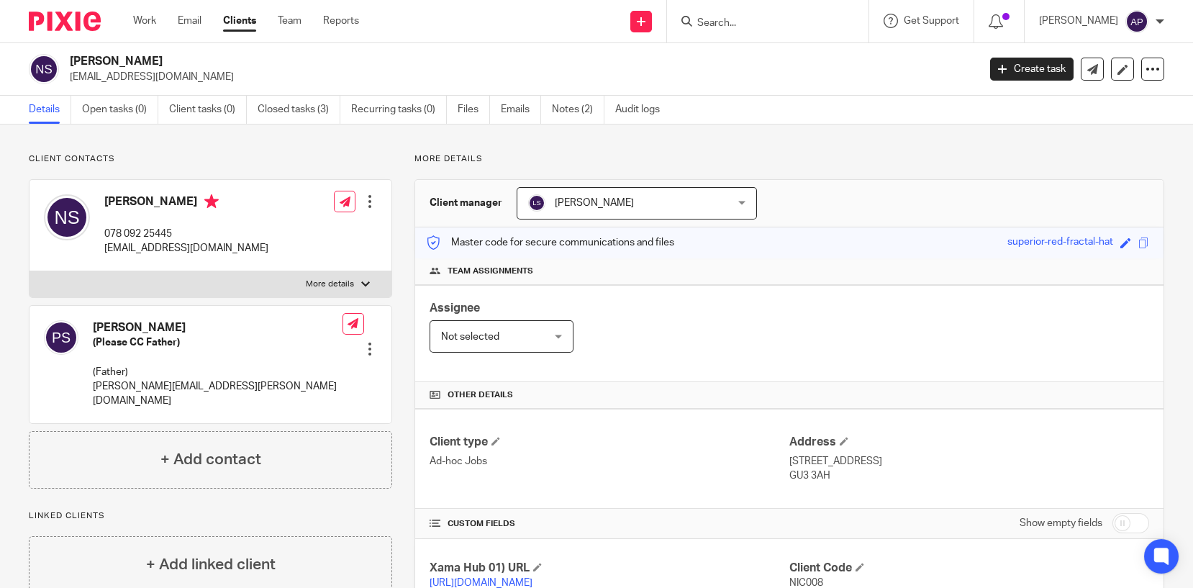
copy p "[EMAIL_ADDRESS][DOMAIN_NAME]"
click at [109, 200] on h4 "[PERSON_NAME]" at bounding box center [186, 203] width 164 height 18
copy h4 "[PERSON_NAME]"
click at [716, 17] on input "Search" at bounding box center [760, 23] width 129 height 13
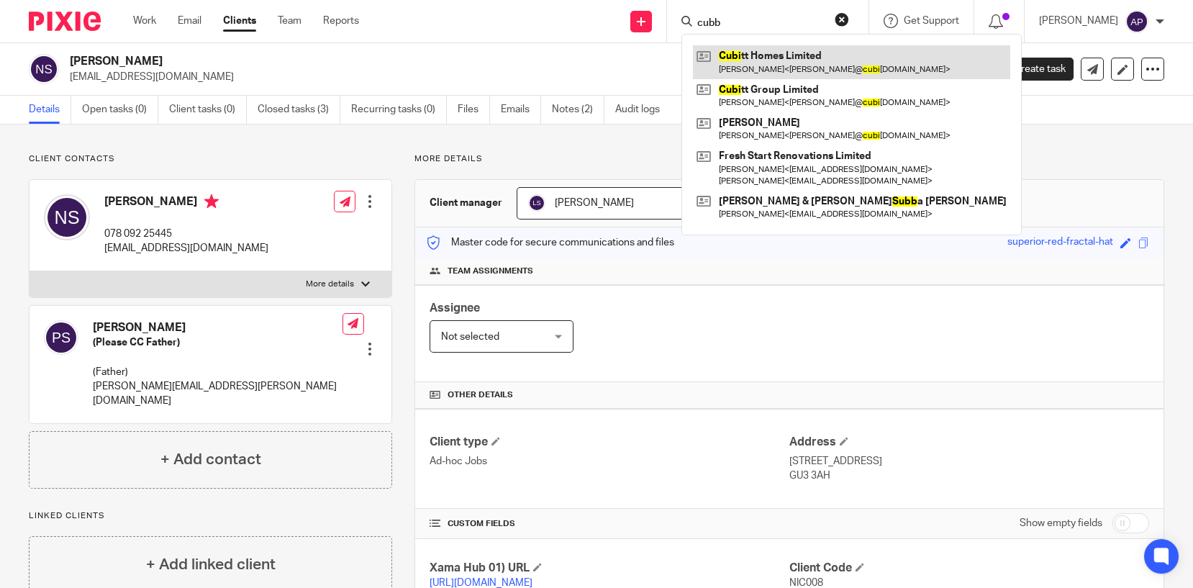
type input "cubb"
click at [795, 60] on link at bounding box center [851, 61] width 317 height 33
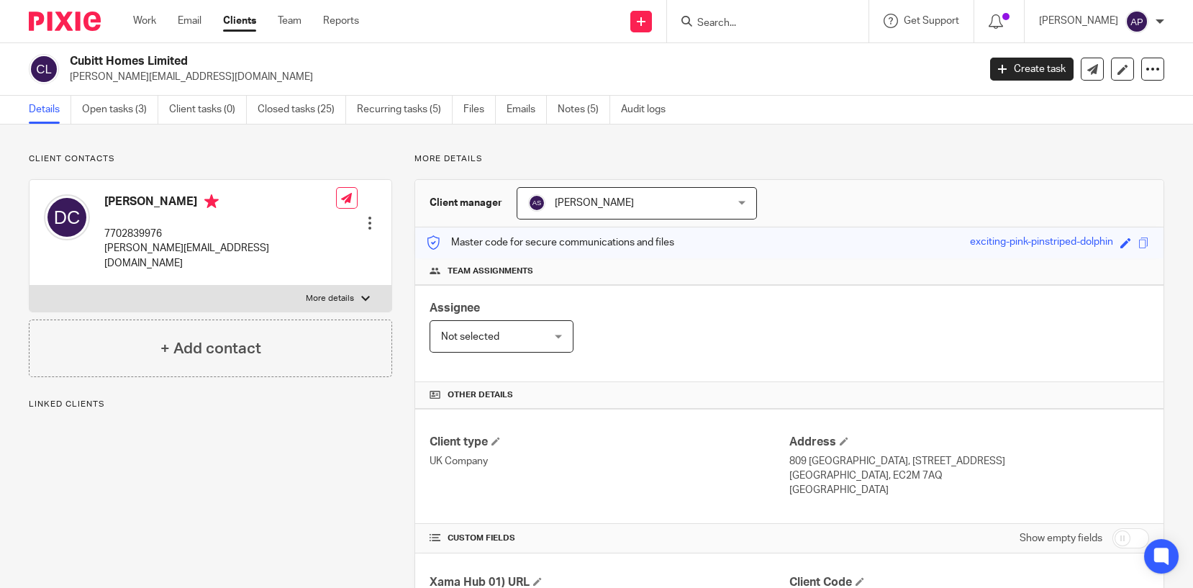
drag, startPoint x: 69, startPoint y: 58, endPoint x: 206, endPoint y: 58, distance: 137.4
click at [206, 58] on h2 "Cubitt Homes Limited" at bounding box center [429, 61] width 719 height 15
copy h2 "Cubitt Homes Limited"
drag, startPoint x: 67, startPoint y: 72, endPoint x: 193, endPoint y: 81, distance: 126.2
click at [193, 81] on div "Cubitt Homes Limited david@cubitthomes.co.uk" at bounding box center [498, 69] width 939 height 30
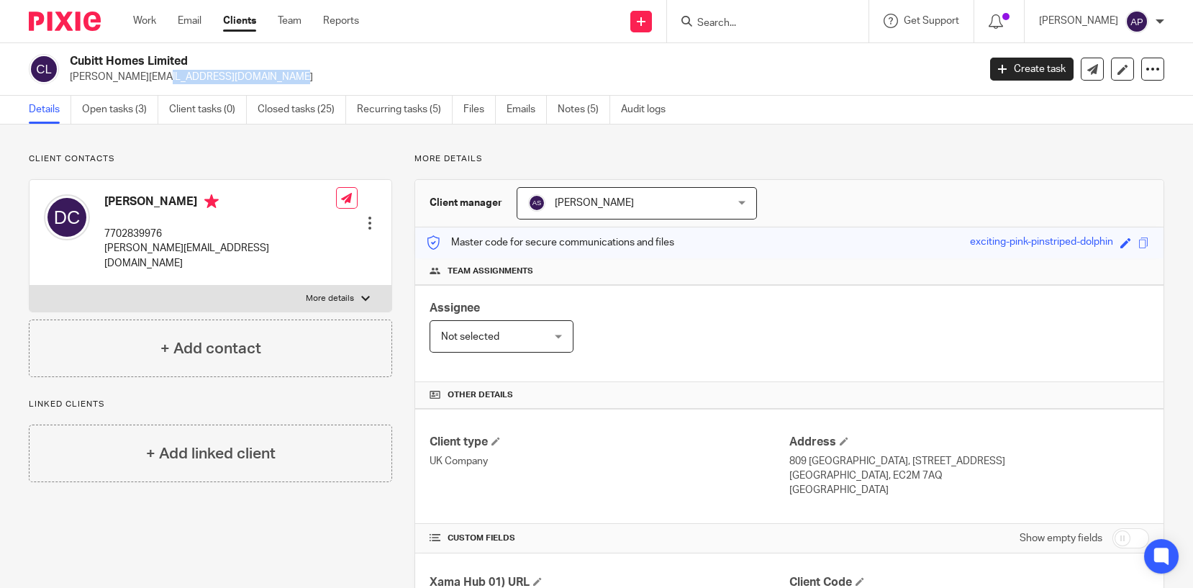
copy p "david@cubitthomes.co.uk"
click at [110, 198] on h4 "David Connor" at bounding box center [220, 203] width 232 height 18
copy h4 "David"
click at [752, 23] on input "Search" at bounding box center [760, 23] width 129 height 13
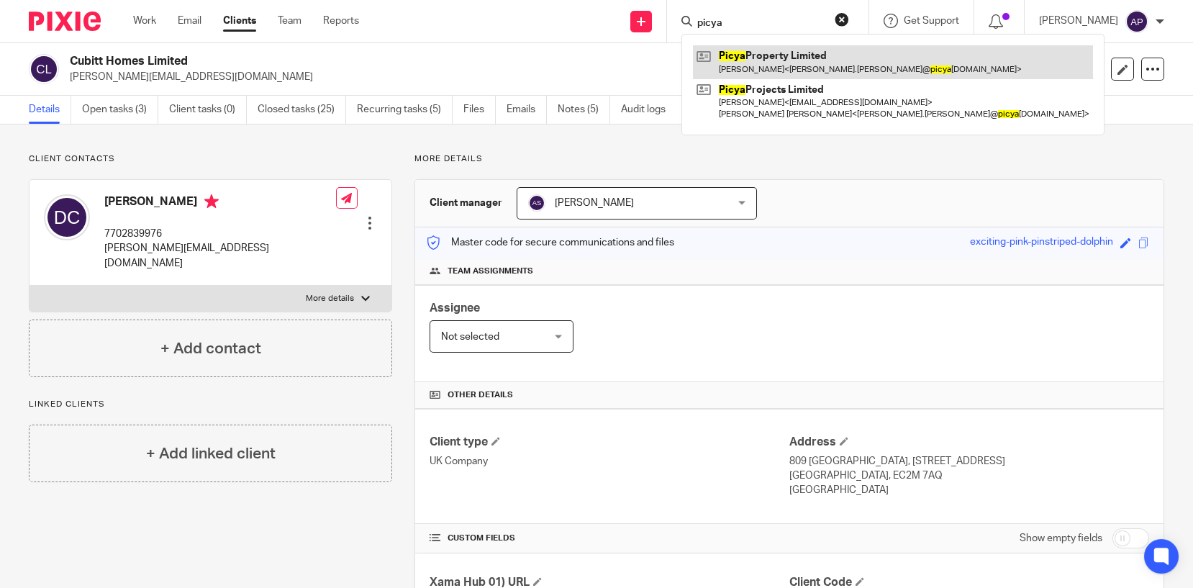
type input "picya"
click at [785, 47] on link at bounding box center [893, 61] width 400 height 33
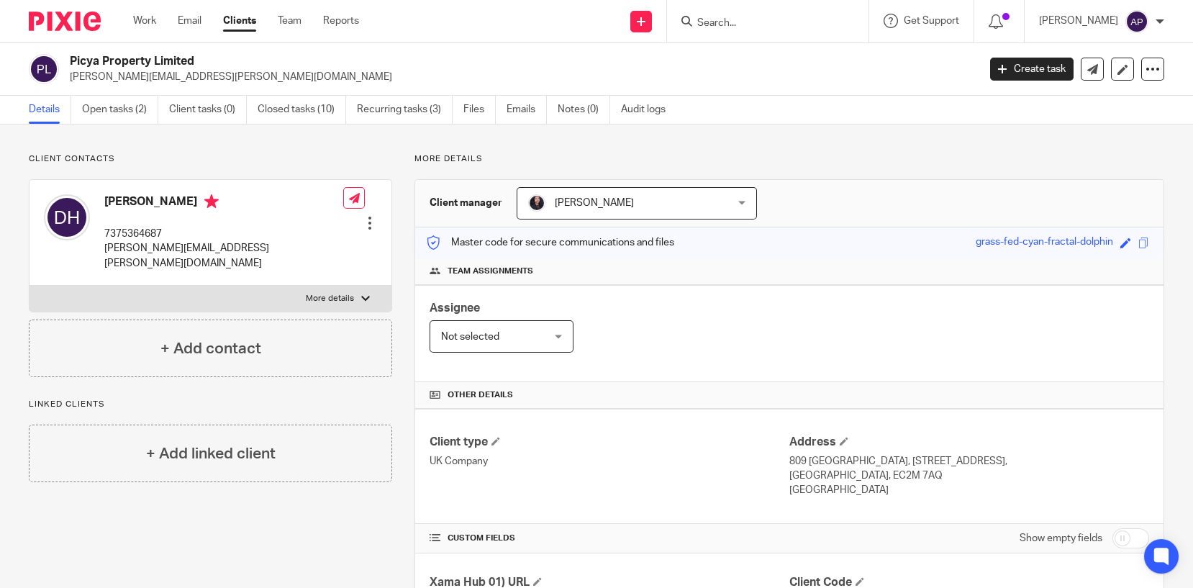
drag, startPoint x: 70, startPoint y: 59, endPoint x: 196, endPoint y: 59, distance: 125.9
click at [196, 59] on h2 "Picya Property Limited" at bounding box center [429, 61] width 719 height 15
copy h2 "Picya Property Limited"
drag, startPoint x: 70, startPoint y: 76, endPoint x: 219, endPoint y: 75, distance: 149.6
click at [219, 75] on p "[PERSON_NAME][EMAIL_ADDRESS][PERSON_NAME][DOMAIN_NAME]" at bounding box center [519, 77] width 898 height 14
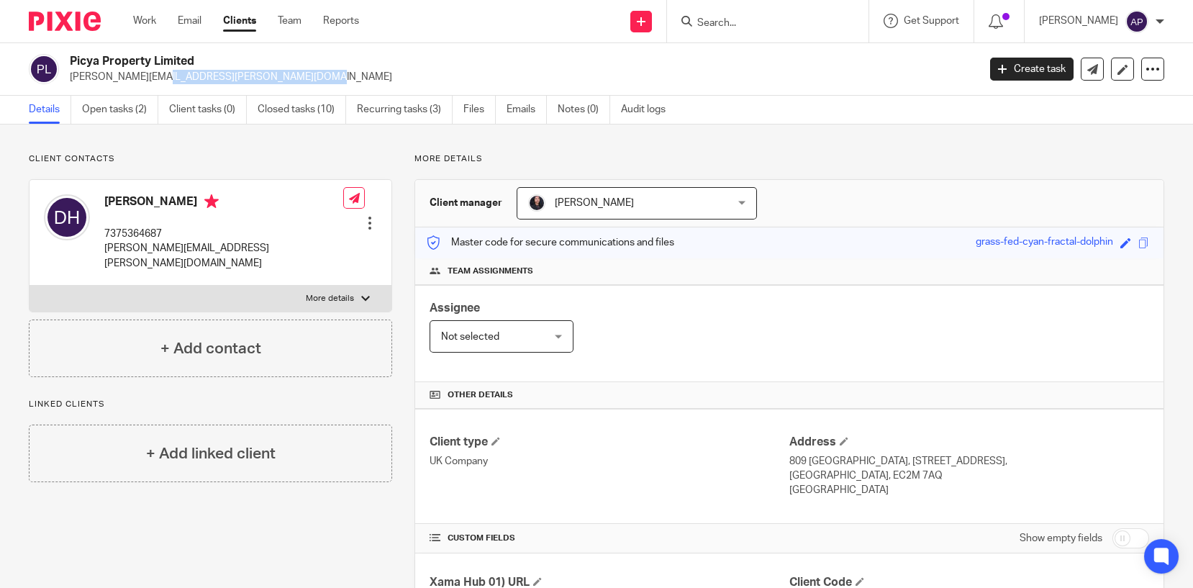
copy p "[PERSON_NAME][EMAIL_ADDRESS][PERSON_NAME][DOMAIN_NAME]"
drag, startPoint x: 70, startPoint y: 61, endPoint x: 223, endPoint y: 57, distance: 152.5
click at [223, 57] on h2 "Picya Property Limited" at bounding box center [429, 61] width 719 height 15
copy h2 "Picya Property Limited"
click at [731, 19] on input "Search" at bounding box center [760, 23] width 129 height 13
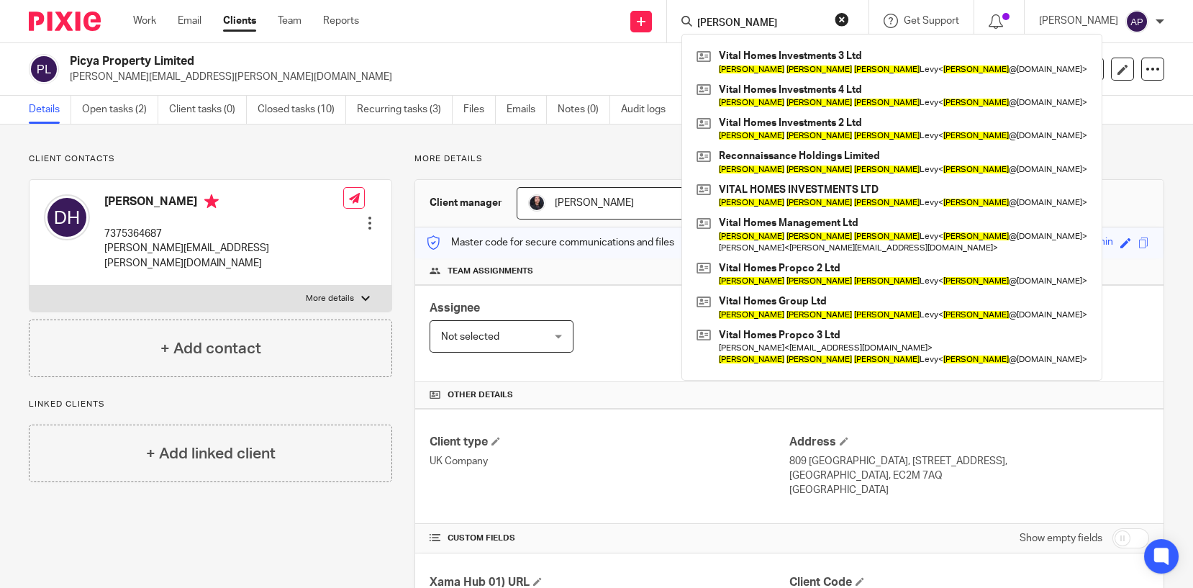
type input "[PERSON_NAME]"
